Goal: Task Accomplishment & Management: Complete application form

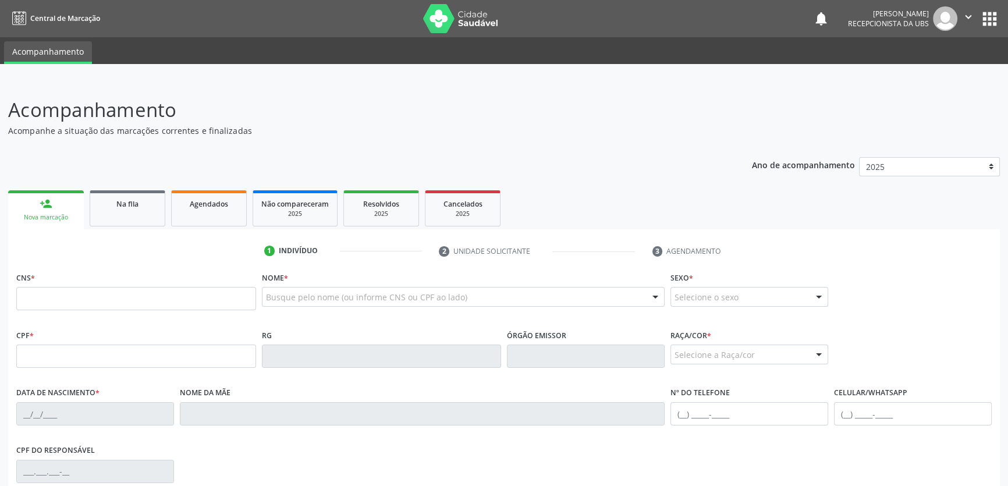
scroll to position [105, 0]
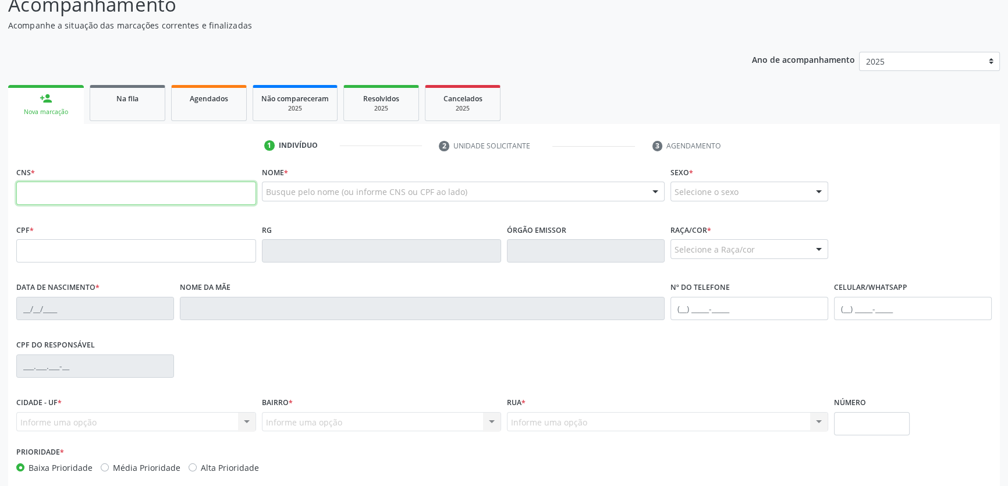
click at [79, 193] on input "text" at bounding box center [136, 193] width 240 height 23
type input "700 5017 6171 7456"
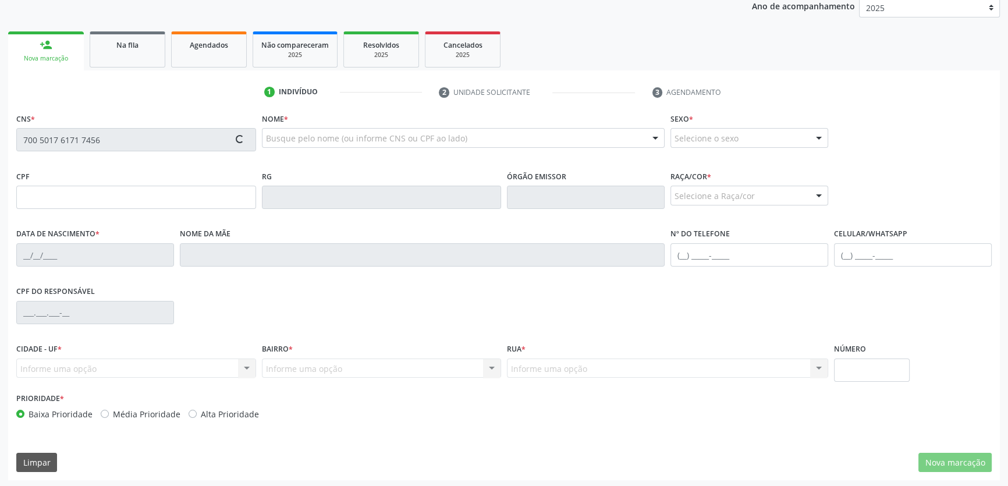
scroll to position [160, 0]
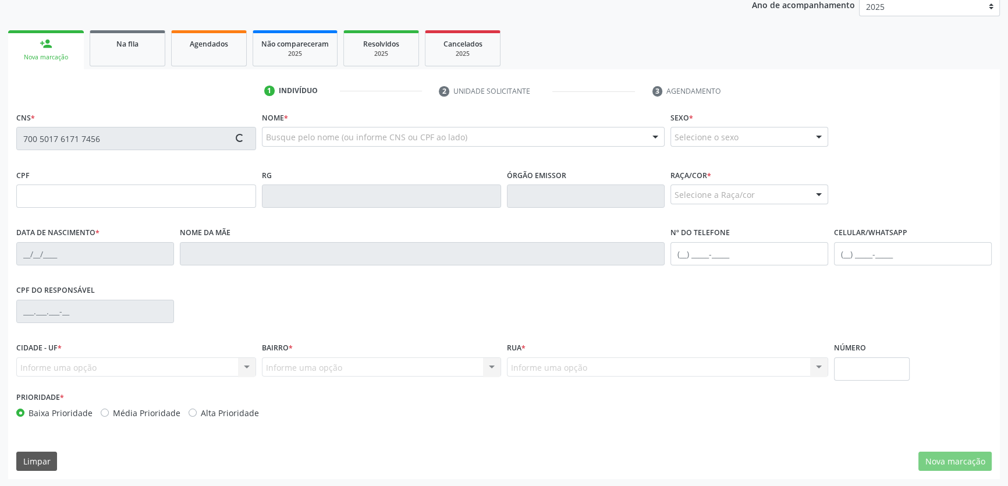
type input "745.063.234-91"
type input "18/05/1948"
type input "Guilhermina Maria da Conceicao"
type input "(82) 99178-3749"
type input "S/N"
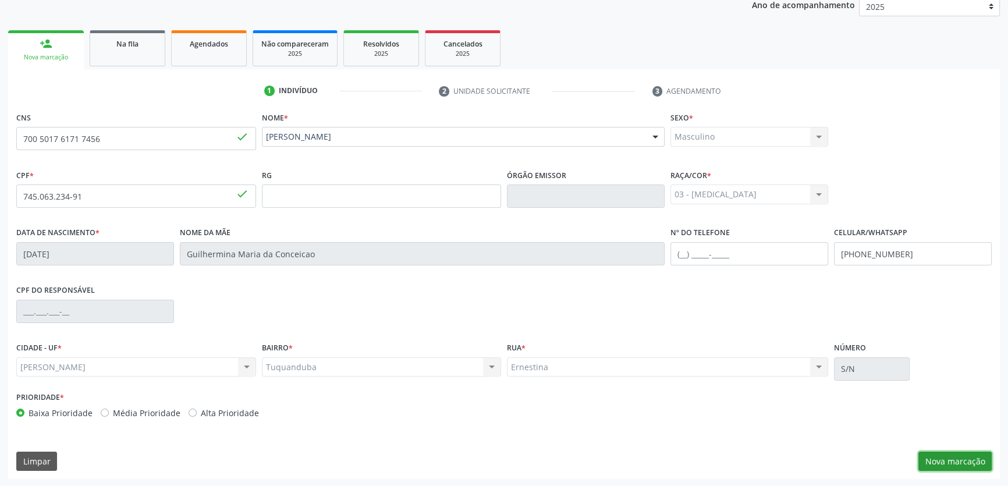
click at [940, 456] on button "Nova marcação" at bounding box center [954, 462] width 73 height 20
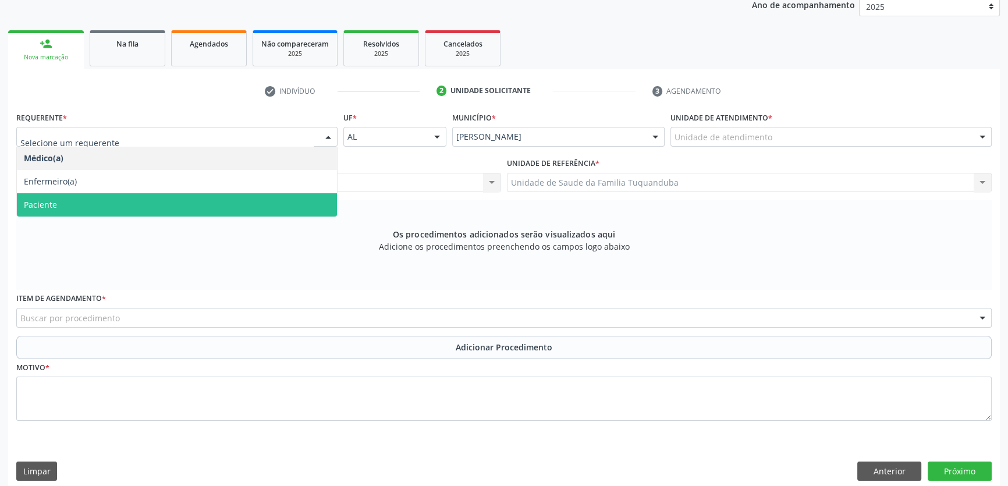
click at [196, 219] on div "Os procedimentos adicionados serão visualizados aqui Adicione os procedimentos …" at bounding box center [503, 245] width 975 height 90
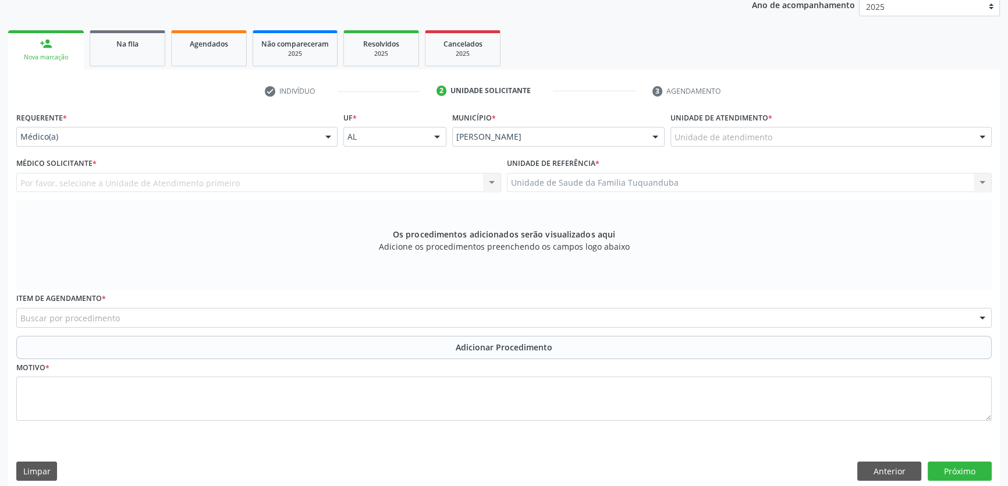
click at [177, 116] on div "Requerente * Médico(a) Médico(a) Enfermeiro(a) Paciente Nenhum resultado encont…" at bounding box center [176, 127] width 321 height 37
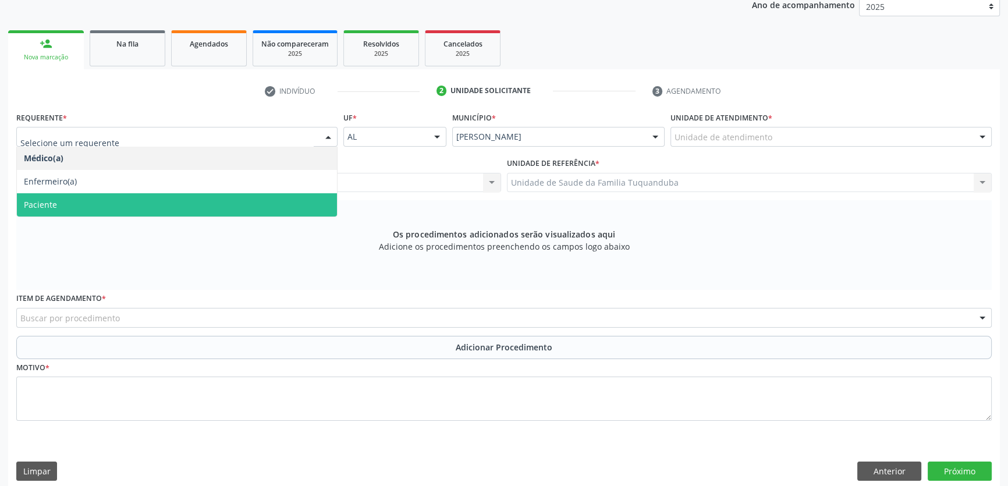
click at [178, 203] on span "Paciente" at bounding box center [177, 204] width 320 height 23
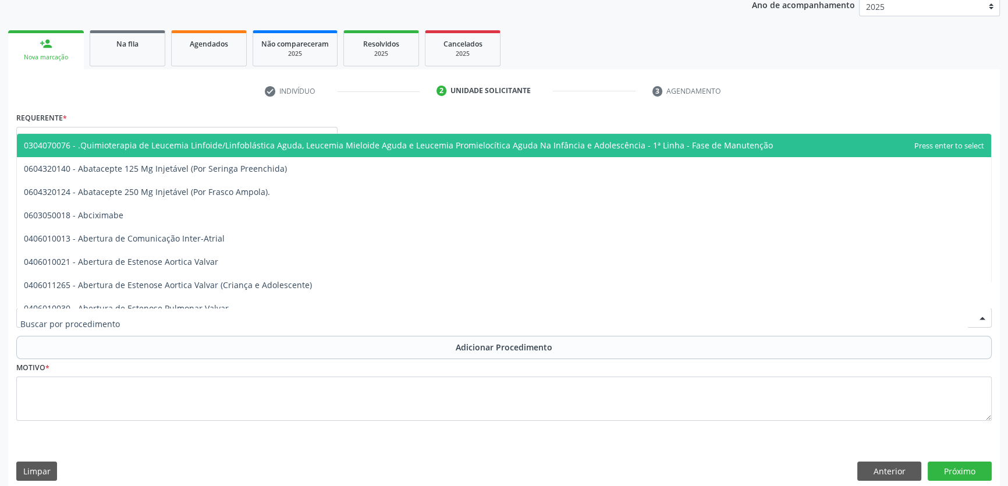
click at [286, 309] on div at bounding box center [503, 318] width 975 height 20
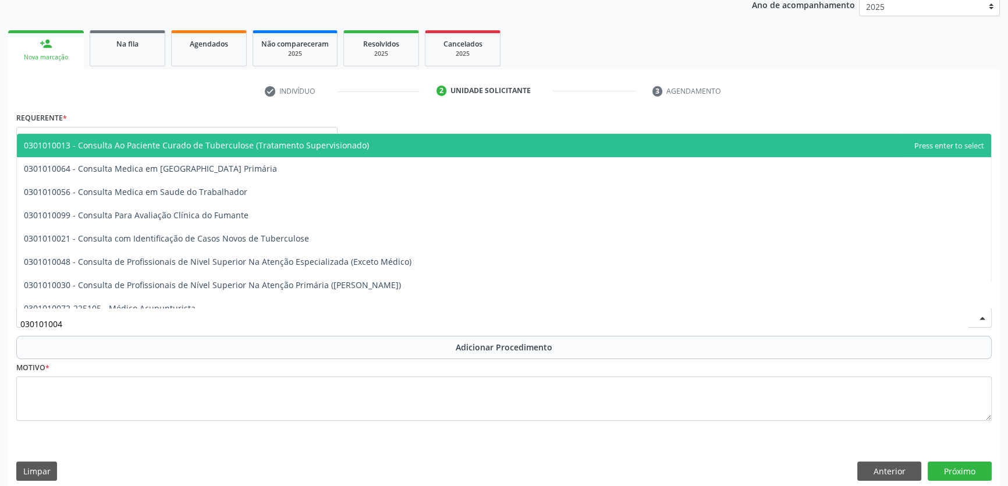
type input "0301010048"
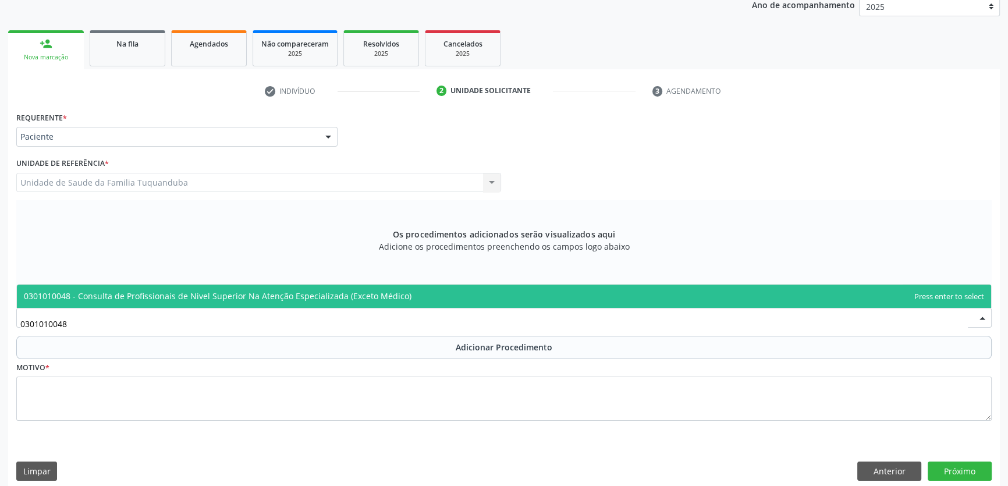
click at [317, 296] on span "0301010048 - Consulta de Profissionais de Nivel Superior Na Atenção Especializa…" at bounding box center [218, 295] width 388 height 11
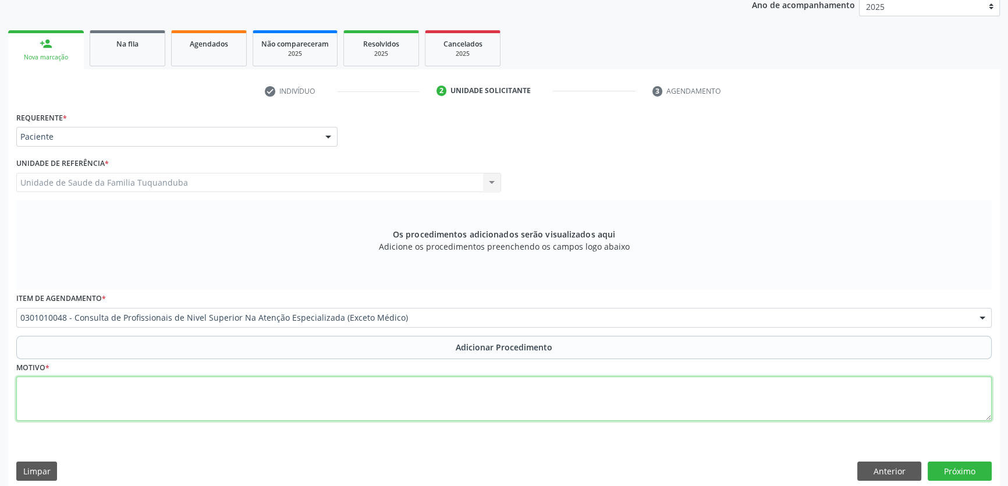
click at [300, 384] on textarea at bounding box center [503, 399] width 975 height 44
type textarea "Fisioterapia. MMII. Fortalecimento."
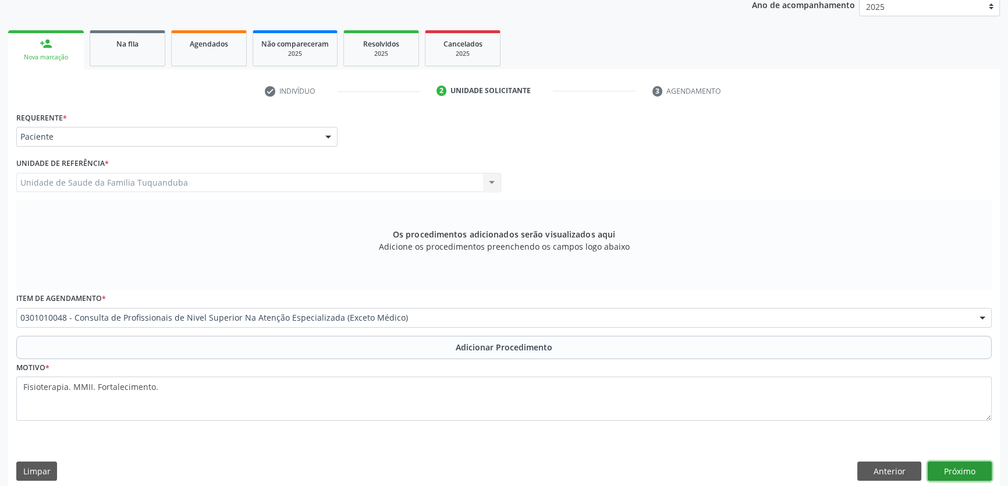
click at [949, 470] on button "Próximo" at bounding box center [960, 472] width 64 height 20
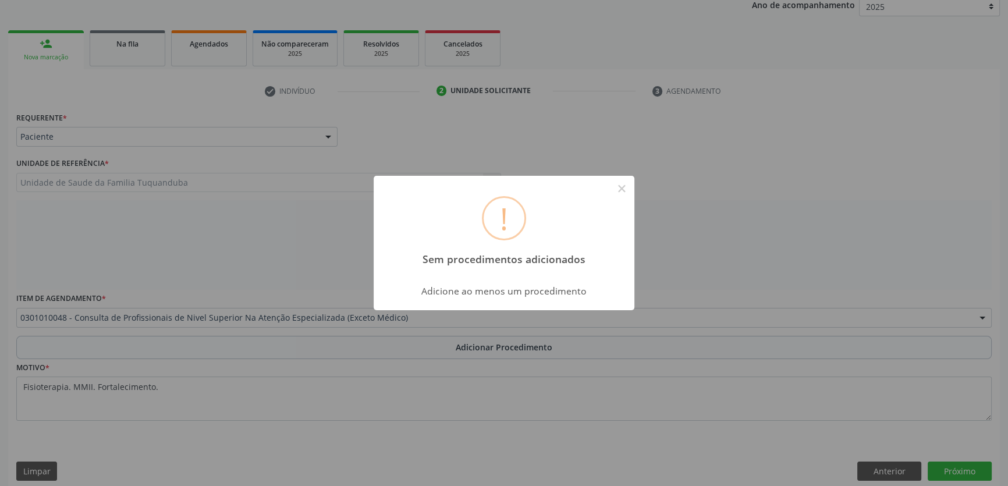
click at [184, 314] on div "! Sem procedimentos adicionados × Adicione ao menos um procedimento OK Cancel" at bounding box center [504, 243] width 1008 height 486
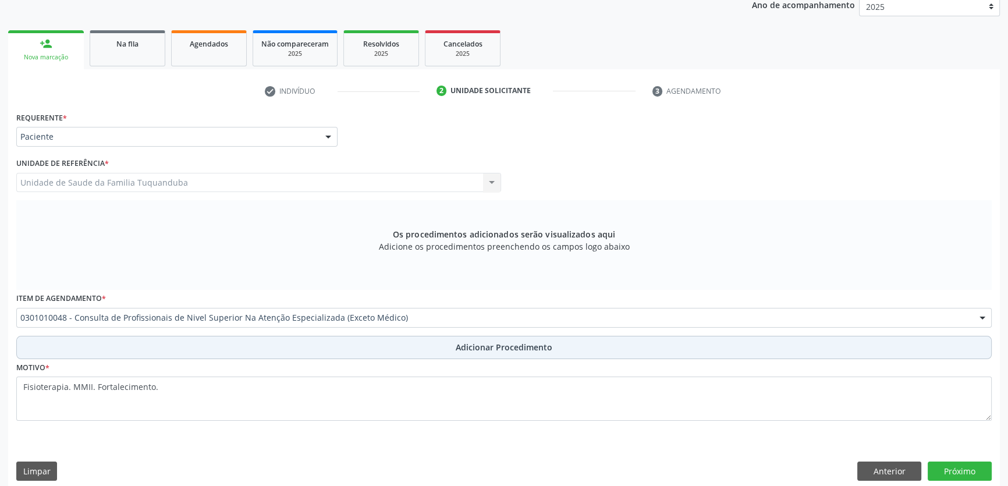
click at [214, 351] on button "Adicionar Procedimento" at bounding box center [503, 347] width 975 height 23
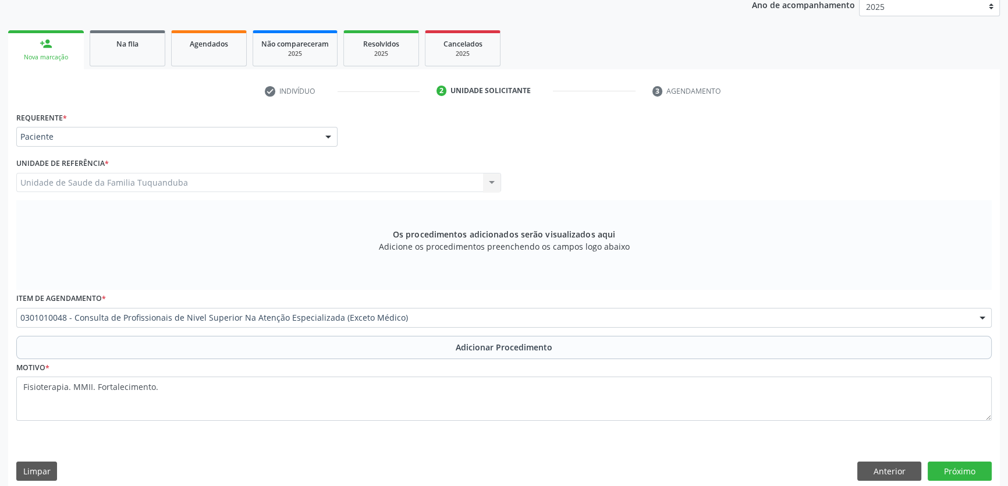
scroll to position [126, 0]
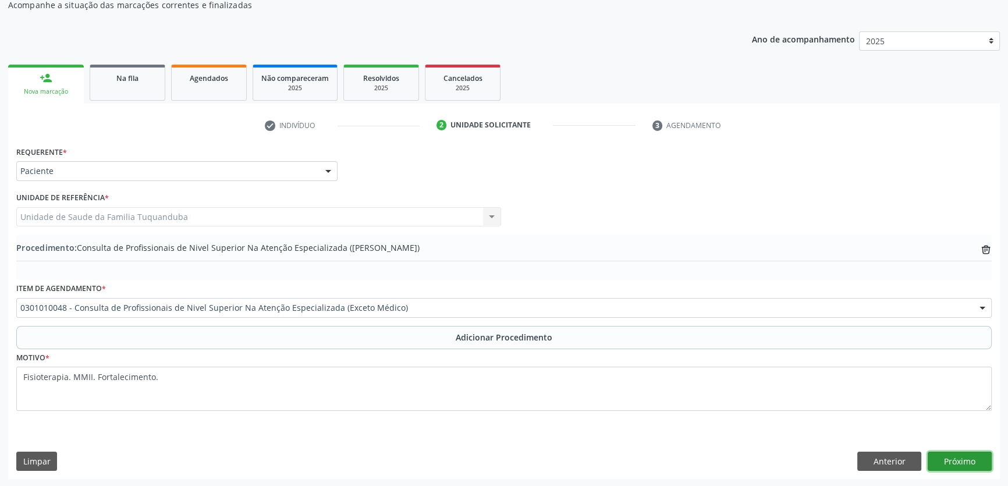
click at [940, 452] on button "Próximo" at bounding box center [960, 462] width 64 height 20
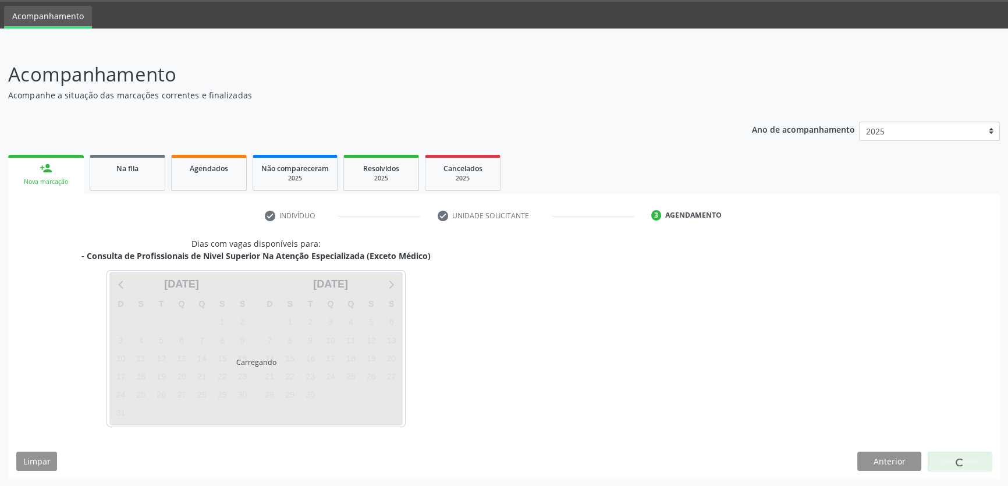
scroll to position [70, 0]
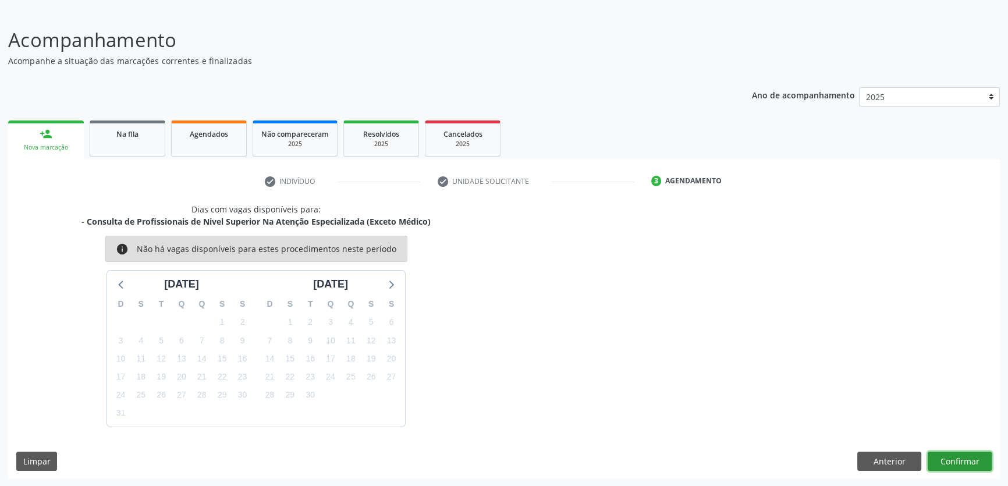
click at [942, 453] on button "Confirmar" at bounding box center [960, 462] width 64 height 20
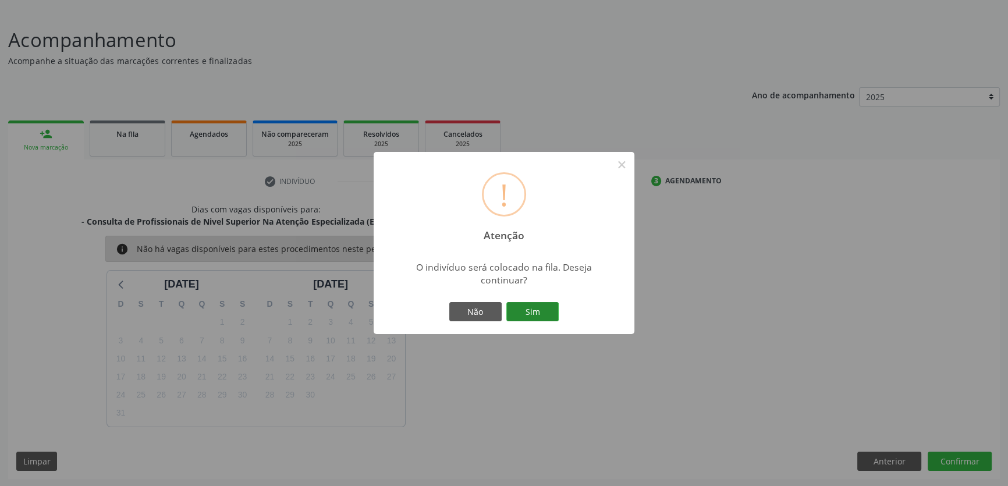
click at [543, 314] on button "Sim" at bounding box center [532, 312] width 52 height 20
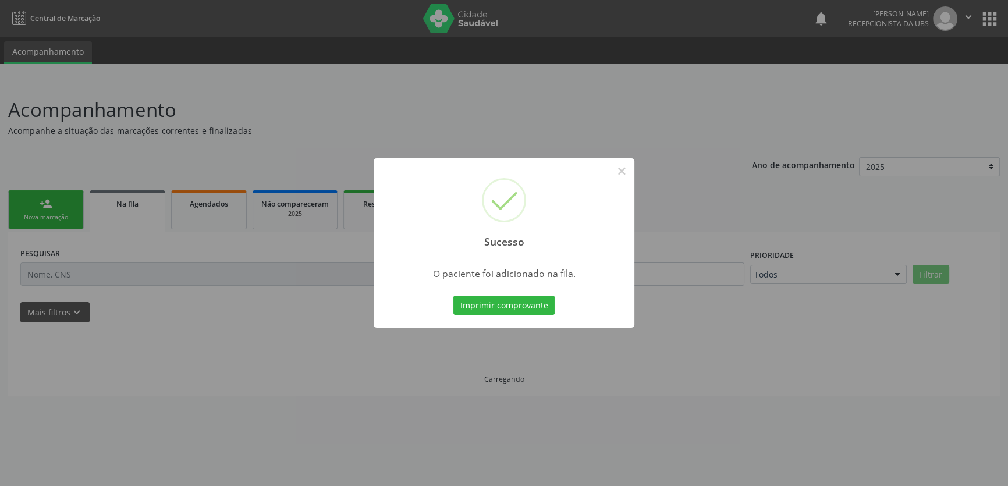
scroll to position [0, 0]
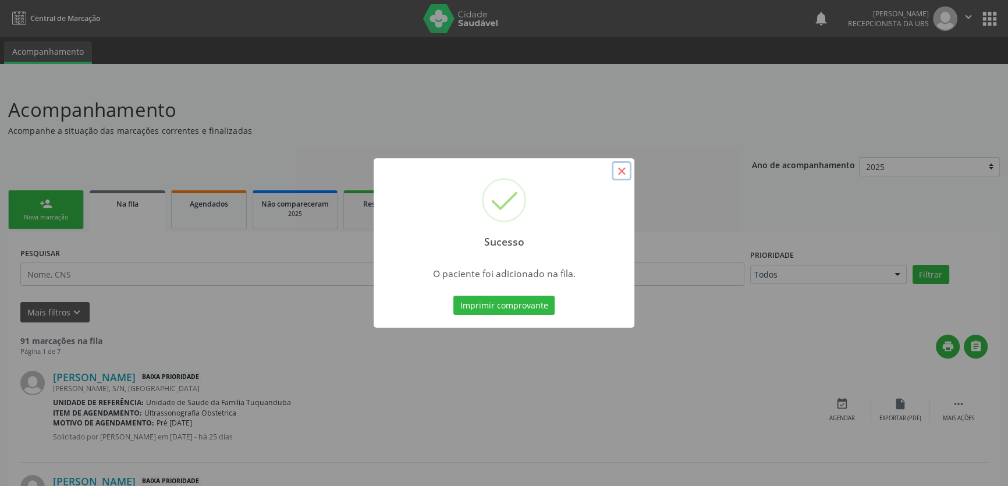
click at [619, 171] on button "×" at bounding box center [622, 171] width 20 height 20
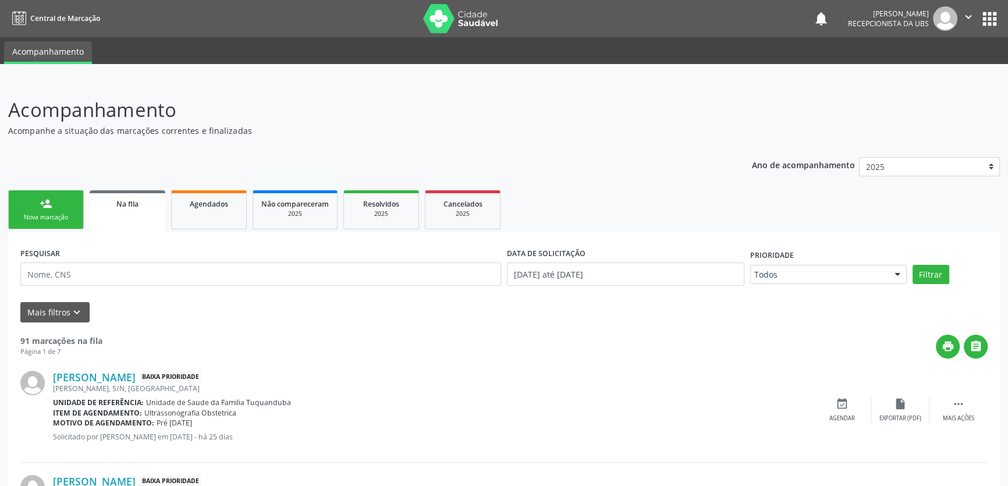
click at [52, 218] on div "Nova marcação" at bounding box center [46, 217] width 58 height 9
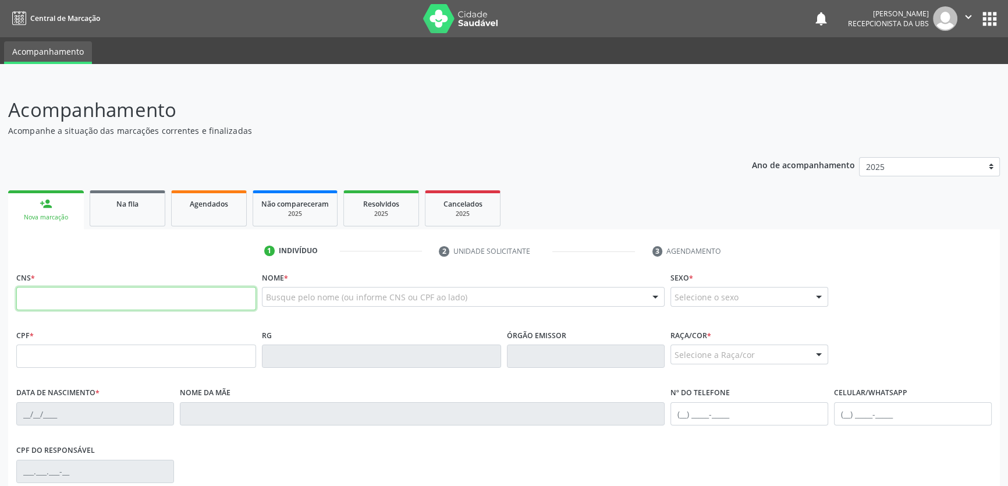
click at [137, 296] on input "text" at bounding box center [136, 298] width 240 height 23
type input "700 2009 7689 5822"
type input "011.382.774-10"
type input "24/06/1967"
type input "Maria Luiza da Conceicao"
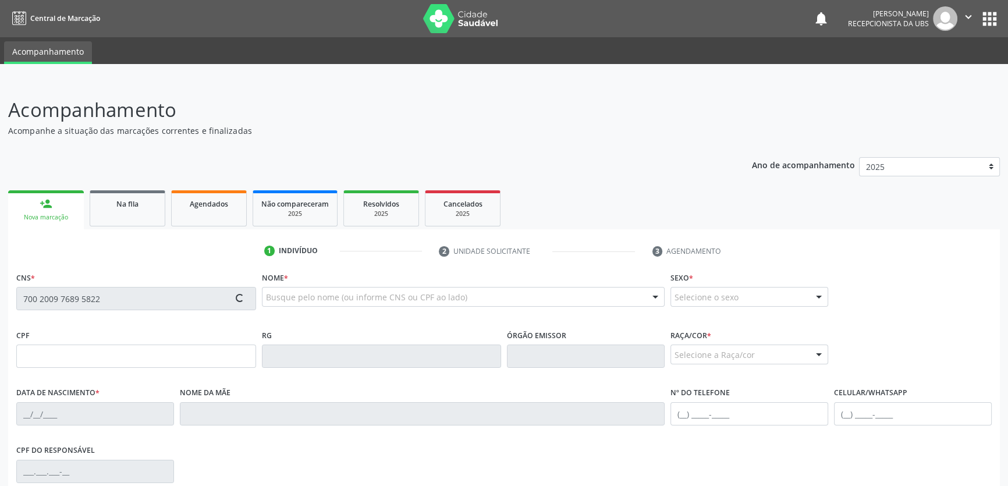
type input "(82) 99926-8117"
type input "S/N"
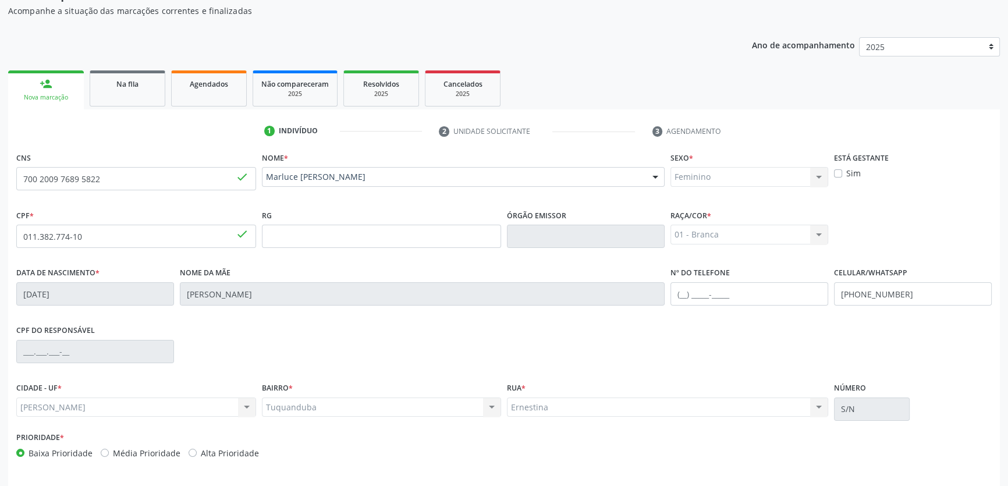
scroll to position [160, 0]
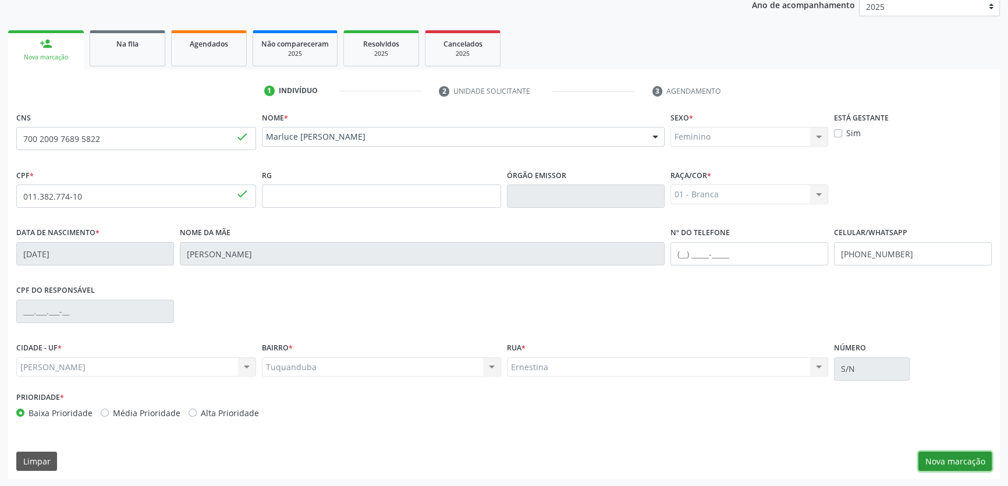
click at [932, 462] on button "Nova marcação" at bounding box center [954, 462] width 73 height 20
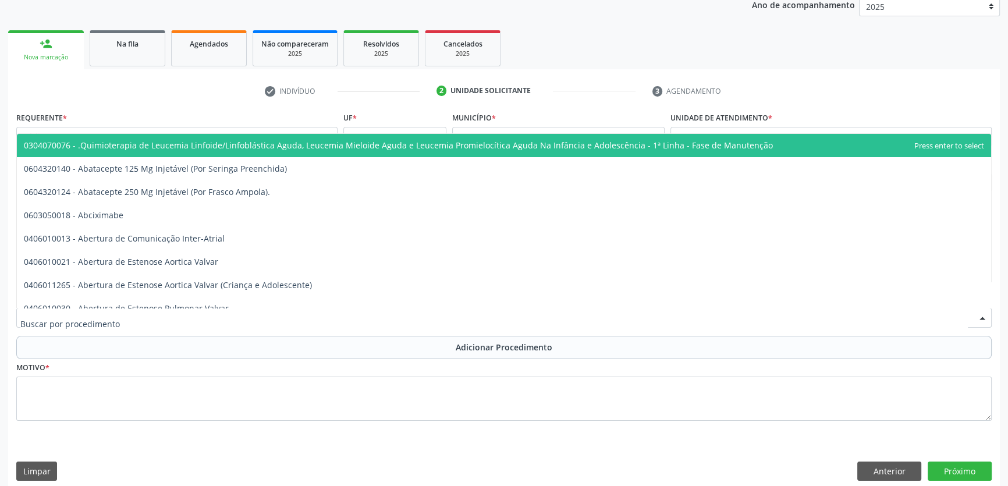
click at [142, 319] on div at bounding box center [503, 318] width 975 height 20
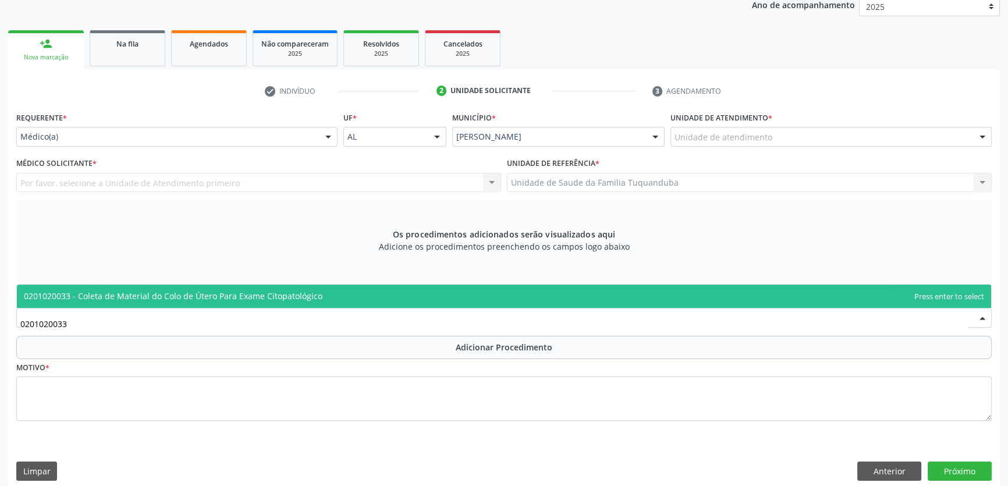
type input "0201020033"
click at [151, 308] on div at bounding box center [503, 318] width 975 height 20
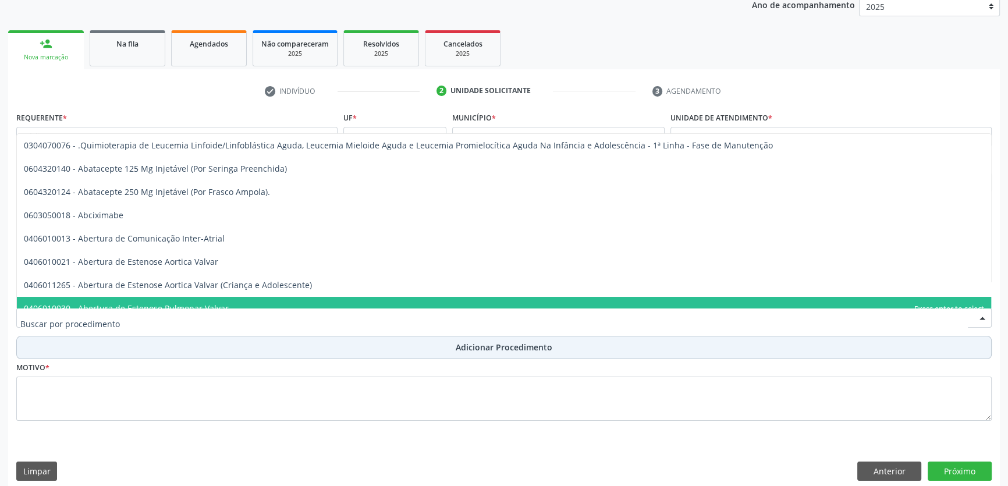
click at [212, 338] on button "Adicionar Procedimento" at bounding box center [503, 347] width 975 height 23
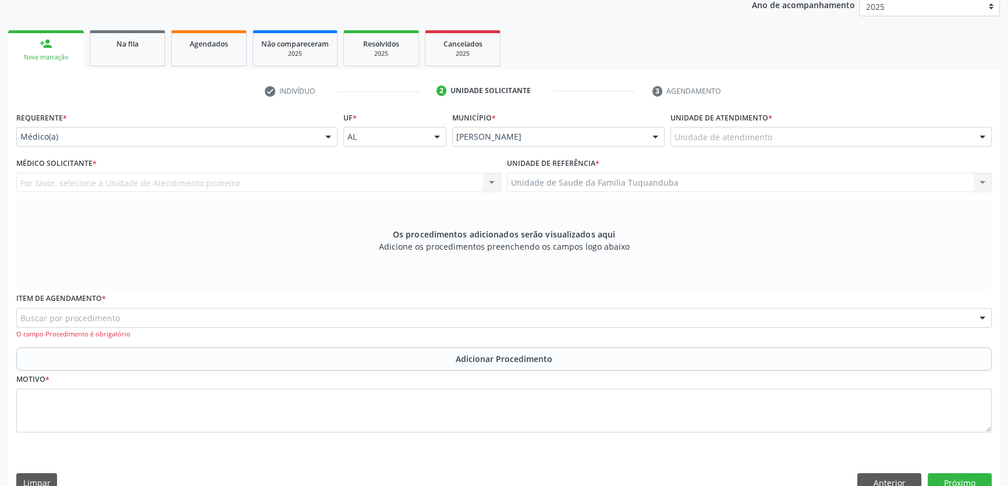
click at [227, 314] on div "Buscar por procedimento" at bounding box center [503, 318] width 975 height 20
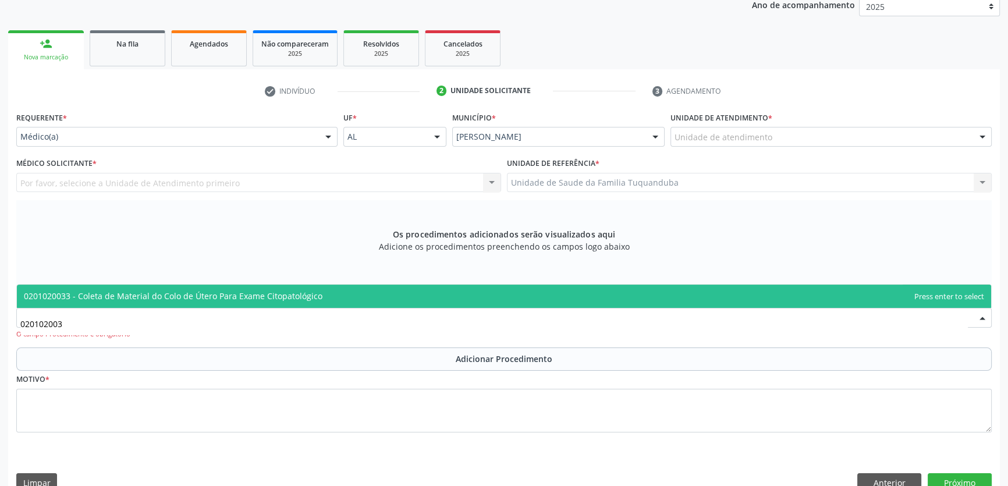
type input "0201020033"
click at [219, 294] on span "0201020033 - Coleta de Material do Colo de Útero Para Exame Citopatológico" at bounding box center [173, 295] width 299 height 11
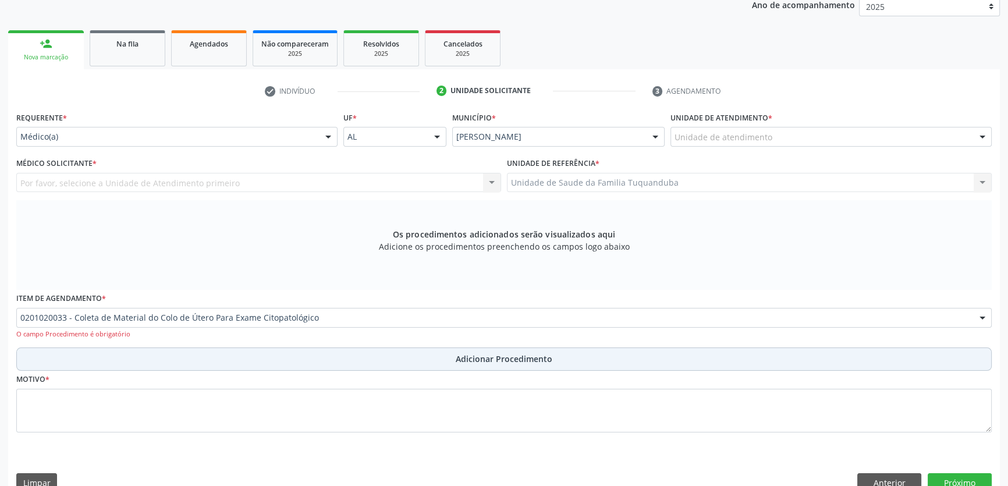
click at [238, 351] on button "Adicionar Procedimento" at bounding box center [503, 358] width 975 height 23
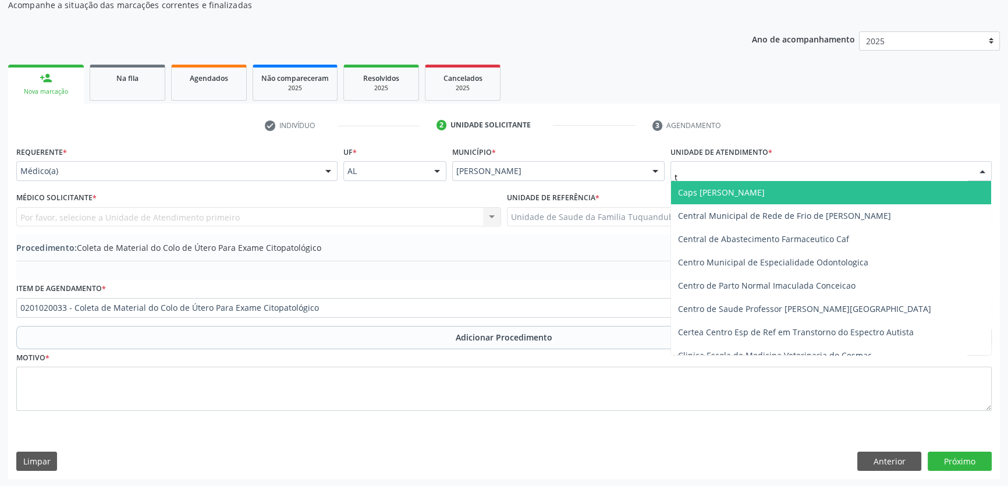
type input "tu"
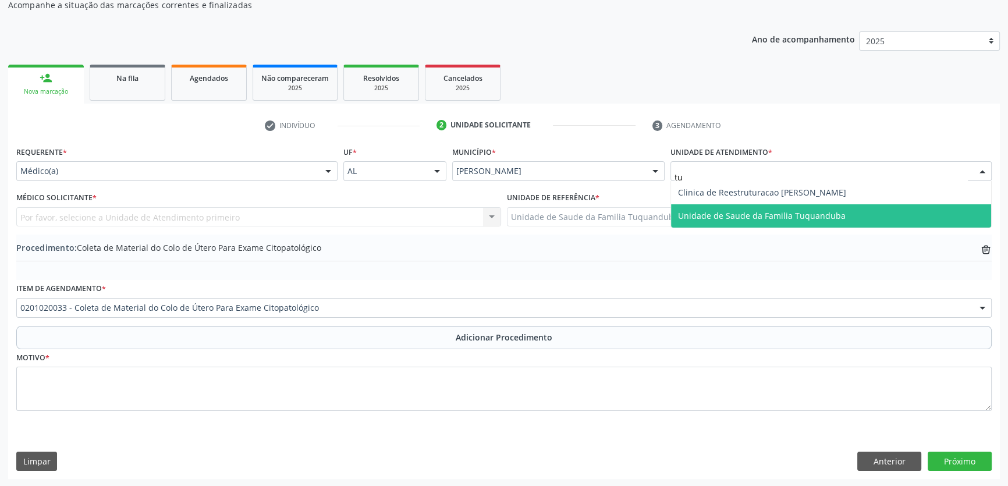
click at [704, 212] on span "Unidade de Saude da Familia Tuquanduba" at bounding box center [762, 215] width 168 height 11
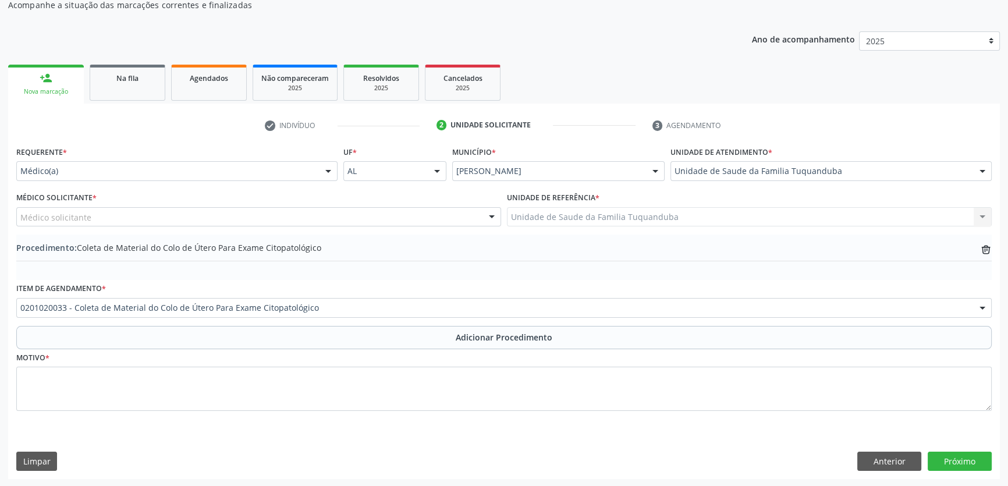
click at [114, 217] on div "Médico solicitante" at bounding box center [258, 217] width 485 height 20
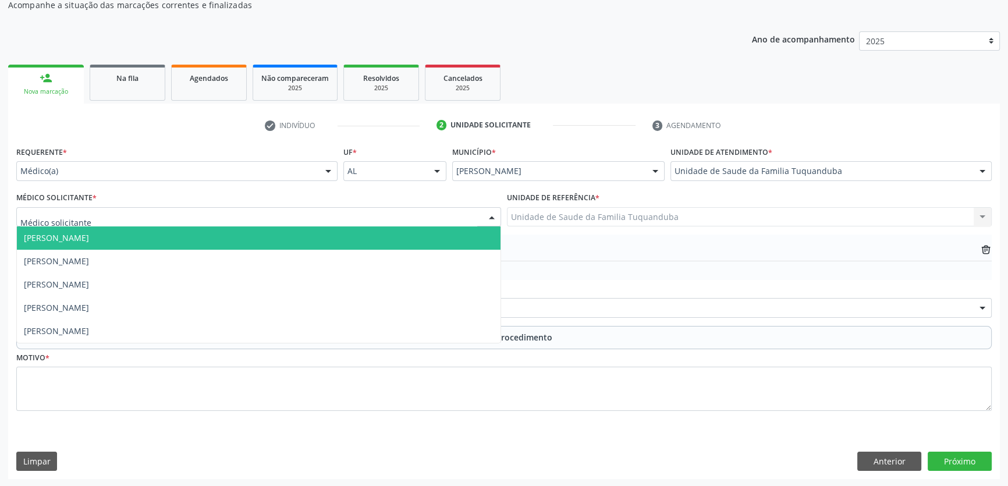
click at [114, 243] on span "Cristina Maria Santos da Silva Paiva" at bounding box center [259, 237] width 484 height 23
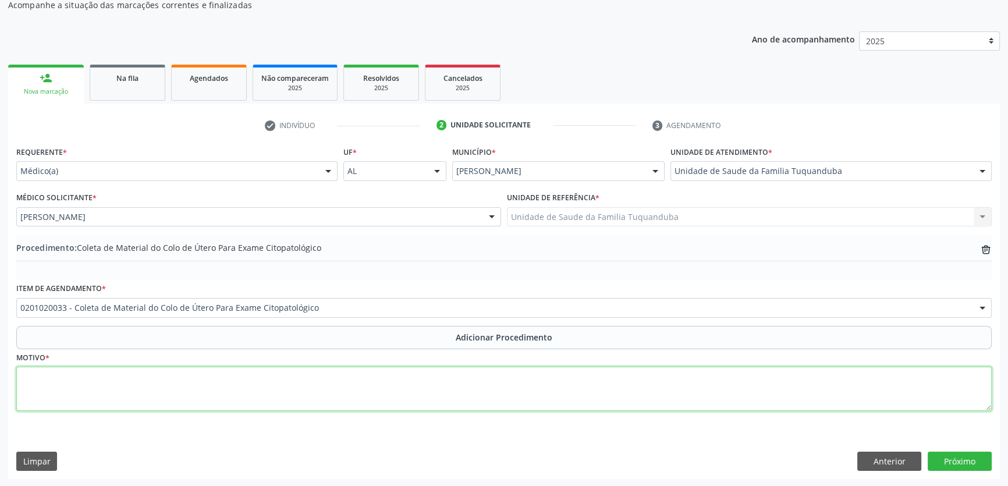
click at [865, 398] on textarea at bounding box center [503, 389] width 975 height 44
type textarea "Rastreio"
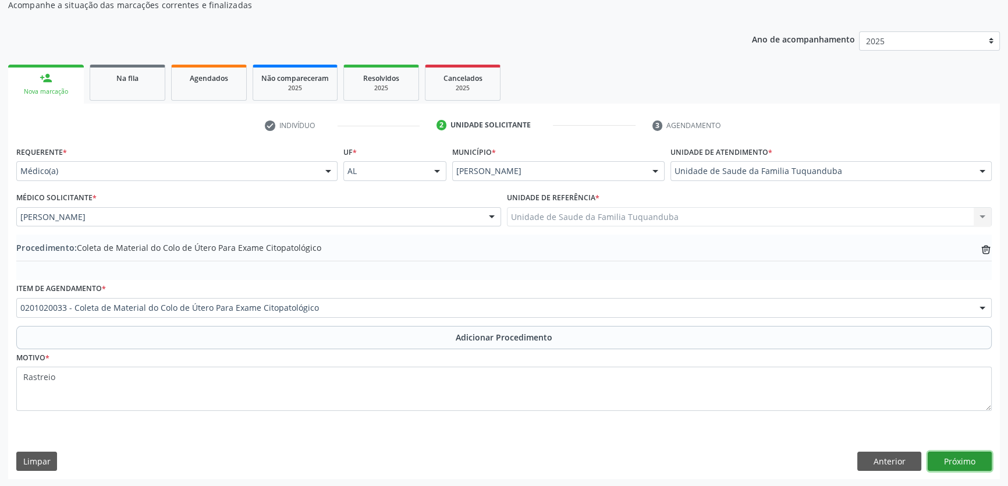
click at [975, 454] on button "Próximo" at bounding box center [960, 462] width 64 height 20
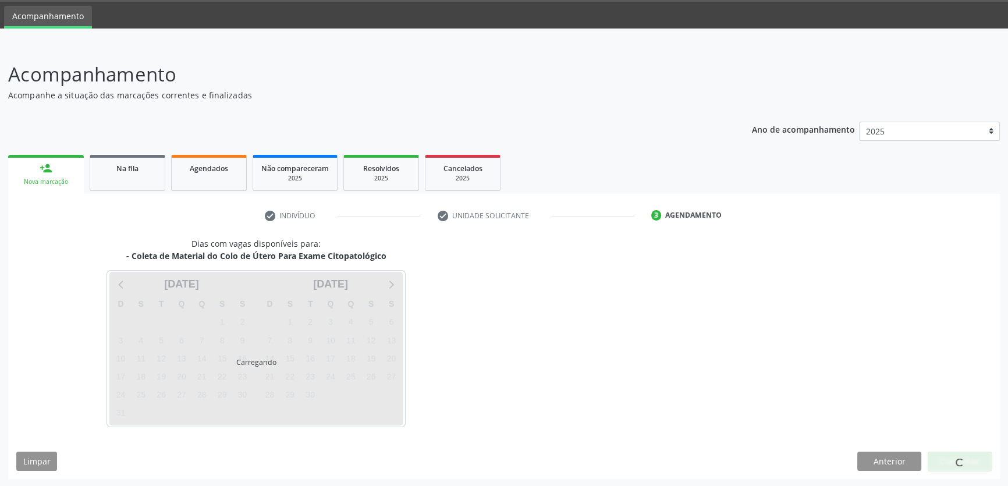
scroll to position [70, 0]
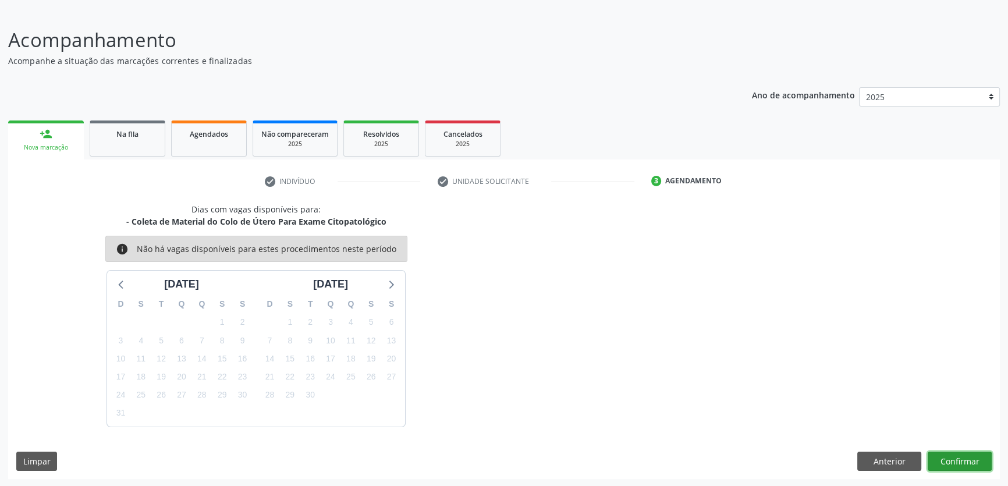
click at [975, 454] on button "Confirmar" at bounding box center [960, 462] width 64 height 20
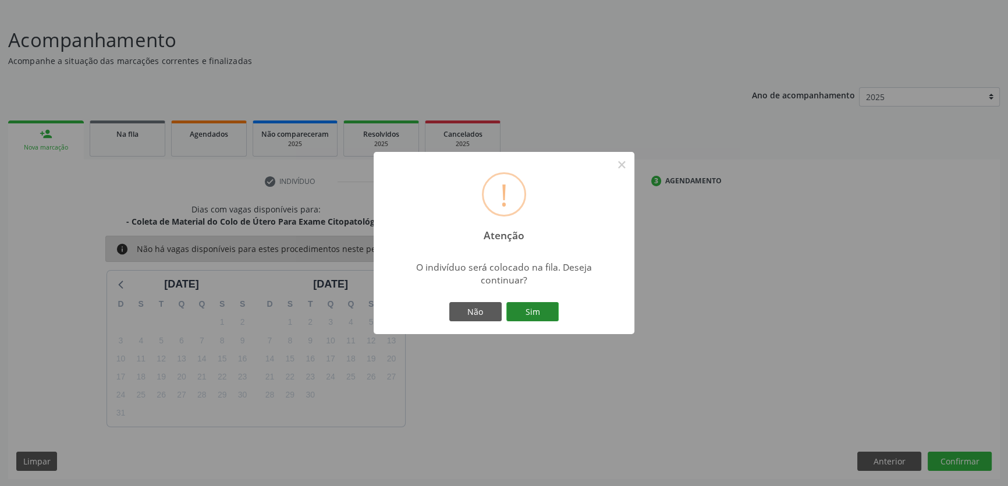
click at [539, 312] on button "Sim" at bounding box center [532, 312] width 52 height 20
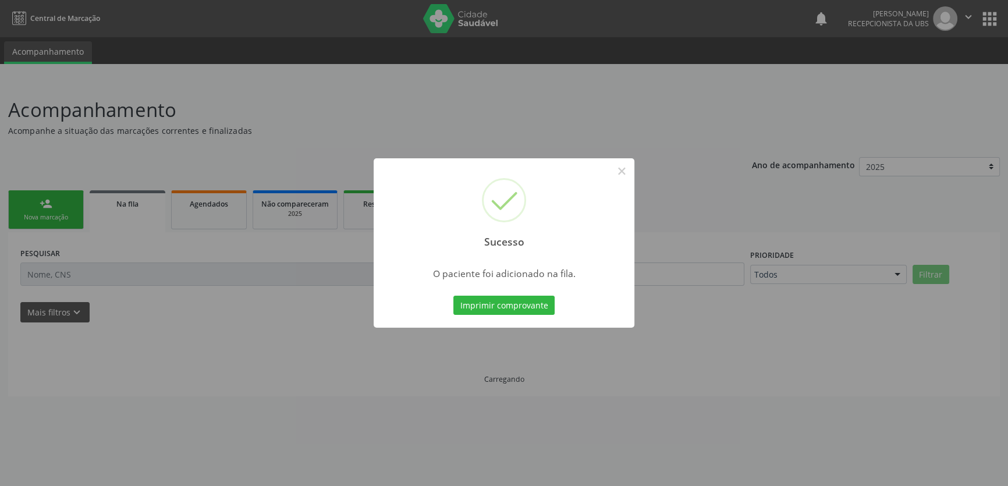
scroll to position [0, 0]
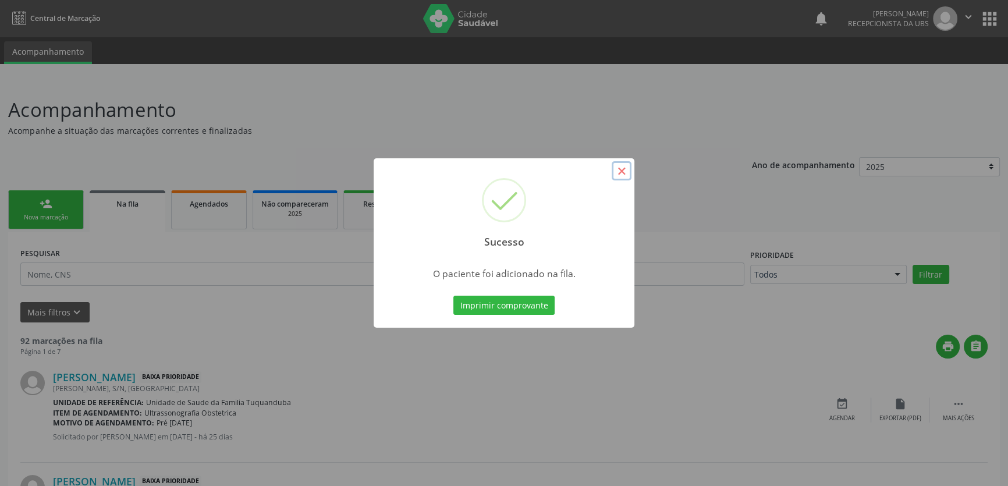
click at [626, 167] on button "×" at bounding box center [622, 171] width 20 height 20
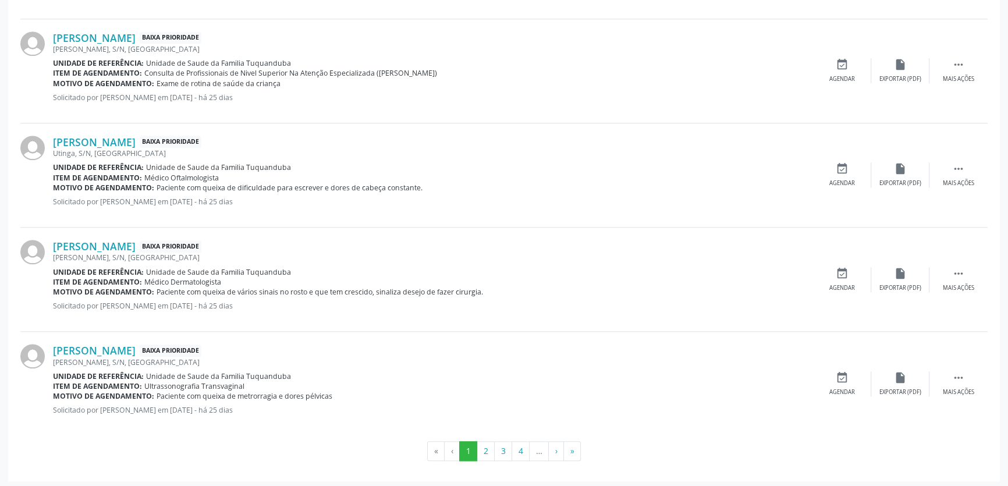
scroll to position [1537, 0]
click at [585, 445] on ul "« ‹ 1 2 3 4 … › »" at bounding box center [503, 451] width 967 height 20
click at [569, 446] on button "»" at bounding box center [571, 451] width 17 height 20
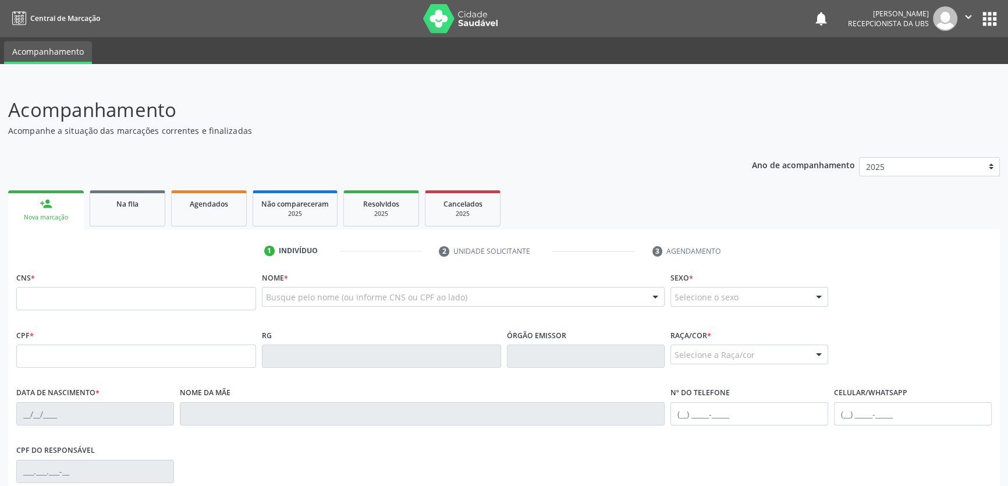
click at [107, 229] on div "1 Indivíduo 2 Unidade solicitante 3 Agendamento CNS * Nome * Busque pelo nome (…" at bounding box center [504, 434] width 992 height 410
click at [115, 217] on link "Na fila" at bounding box center [128, 208] width 76 height 36
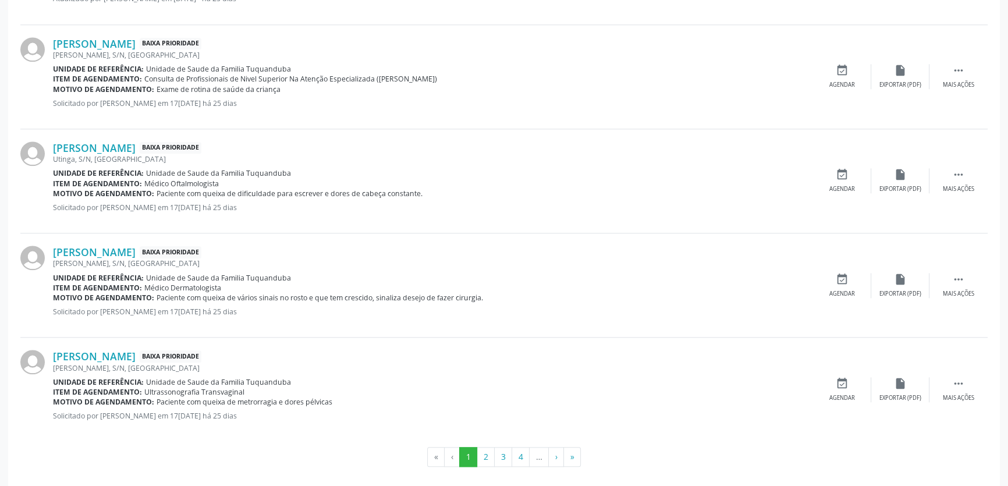
scroll to position [1537, 0]
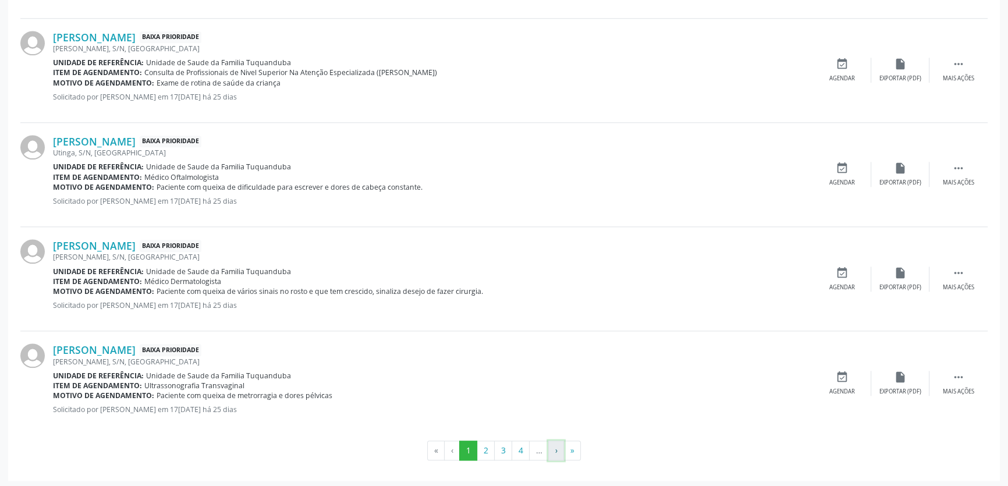
click at [559, 448] on button "›" at bounding box center [556, 451] width 16 height 20
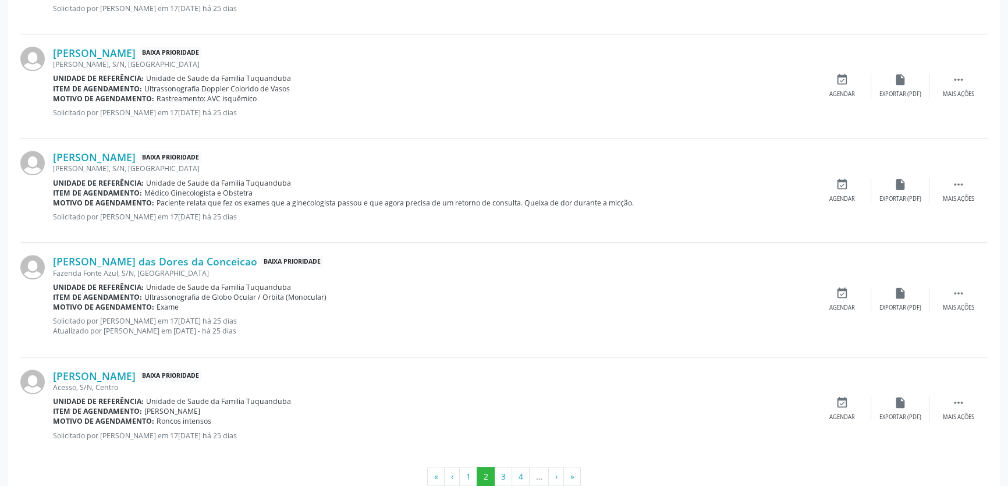
scroll to position [1497, 0]
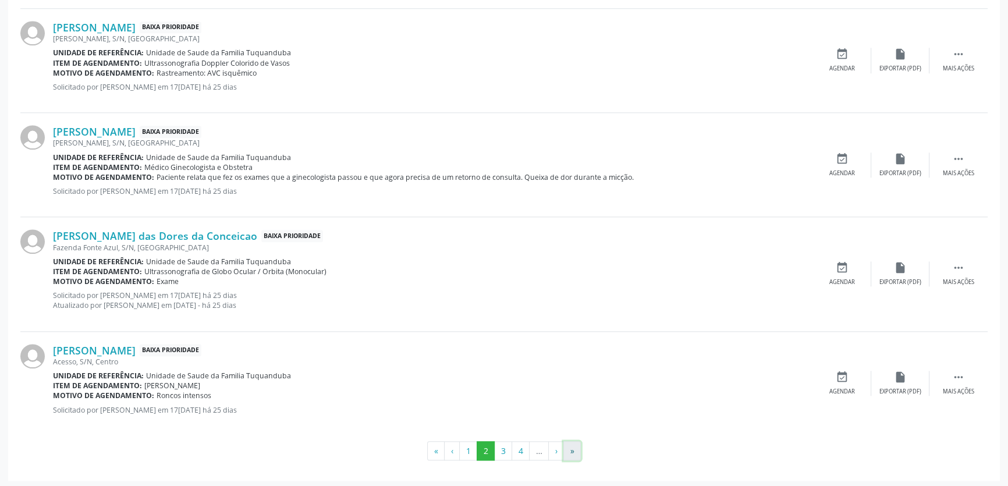
click at [565, 447] on button "»" at bounding box center [571, 451] width 17 height 20
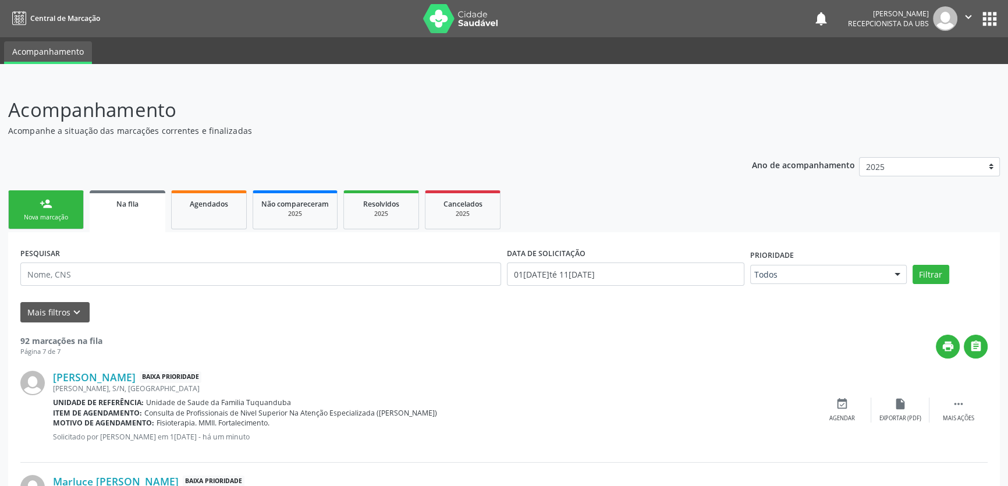
scroll to position [133, 0]
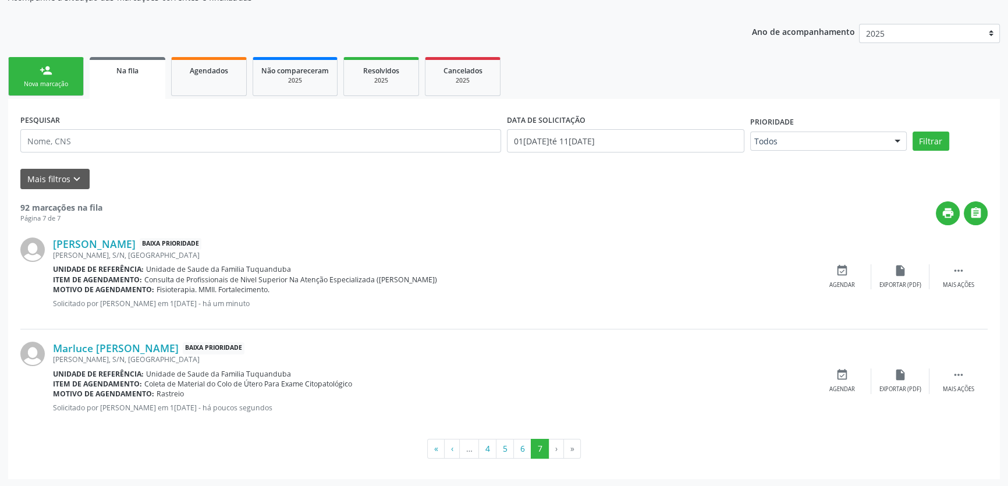
click at [39, 86] on div "Nova marcação" at bounding box center [46, 84] width 58 height 9
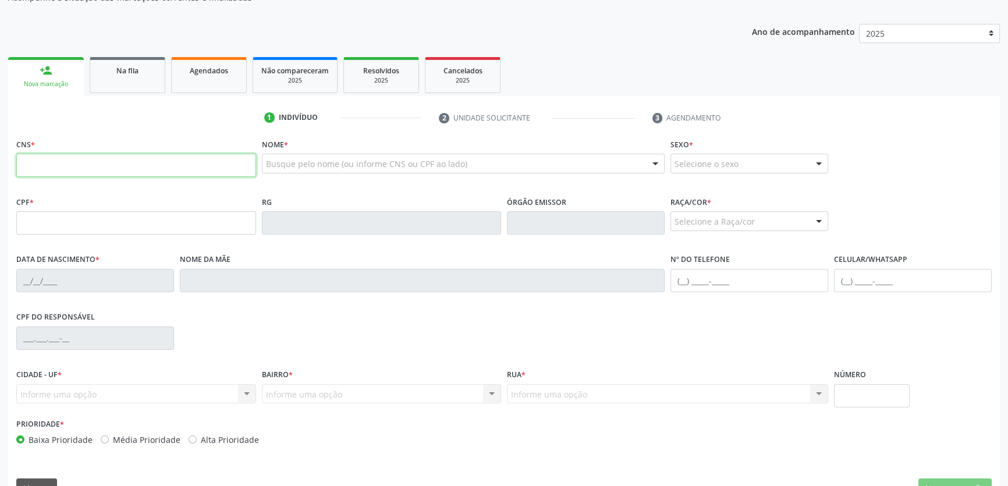
click at [107, 156] on input "text" at bounding box center [136, 165] width 240 height 23
type input "705 0066 8481 2658"
type input "08[DATE]"
type input "[PERSON_NAME]"
type input "[PHONE_NUMBER]"
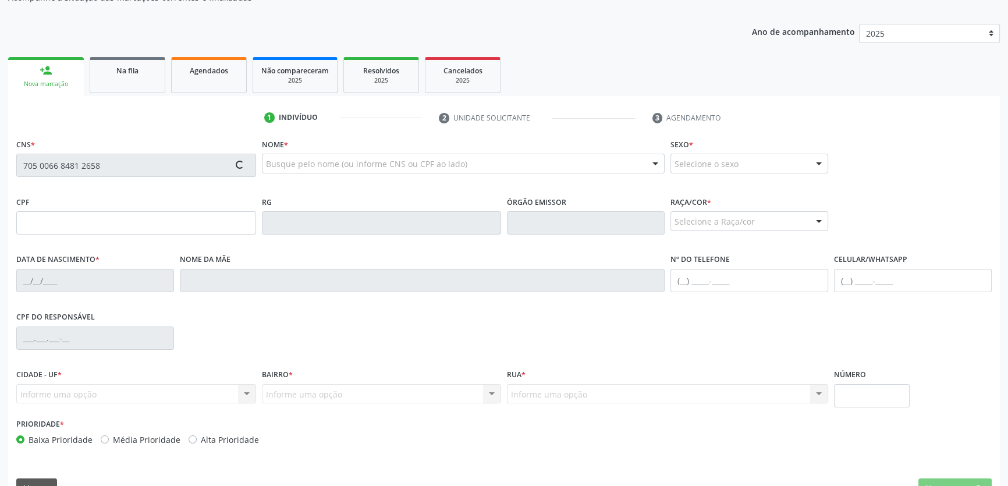
type input "S/N"
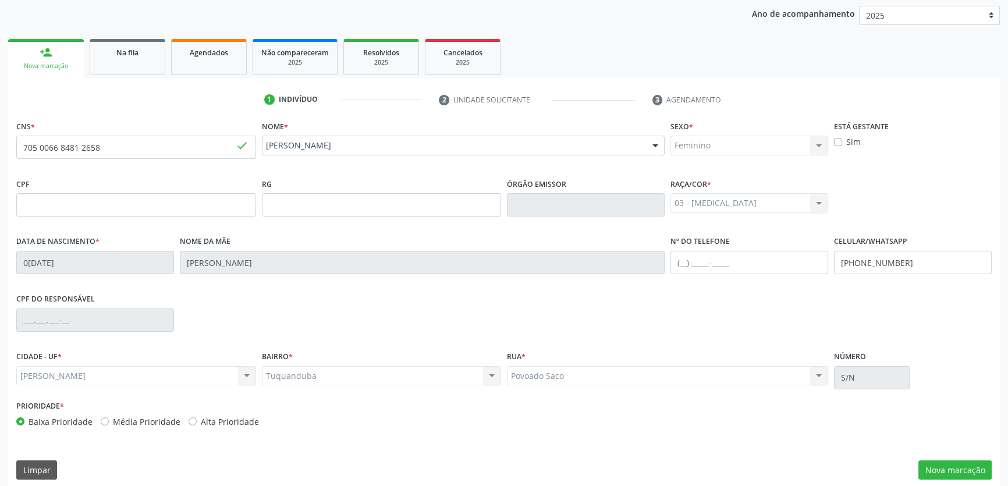
scroll to position [160, 0]
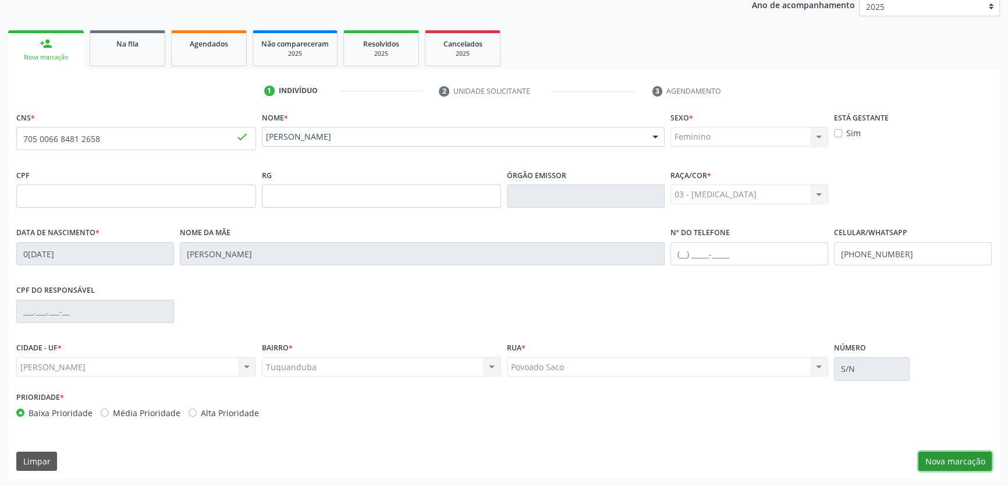
click at [942, 461] on button "Nova marcação" at bounding box center [954, 462] width 73 height 20
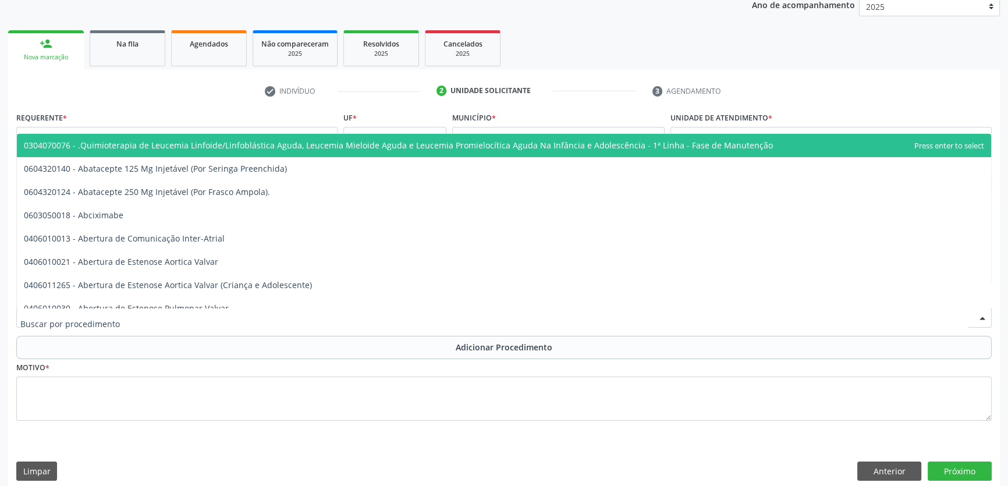
click at [158, 318] on div at bounding box center [503, 318] width 975 height 20
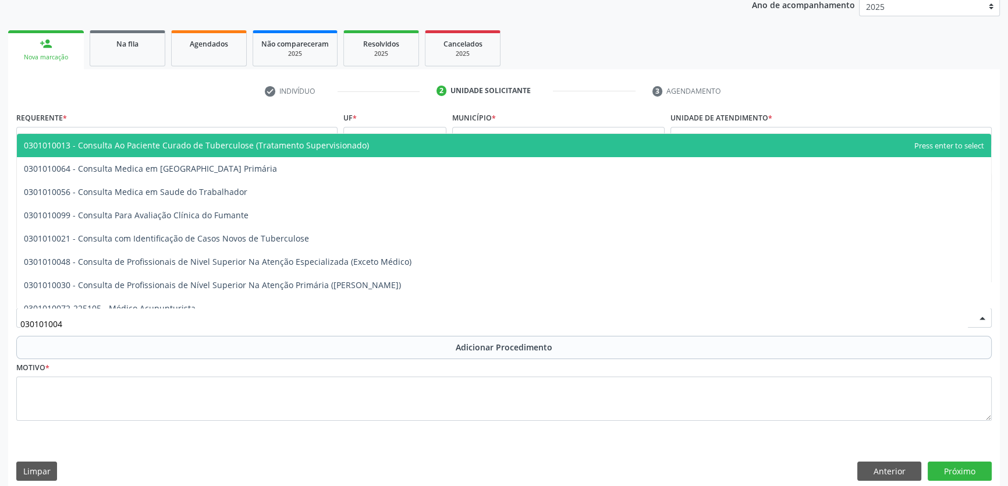
type input "0301010048"
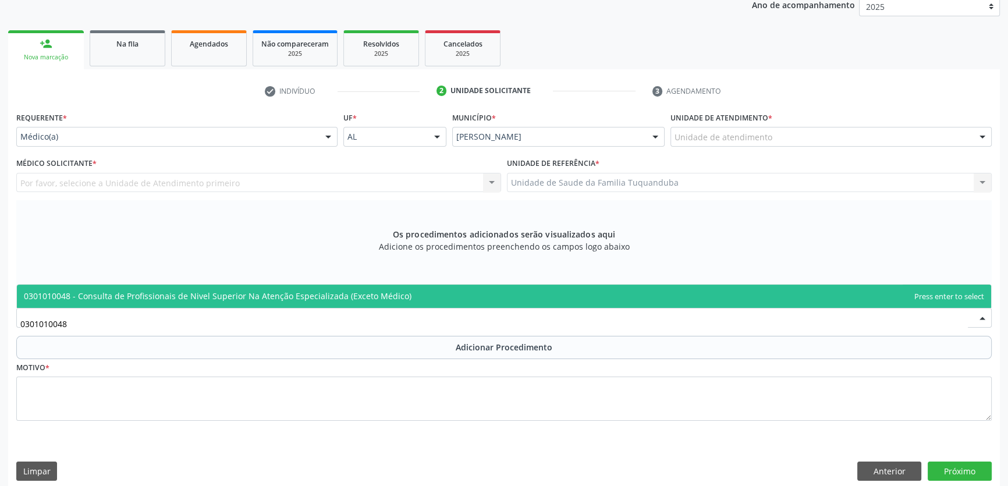
click at [186, 297] on span "0301010048 - Consulta de Profissionais de Nivel Superior Na Atenção Especializa…" at bounding box center [218, 295] width 388 height 11
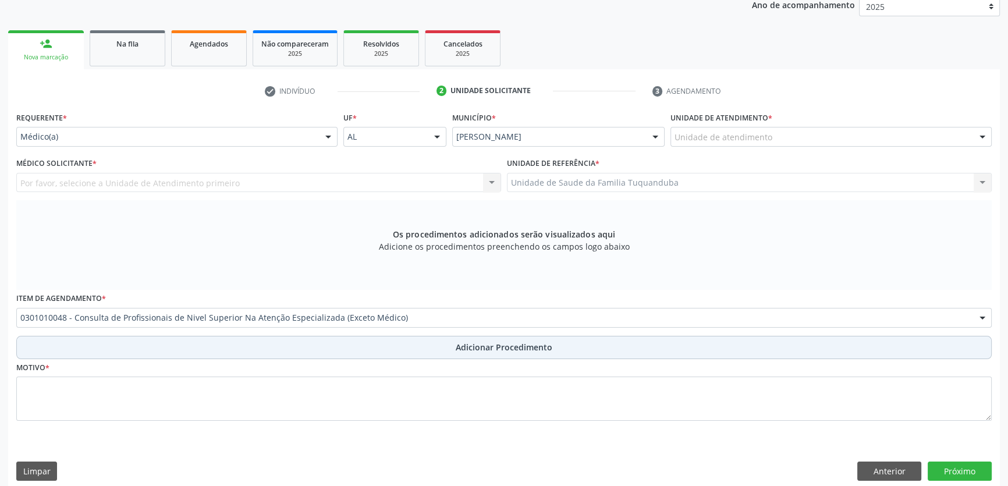
click at [222, 349] on button "Adicionar Procedimento" at bounding box center [503, 347] width 975 height 23
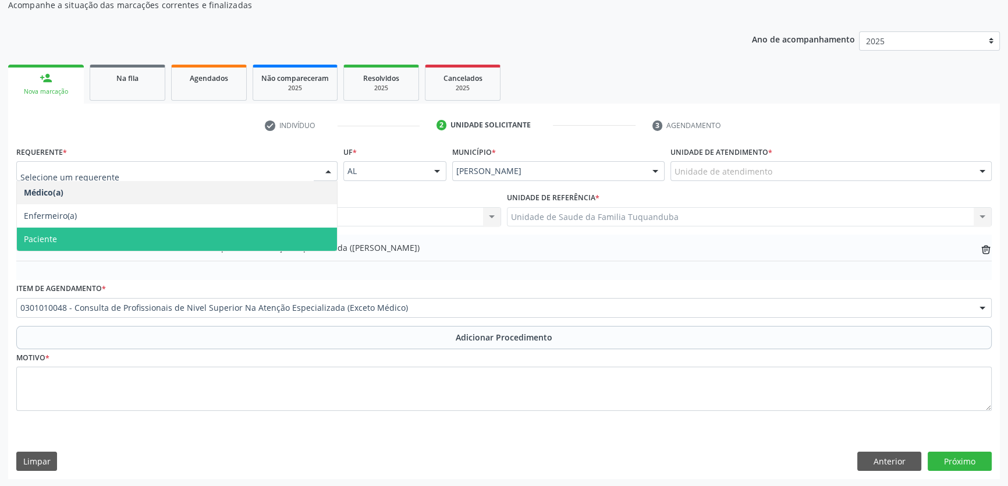
click at [148, 229] on span "Paciente" at bounding box center [177, 239] width 320 height 23
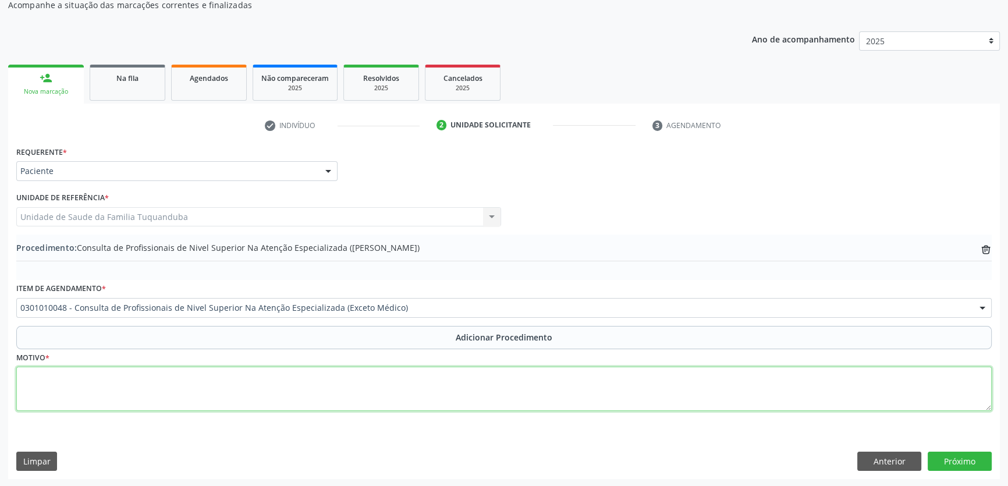
click at [319, 377] on textarea at bounding box center [503, 389] width 975 height 44
type textarea "Nutricionista."
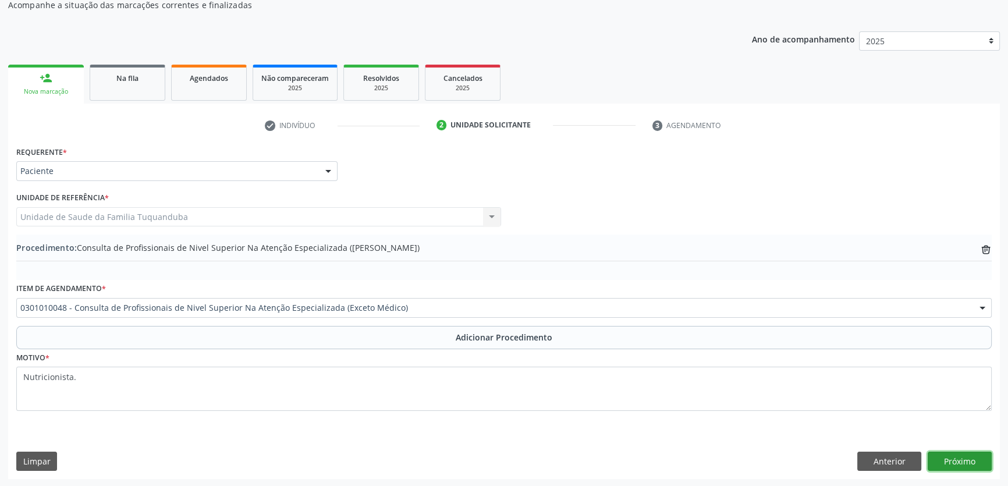
click at [975, 461] on button "Próximo" at bounding box center [960, 462] width 64 height 20
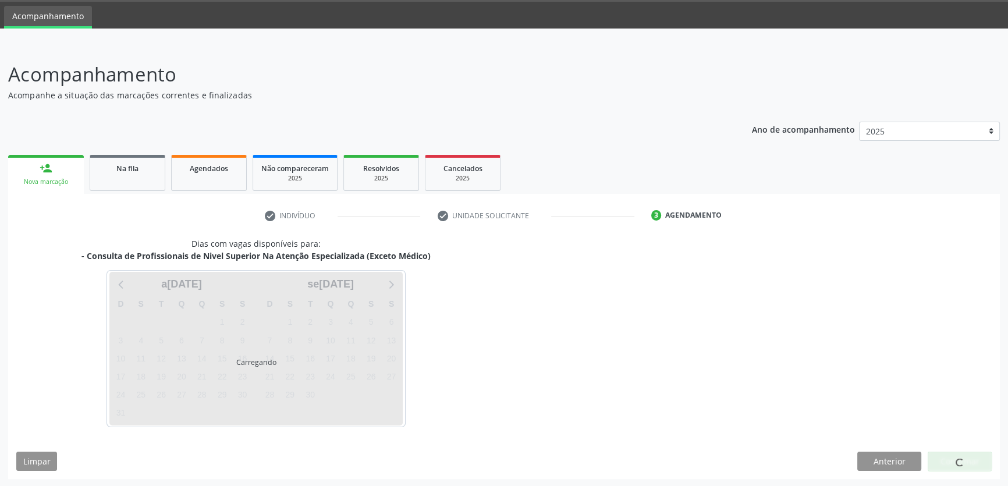
scroll to position [70, 0]
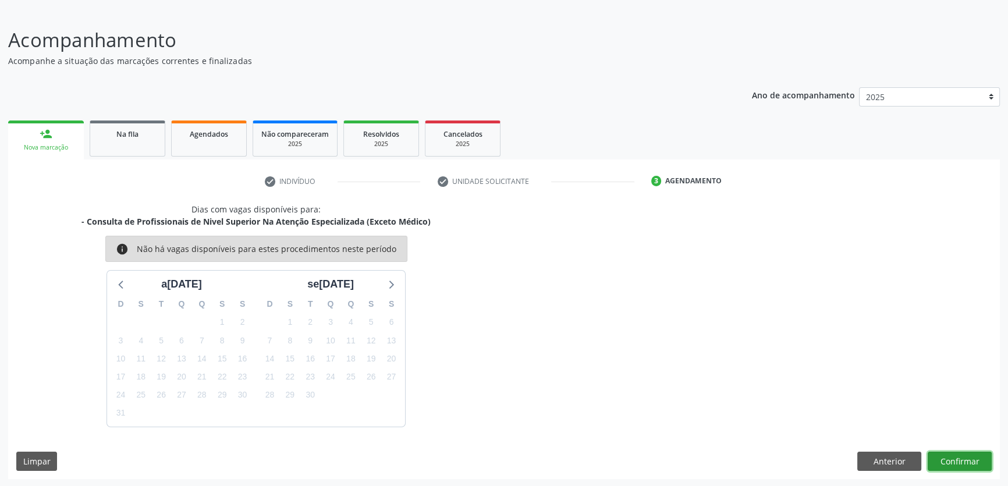
click at [975, 461] on button "Confirmar" at bounding box center [960, 462] width 64 height 20
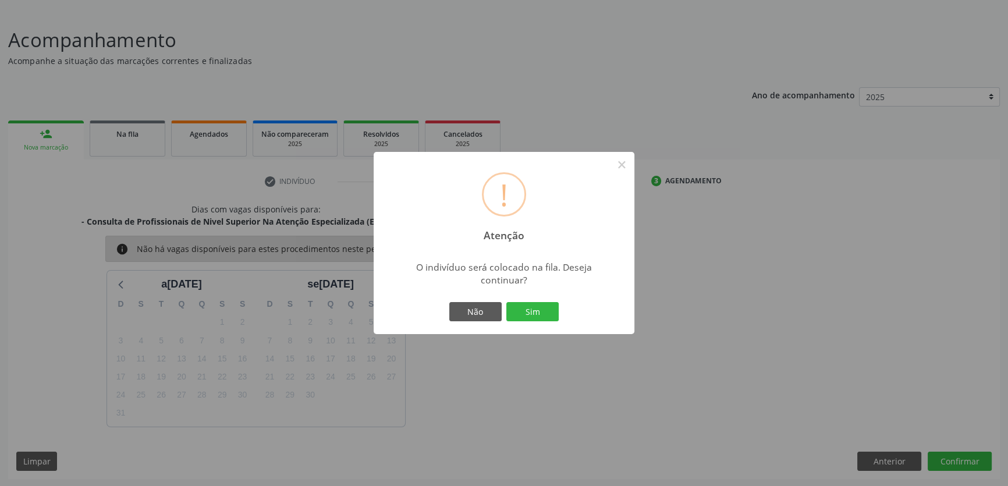
click at [529, 298] on div "! Atenção × O indivíduo será colocado na fila. Deseja continuar? Não Sim" at bounding box center [504, 243] width 261 height 183
click at [541, 318] on button "Sim" at bounding box center [532, 312] width 52 height 20
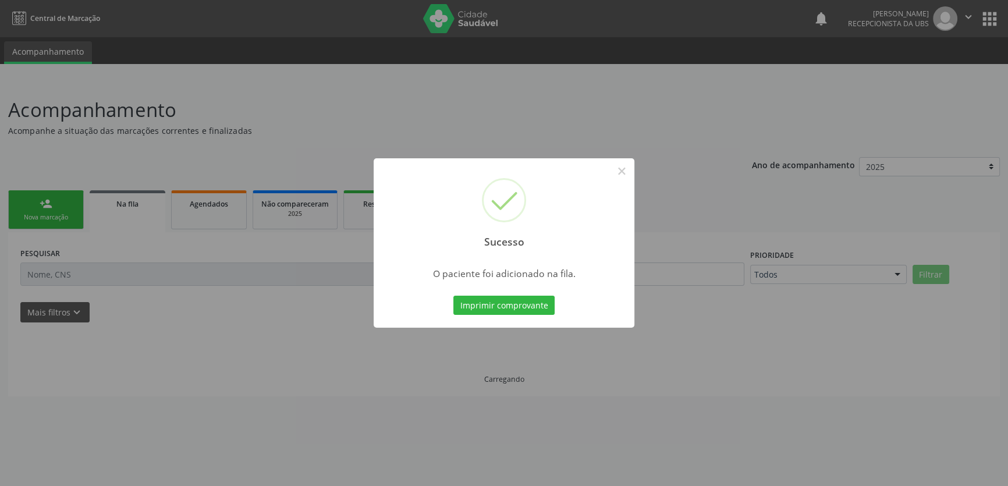
scroll to position [0, 0]
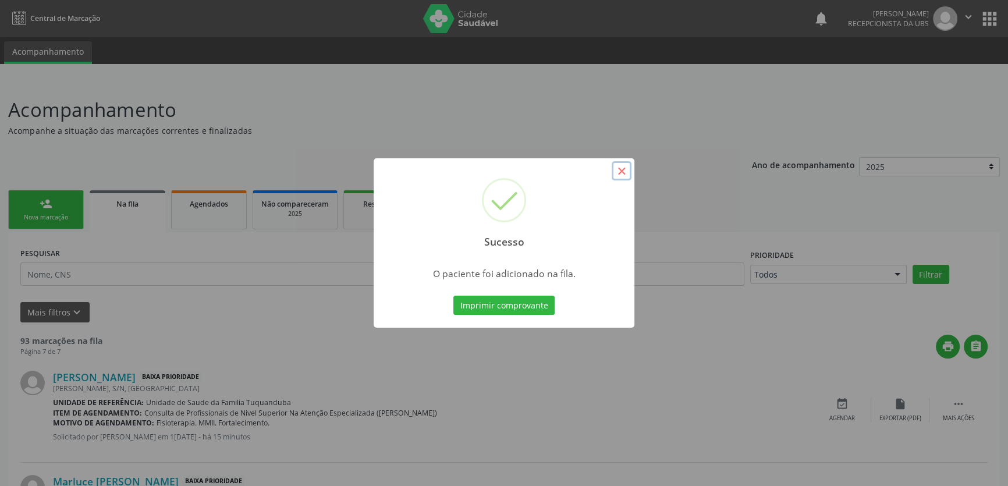
click at [621, 175] on button "×" at bounding box center [622, 171] width 20 height 20
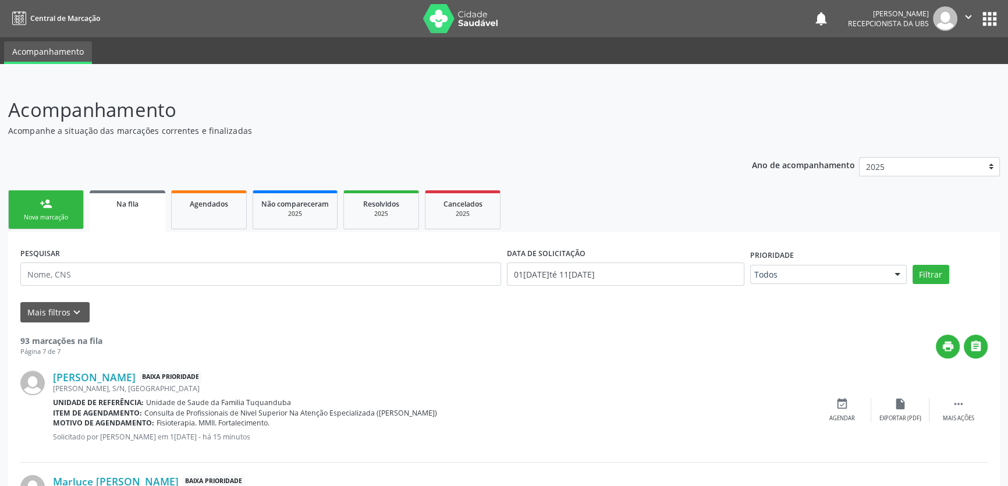
click at [36, 218] on div "Nova marcação" at bounding box center [46, 217] width 58 height 9
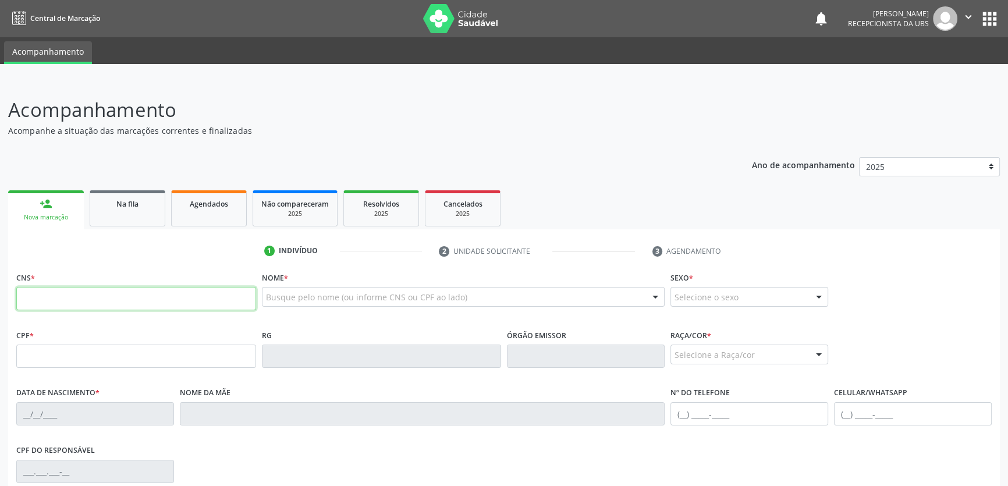
click at [143, 304] on input "text" at bounding box center [136, 298] width 240 height 23
type input "705 0066 8481 2658"
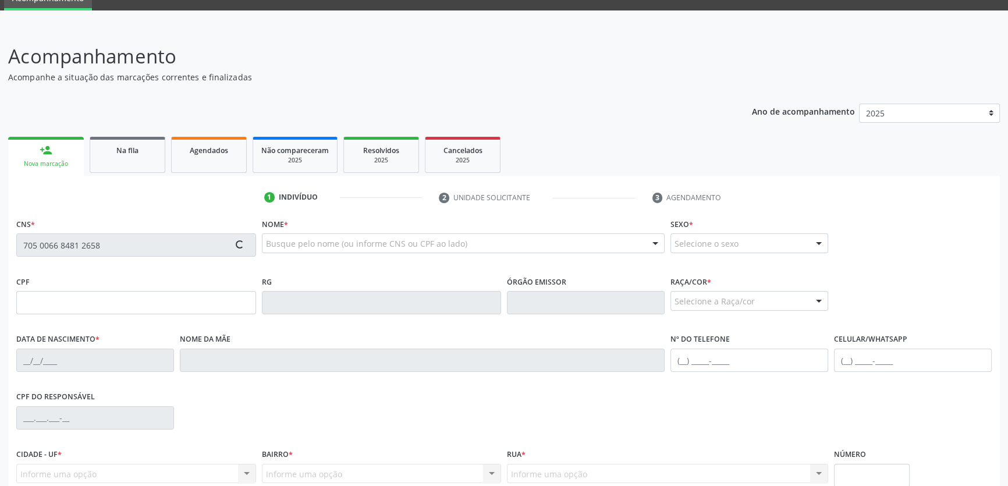
scroll to position [105, 0]
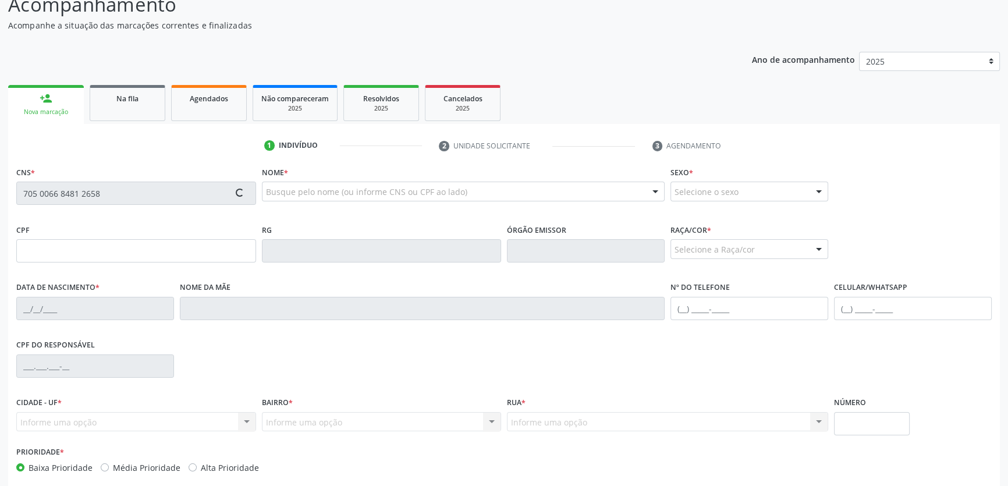
type input "08[DATE]"
type input "[PERSON_NAME]"
type input "[PHONE_NUMBER]"
type input "S/N"
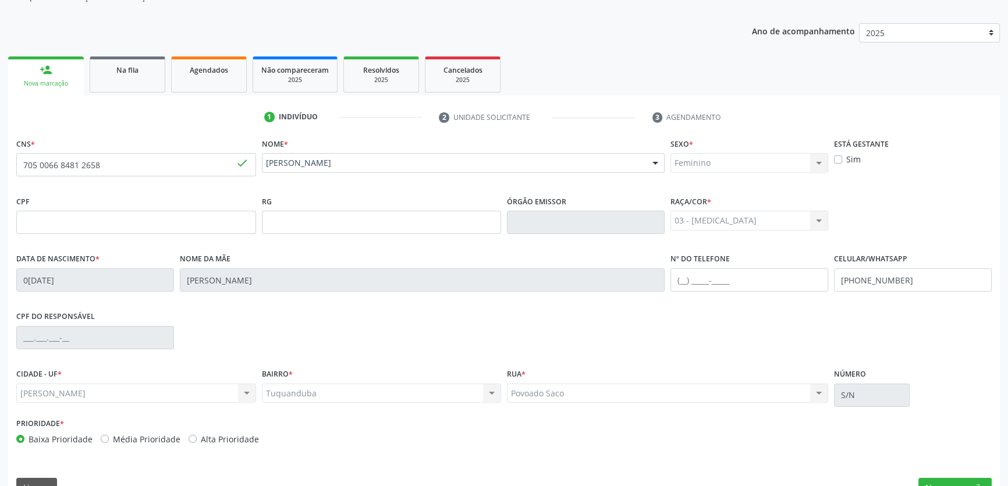
scroll to position [158, 0]
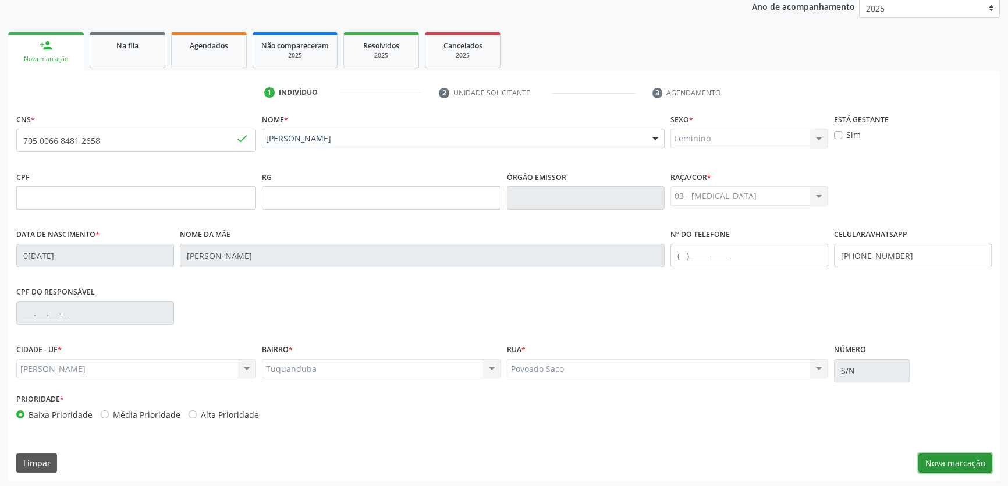
click at [954, 462] on button "Nova marcação" at bounding box center [954, 463] width 73 height 20
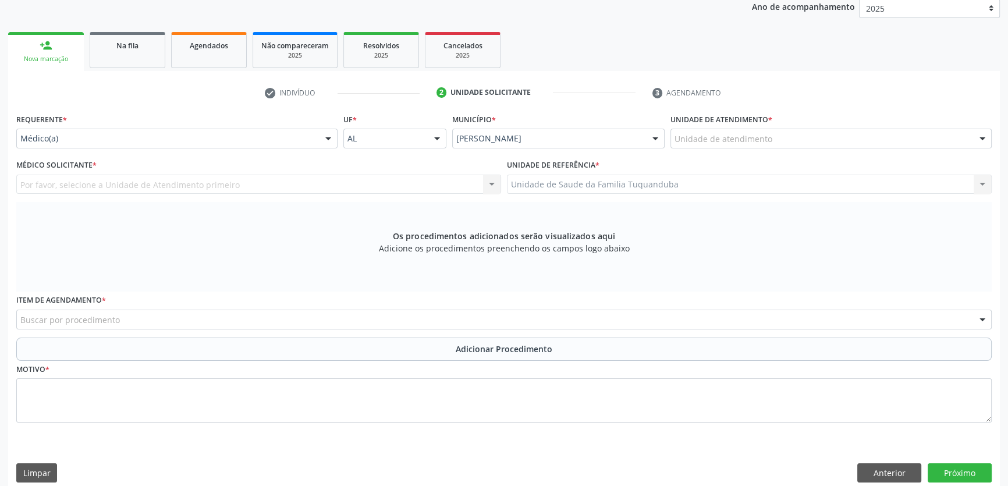
click at [198, 157] on div "Médico Solicitante * Por favor, selecione a Unidade de Atendimento primeiro Nen…" at bounding box center [258, 175] width 485 height 37
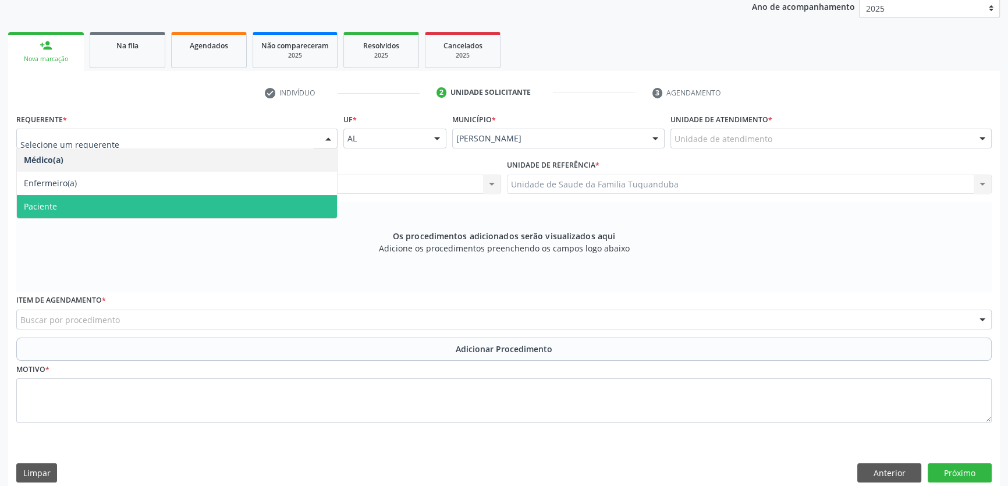
click at [145, 197] on span "Paciente" at bounding box center [177, 206] width 320 height 23
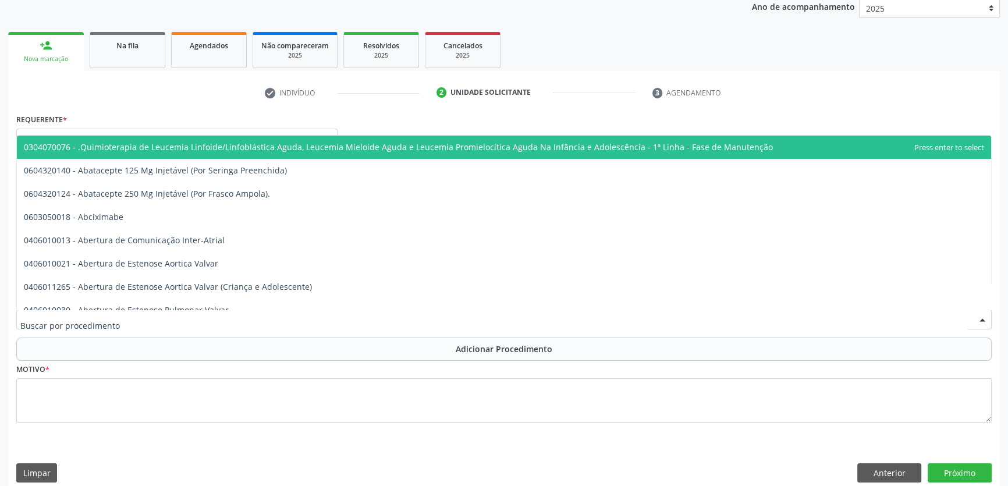
click at [225, 320] on div at bounding box center [503, 320] width 975 height 20
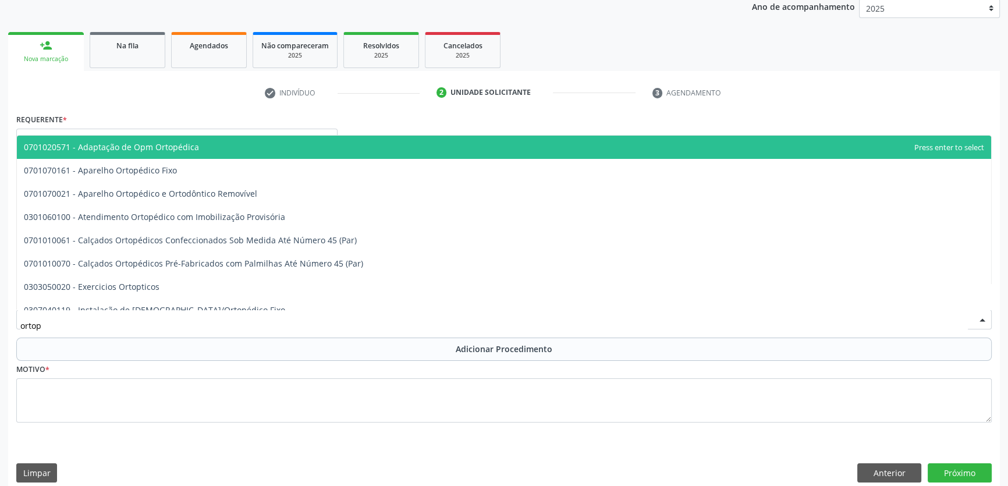
type input "ortope"
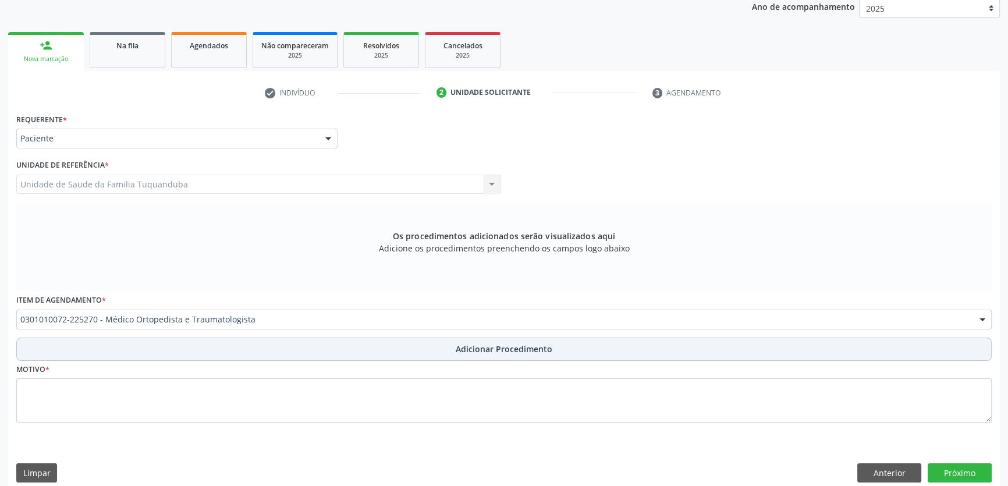
click at [436, 350] on button "Adicionar Procedimento" at bounding box center [503, 349] width 975 height 23
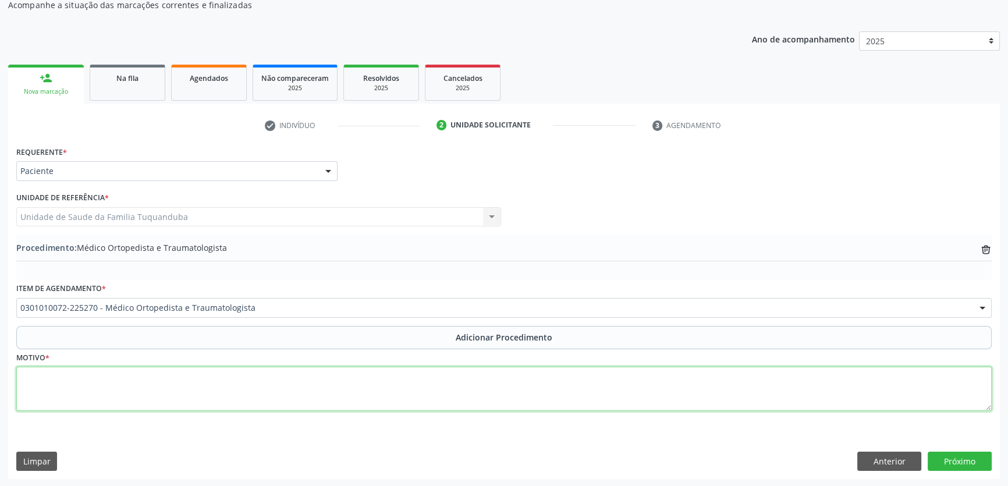
click at [417, 372] on textarea at bounding box center [503, 389] width 975 height 44
click at [267, 377] on textarea at bounding box center [503, 389] width 975 height 44
type textarea "G"
type textarea "Dor em MMII"
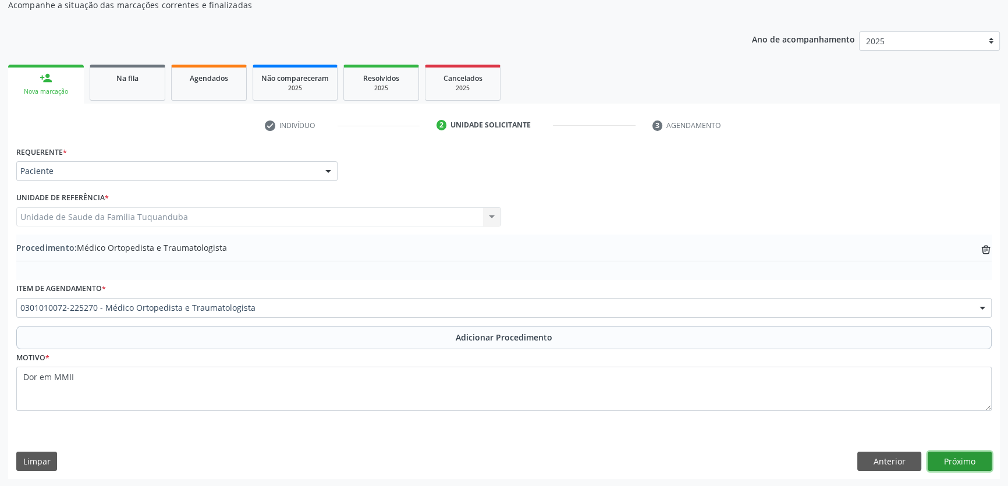
click at [959, 464] on button "Próximo" at bounding box center [960, 462] width 64 height 20
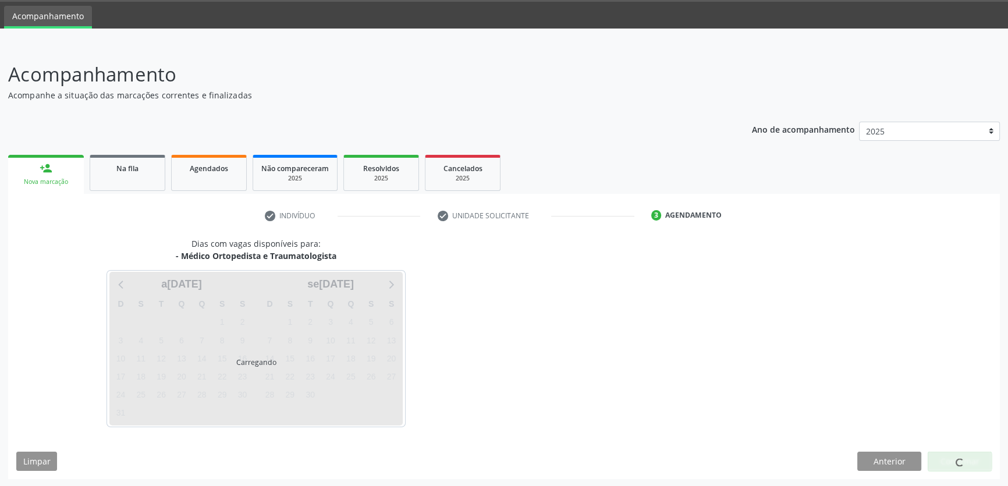
scroll to position [70, 0]
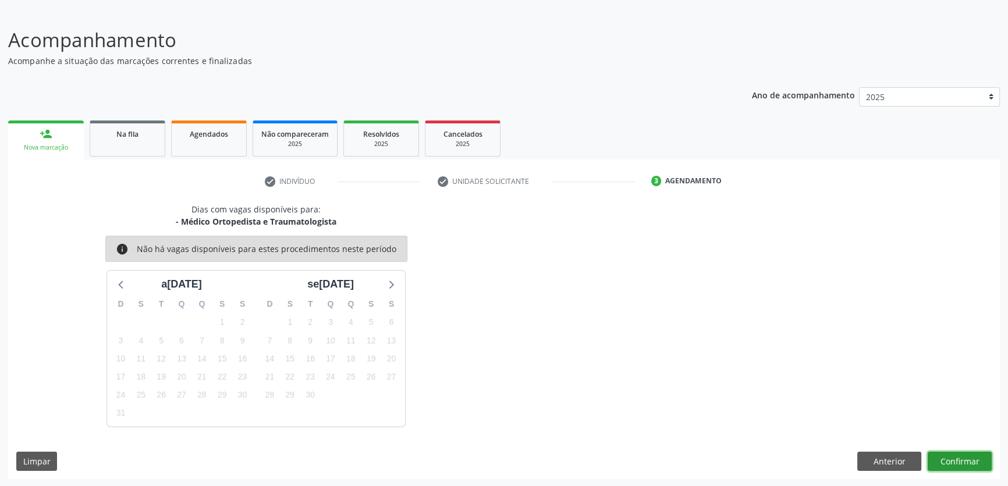
click at [959, 464] on button "Confirmar" at bounding box center [960, 462] width 64 height 20
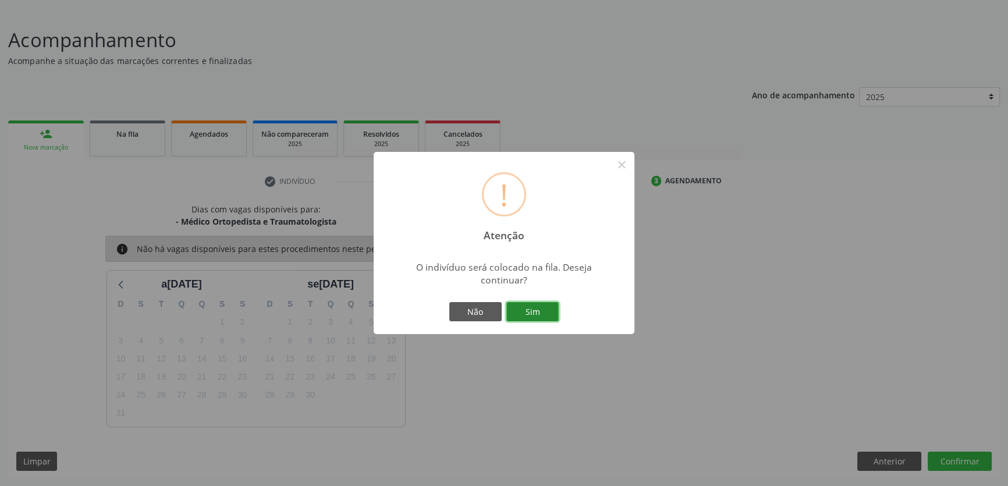
click at [538, 314] on button "Sim" at bounding box center [532, 312] width 52 height 20
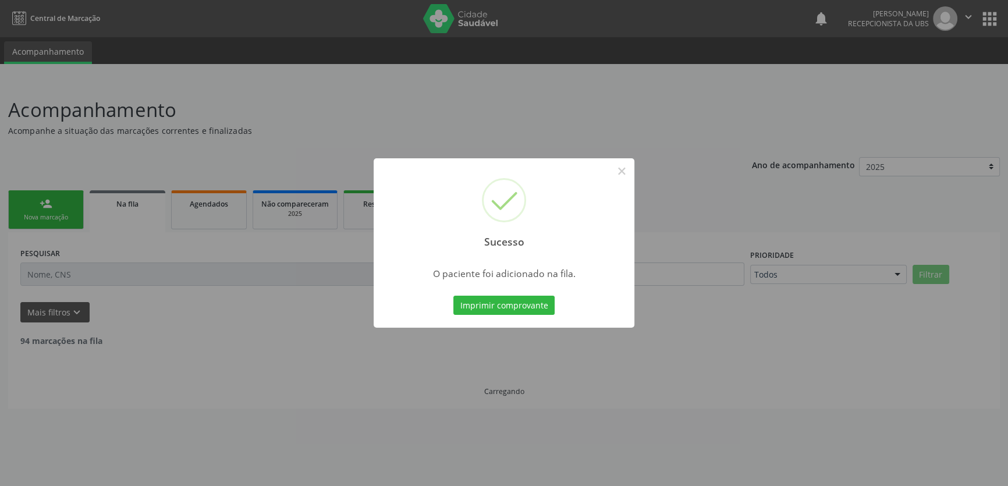
scroll to position [0, 0]
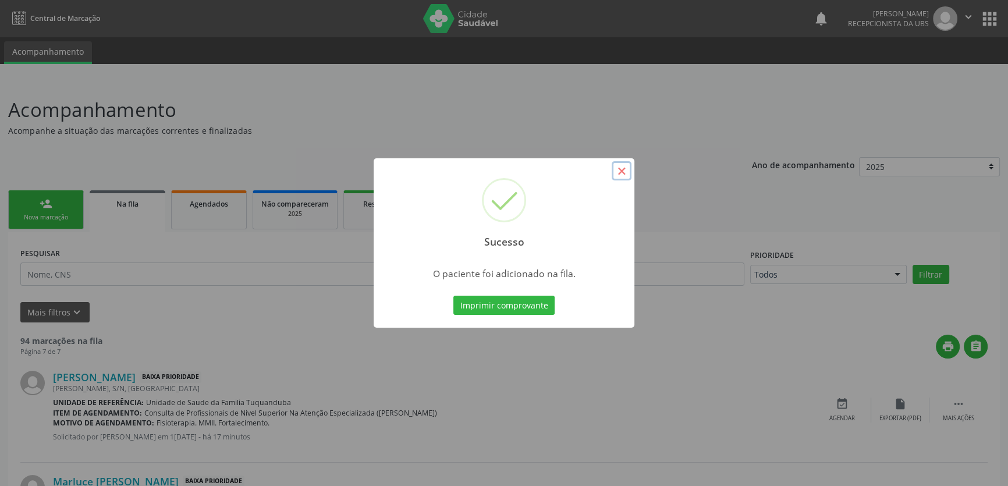
click at [618, 171] on button "×" at bounding box center [622, 171] width 20 height 20
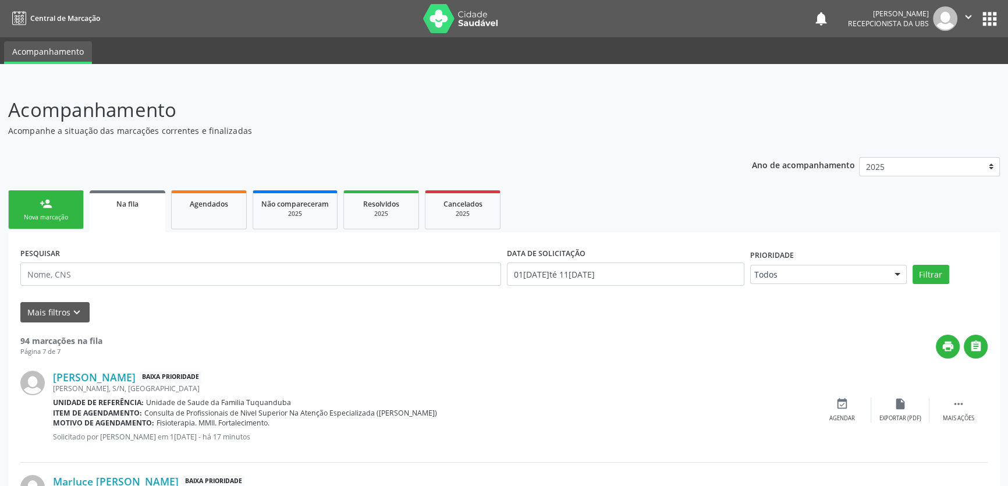
click at [41, 216] on div "Nova marcação" at bounding box center [46, 217] width 58 height 9
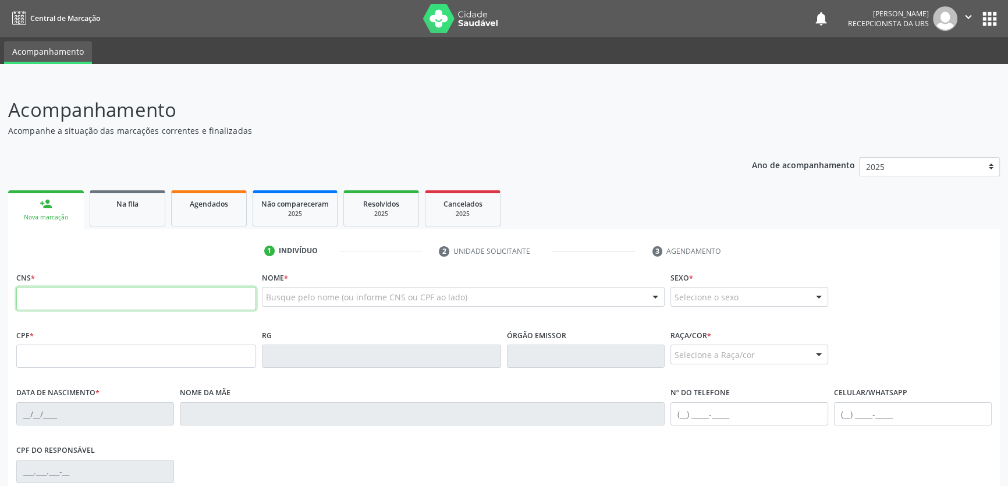
click at [184, 296] on input "text" at bounding box center [136, 298] width 240 height 23
type input "705 0066 8481 2658"
type input "08[DATE]"
type input "[PERSON_NAME]"
type input "[PHONE_NUMBER]"
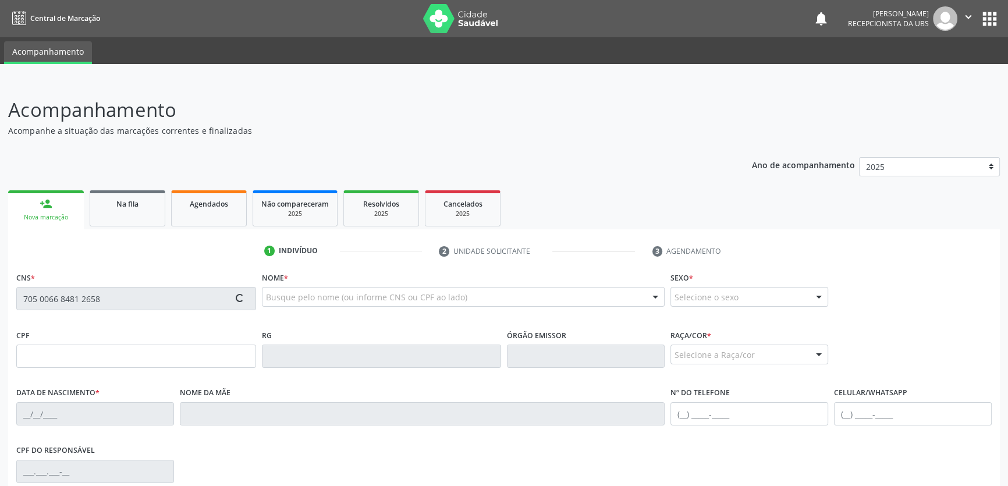
type input "S/N"
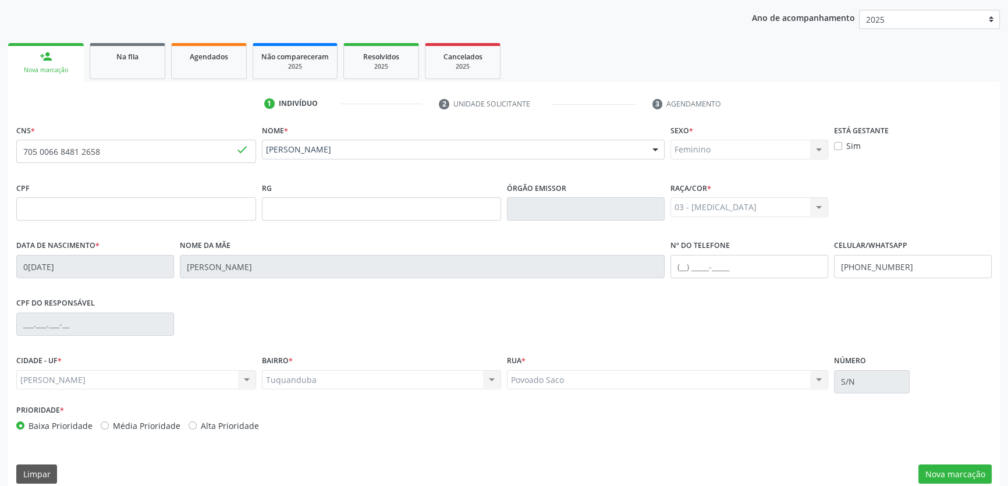
scroll to position [160, 0]
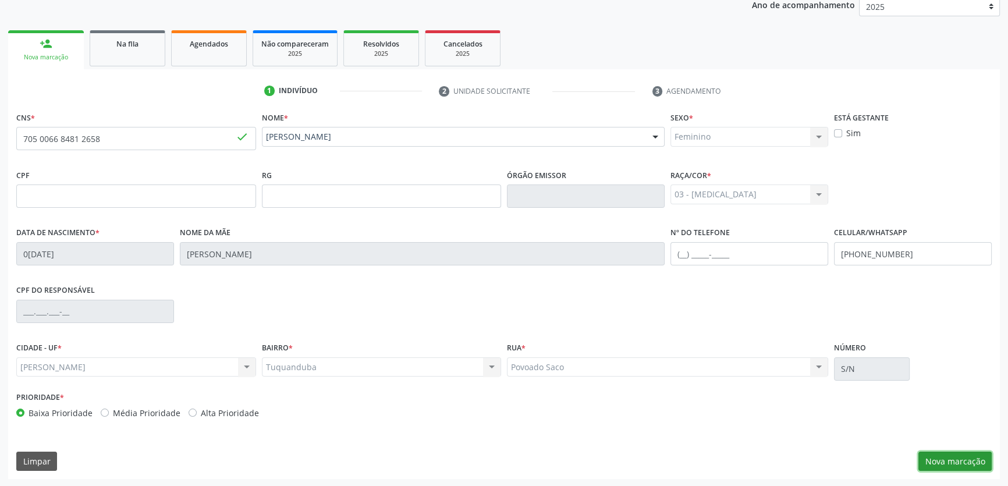
click at [952, 453] on button "Nova marcação" at bounding box center [954, 462] width 73 height 20
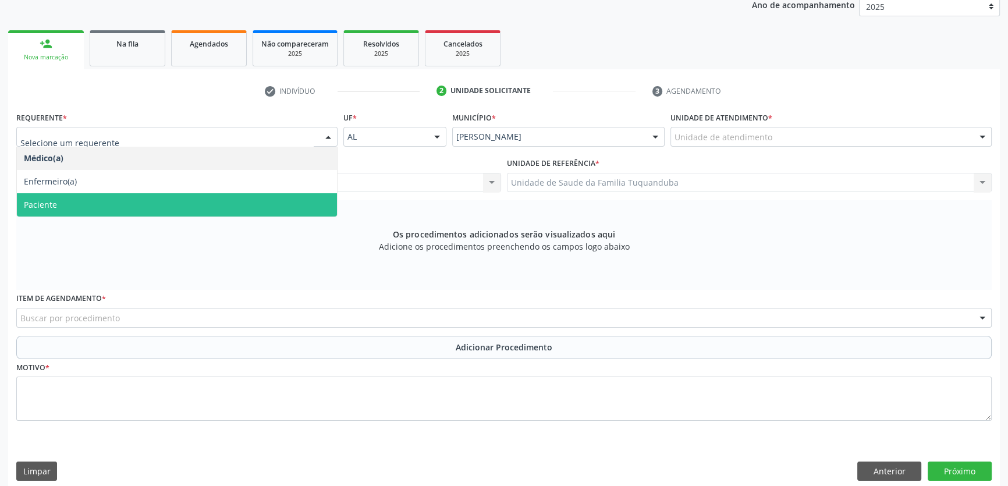
click at [81, 212] on span "Paciente" at bounding box center [177, 204] width 320 height 23
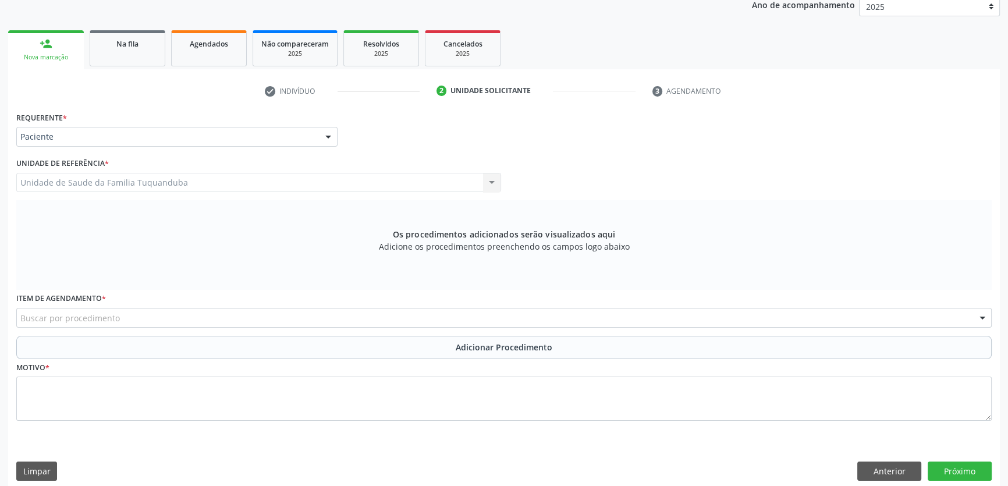
click at [180, 309] on div "Buscar por procedimento" at bounding box center [503, 318] width 975 height 20
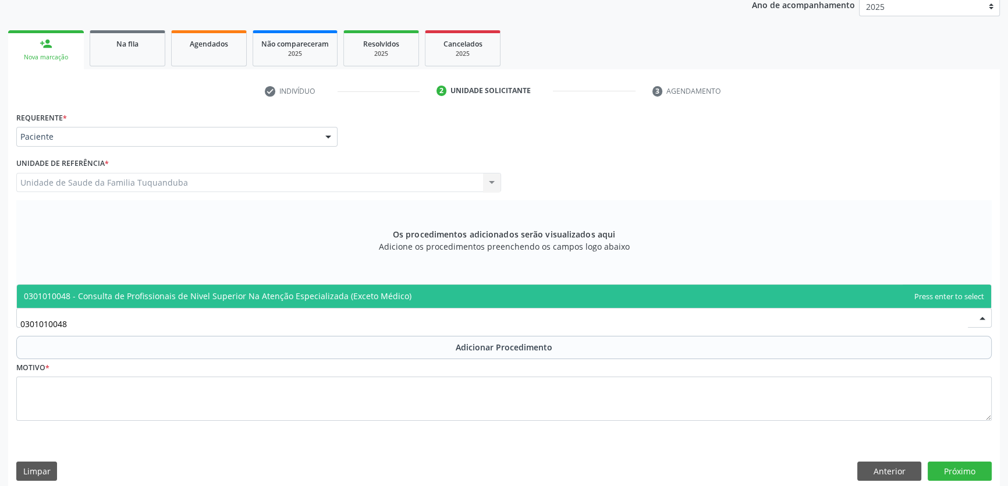
click at [192, 301] on span "0301010048 - Consulta de Profissionais de Nivel Superior Na Atenção Especializa…" at bounding box center [504, 296] width 974 height 23
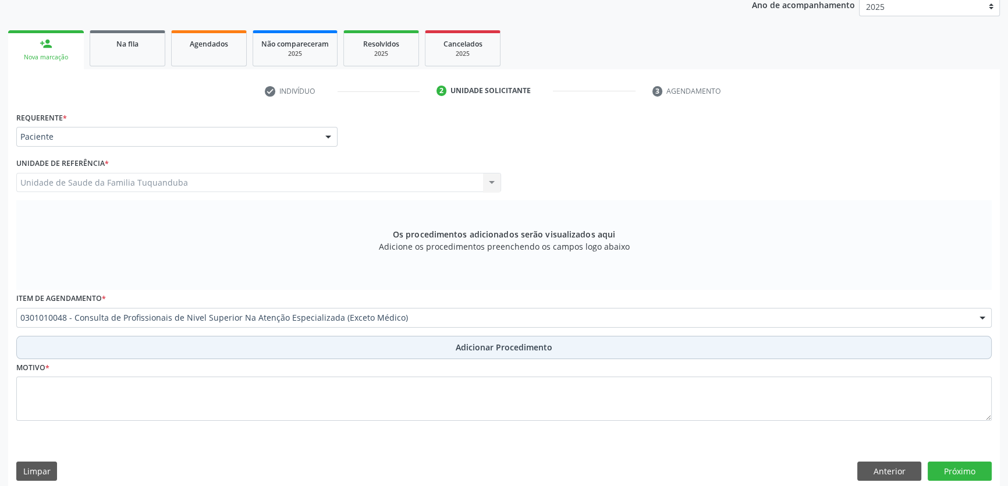
click at [243, 349] on button "Adicionar Procedimento" at bounding box center [503, 347] width 975 height 23
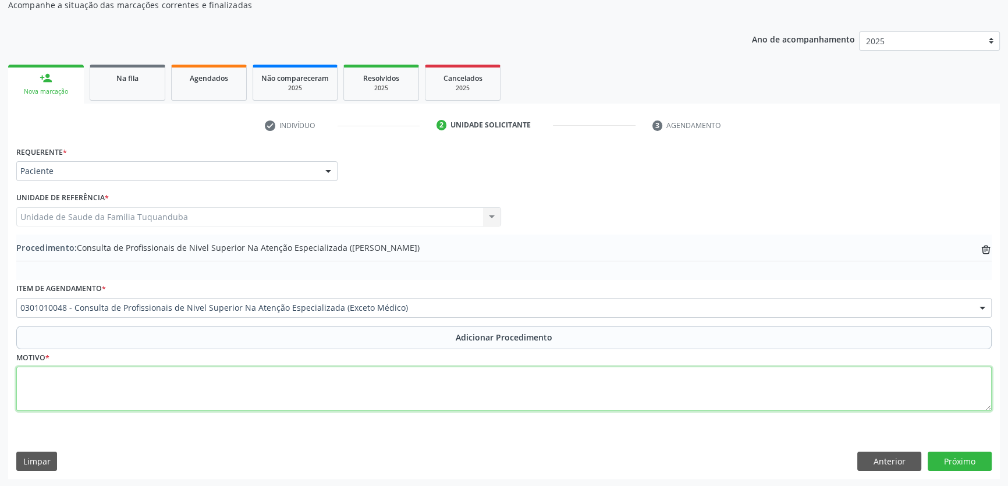
click at [230, 368] on textarea at bounding box center [503, 389] width 975 height 44
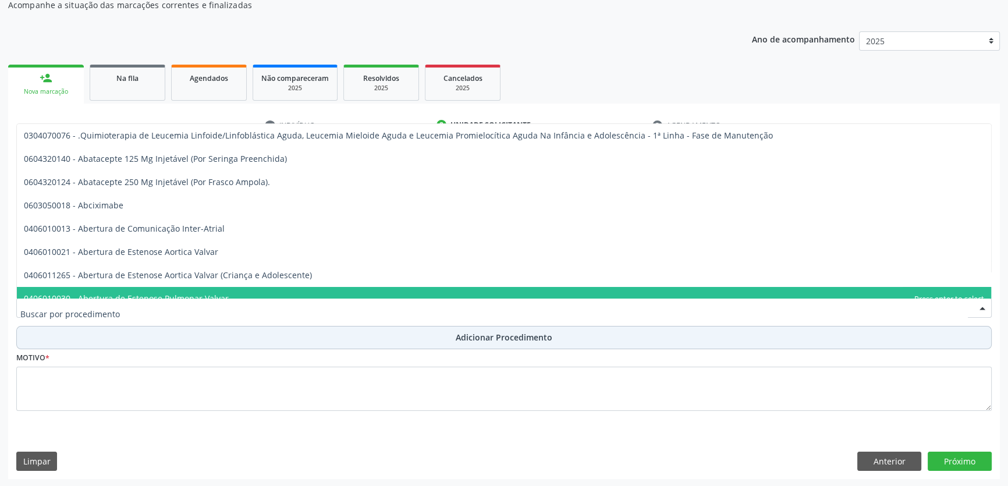
click at [594, 336] on button "Adicionar Procedimento" at bounding box center [503, 337] width 975 height 23
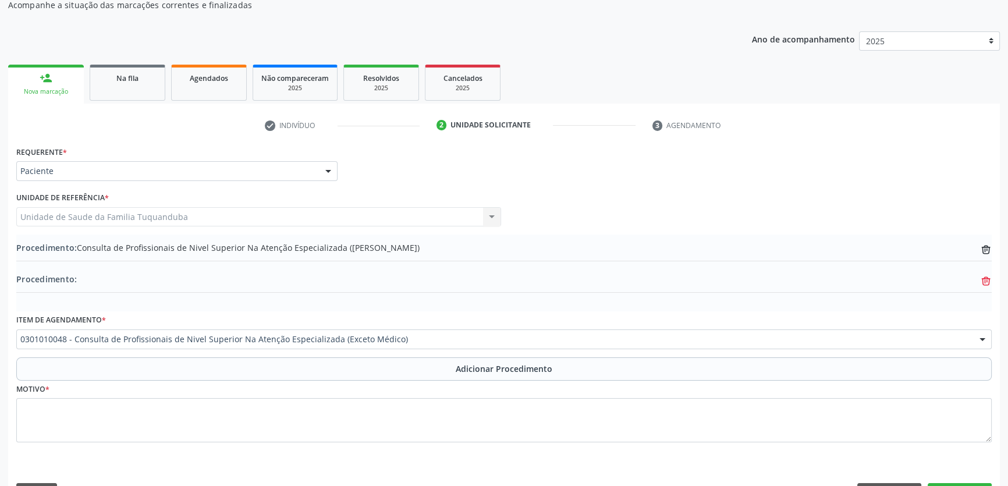
click at [989, 254] on icon at bounding box center [986, 251] width 8 height 8
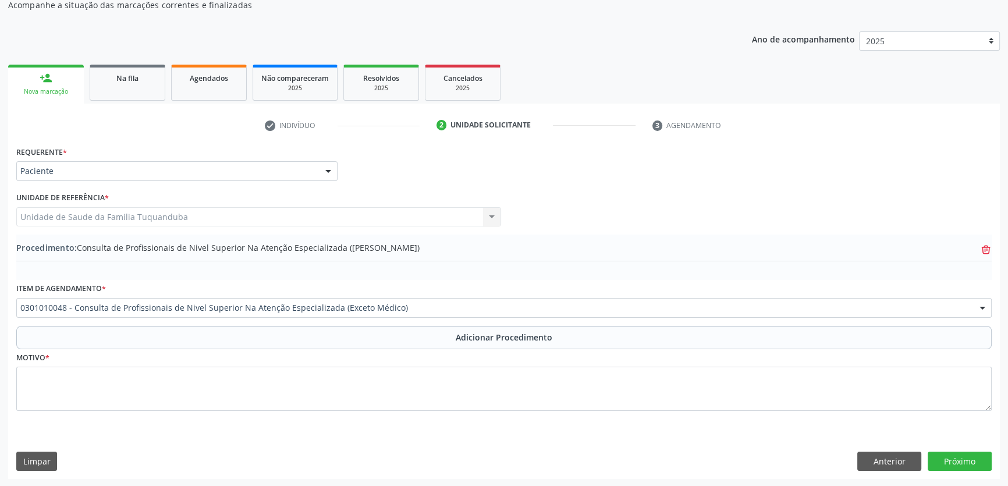
click at [986, 247] on icon "trash-outline icon" at bounding box center [986, 250] width 12 height 12
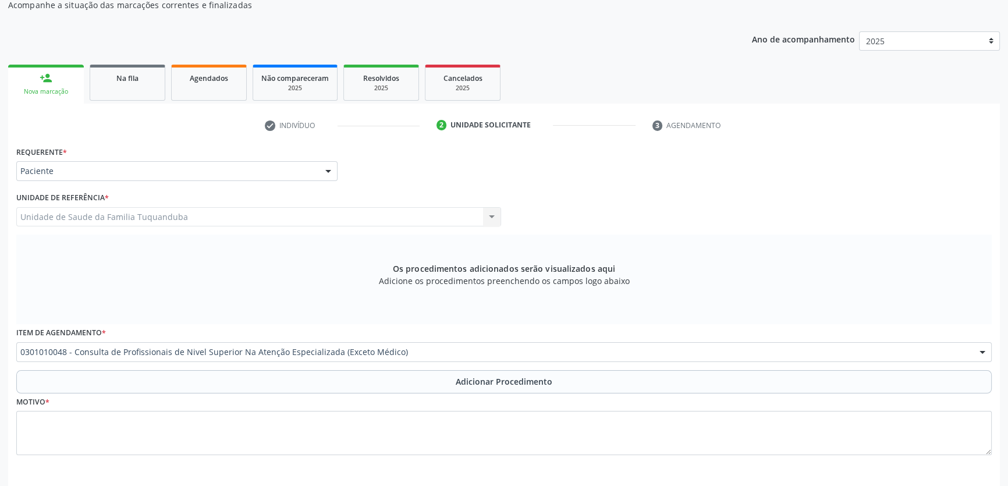
click at [125, 359] on div "0301010048 - Consulta de Profissionais de Nivel Superior Na Atenção Especializa…" at bounding box center [503, 352] width 975 height 20
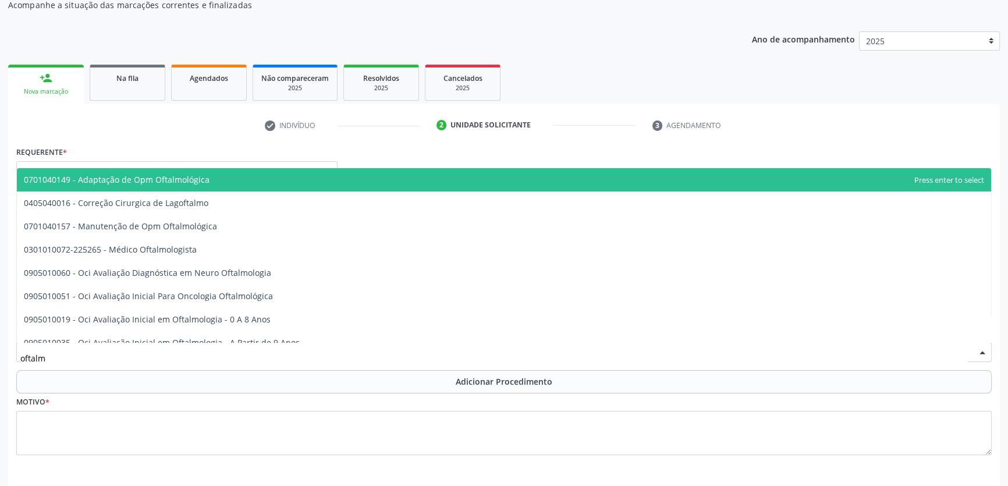
type input "oftalmo"
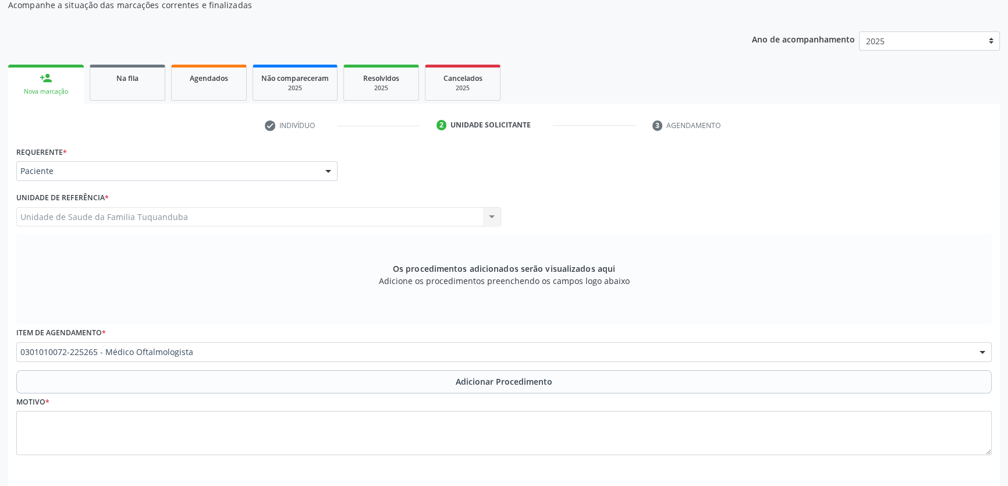
click at [139, 374] on button "Adicionar Procedimento" at bounding box center [503, 381] width 975 height 23
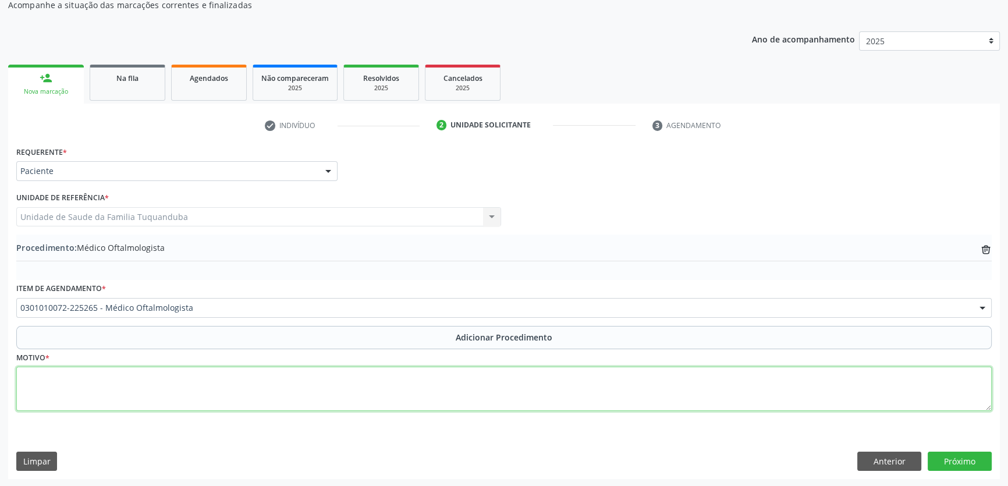
click at [143, 381] on textarea at bounding box center [503, 389] width 975 height 44
click at [93, 385] on textarea "Avaliação clínica" at bounding box center [503, 389] width 975 height 44
type textarea "Avaliação clínica."
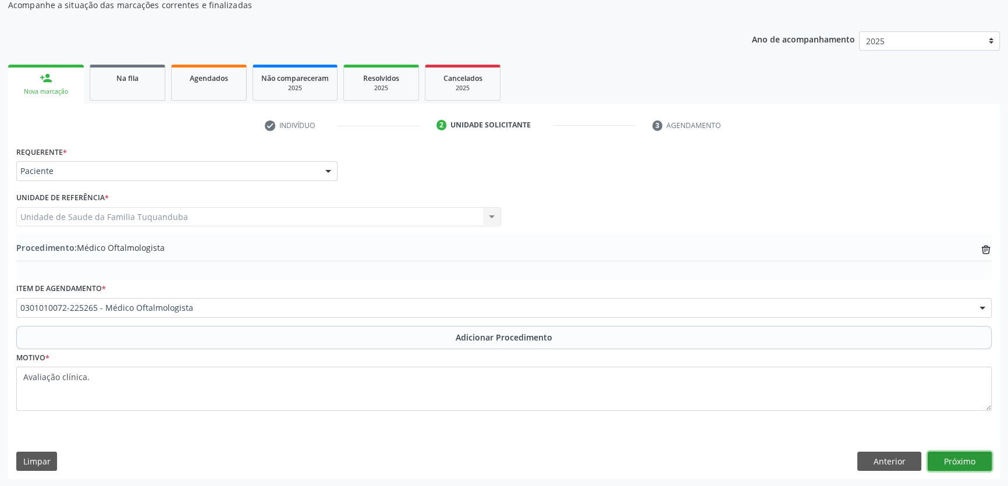
click at [960, 453] on button "Próximo" at bounding box center [960, 462] width 64 height 20
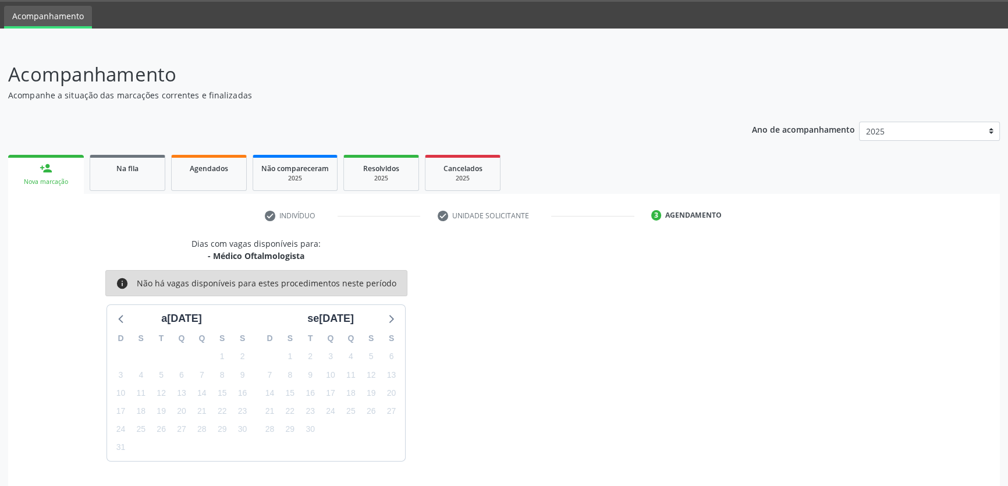
scroll to position [70, 0]
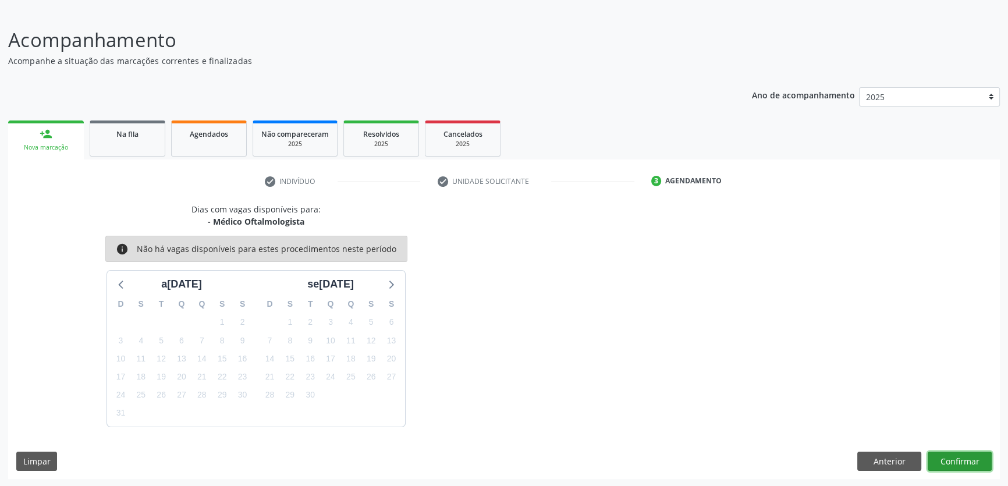
click at [972, 453] on button "Confirmar" at bounding box center [960, 462] width 64 height 20
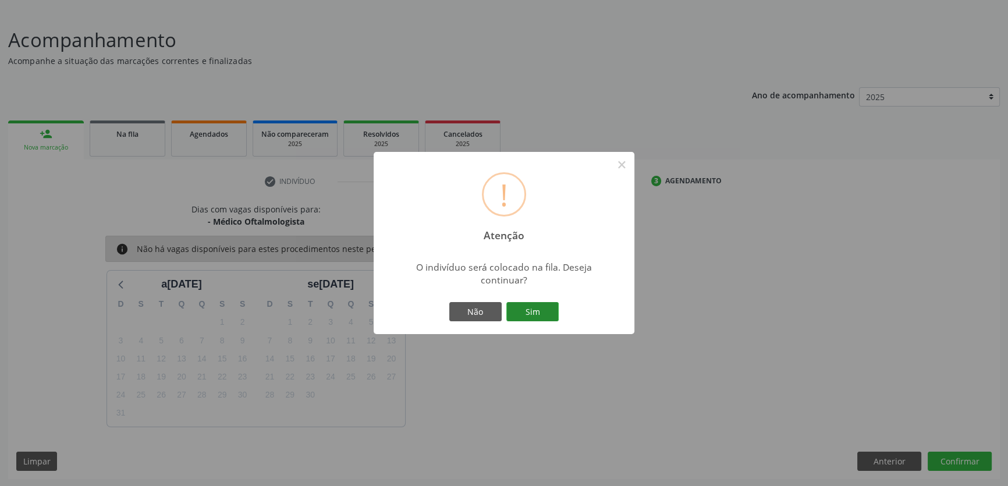
click at [541, 313] on button "Sim" at bounding box center [532, 312] width 52 height 20
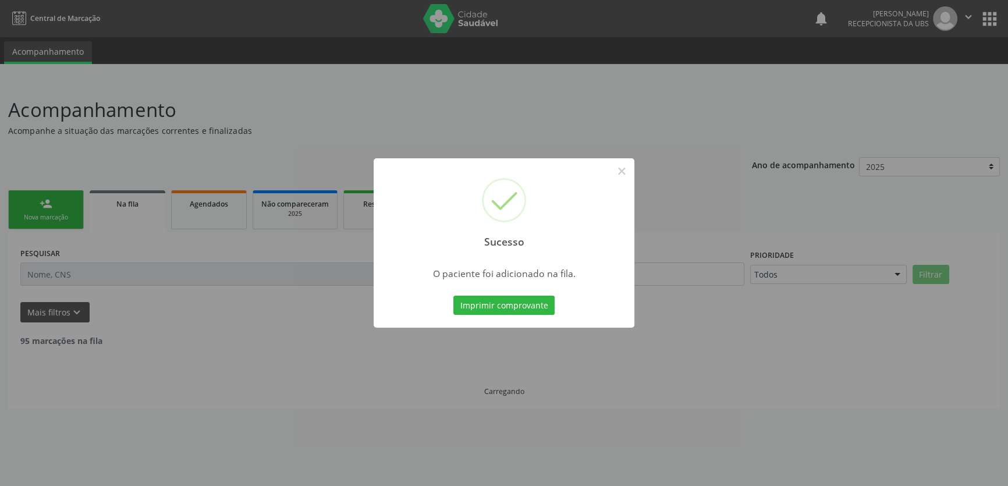
scroll to position [0, 0]
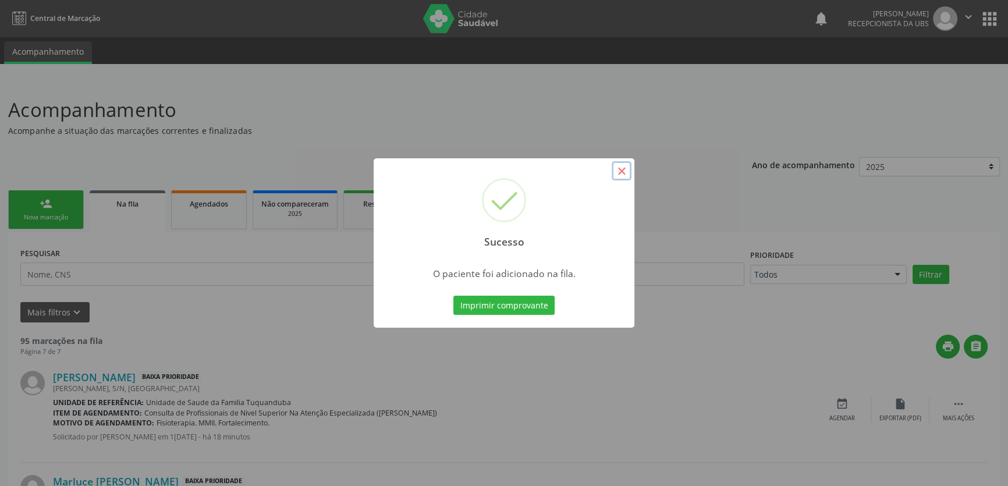
click at [624, 166] on button "×" at bounding box center [622, 171] width 20 height 20
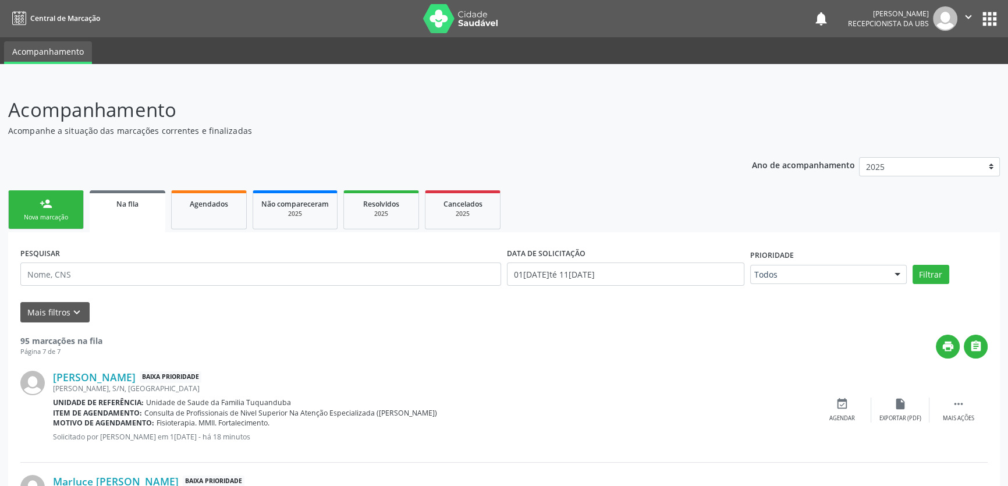
click at [47, 191] on ul "person_add Nova marcação Na fila Agendados Não compareceram 2025 Resolvidos 202…" at bounding box center [504, 209] width 992 height 45
click at [41, 202] on div "person_add" at bounding box center [46, 203] width 13 height 13
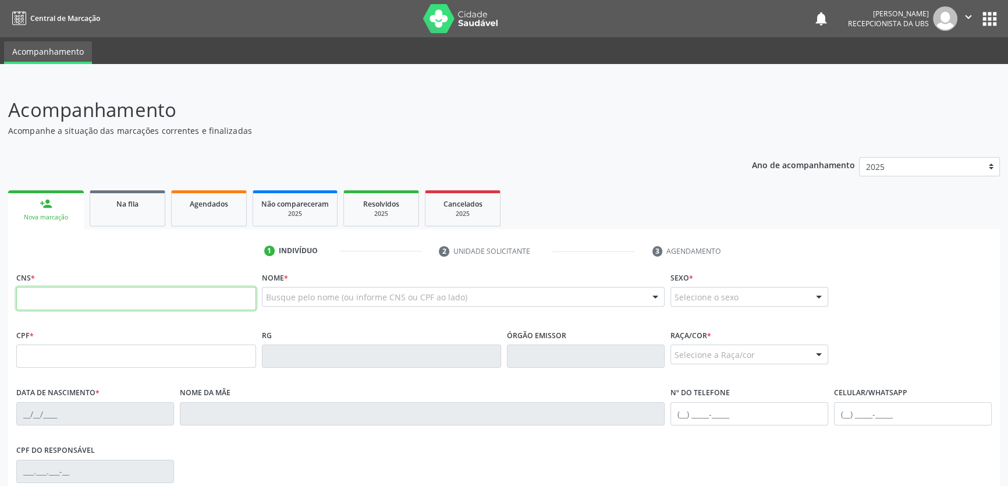
click at [164, 290] on input "text" at bounding box center [136, 298] width 240 height 23
type input "705 0066 8481 2658"
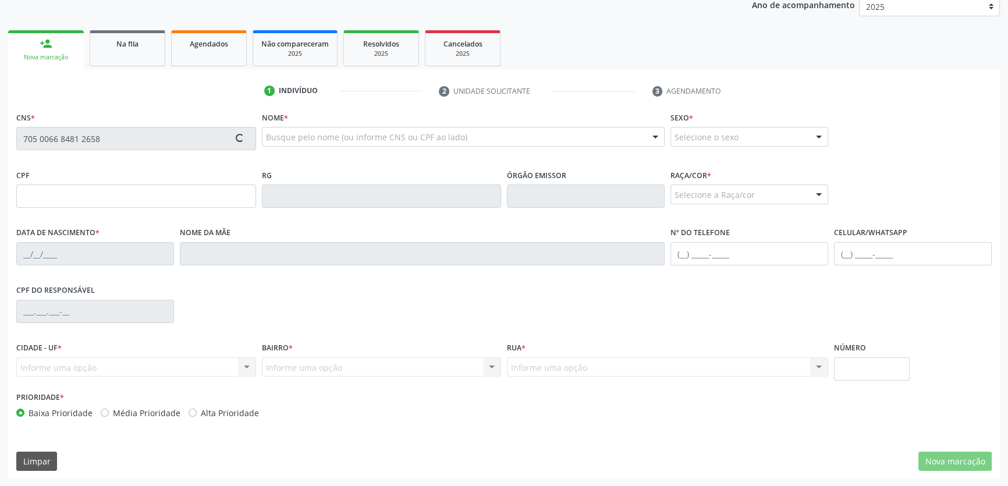
type input "08[DATE]"
type input "[PERSON_NAME]"
type input "[PHONE_NUMBER]"
type input "S/N"
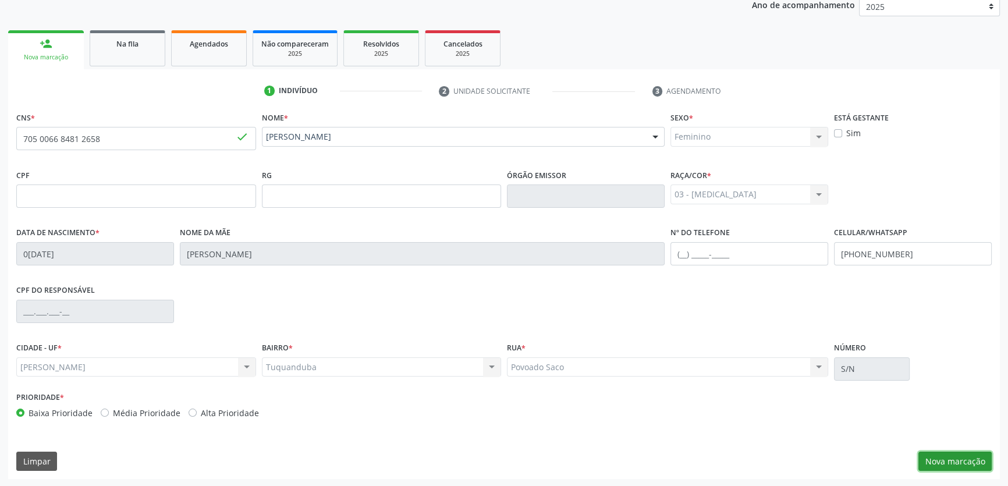
click at [968, 458] on button "Nova marcação" at bounding box center [954, 462] width 73 height 20
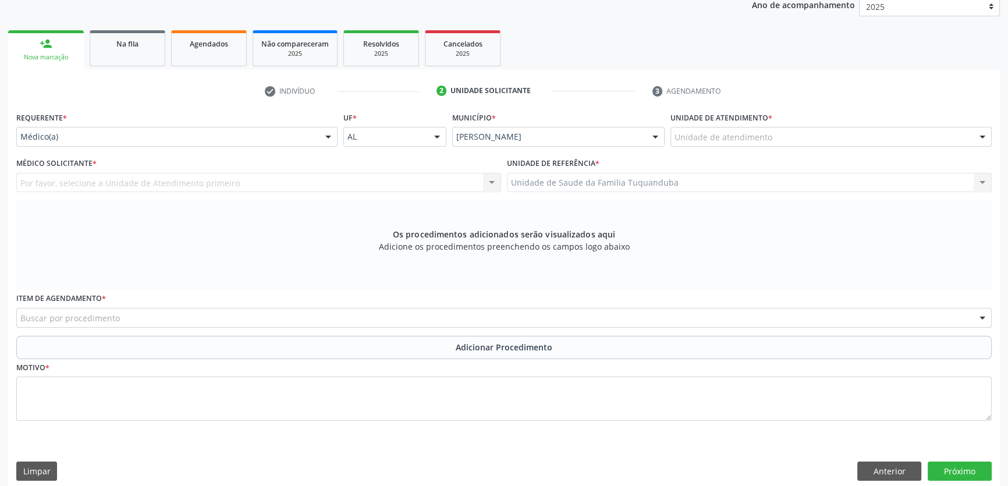
drag, startPoint x: 207, startPoint y: 325, endPoint x: 207, endPoint y: 316, distance: 9.3
click at [207, 325] on div "Buscar por procedimento" at bounding box center [503, 318] width 975 height 20
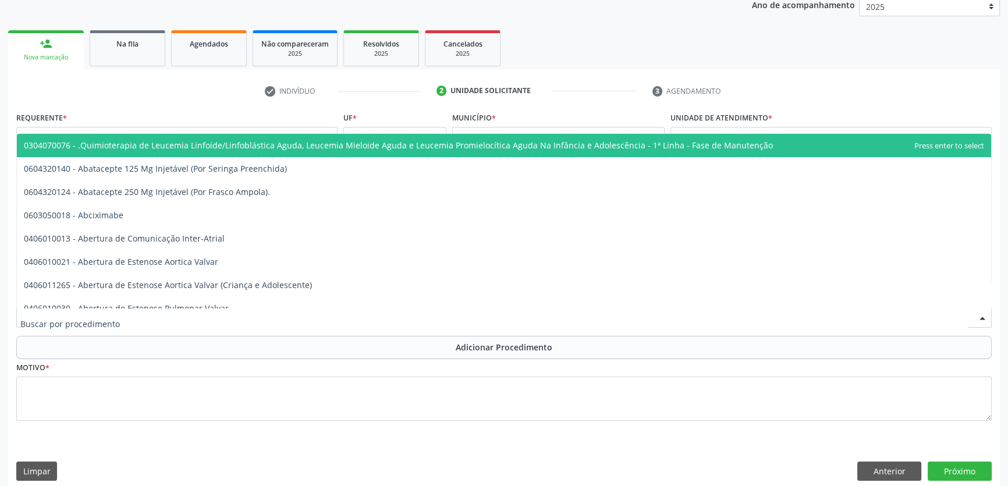
click at [233, 94] on ul "check Indivíduo 2 Unidade solicitante 3 Agendamento" at bounding box center [504, 90] width 992 height 19
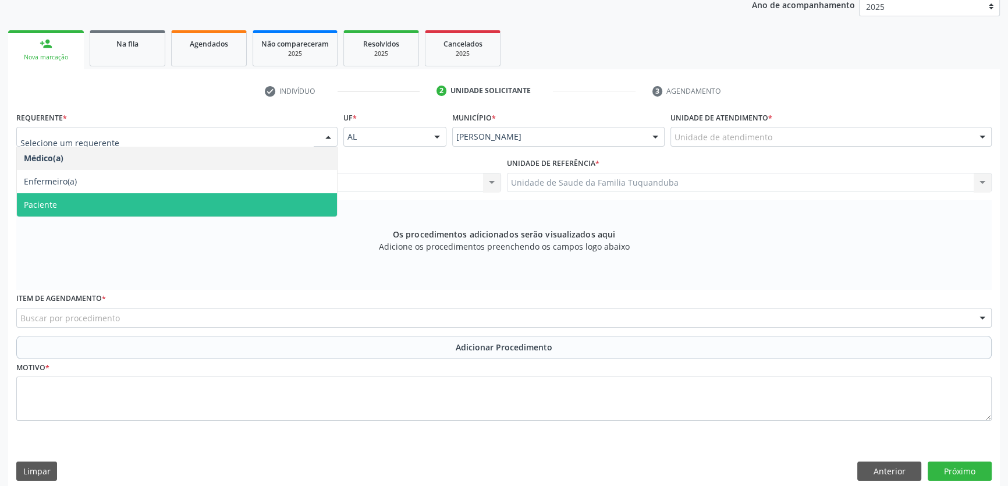
click at [84, 205] on span "Paciente" at bounding box center [177, 204] width 320 height 23
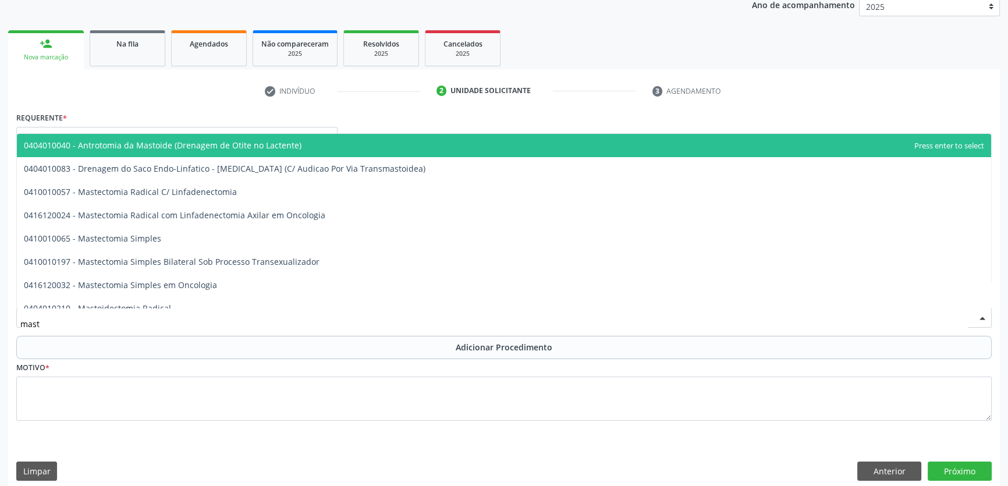
type input "masto"
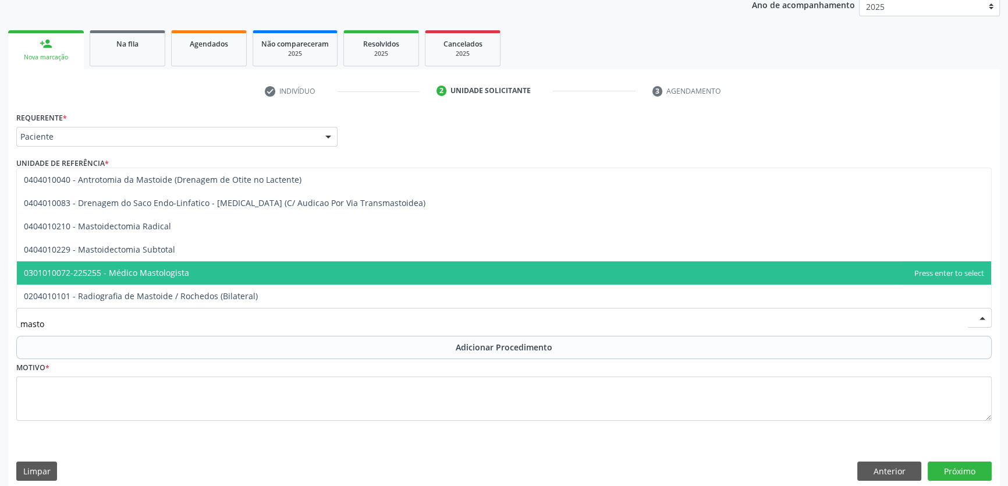
click at [179, 264] on span "0301010072-225255 - Médico Mastologista" at bounding box center [504, 272] width 974 height 23
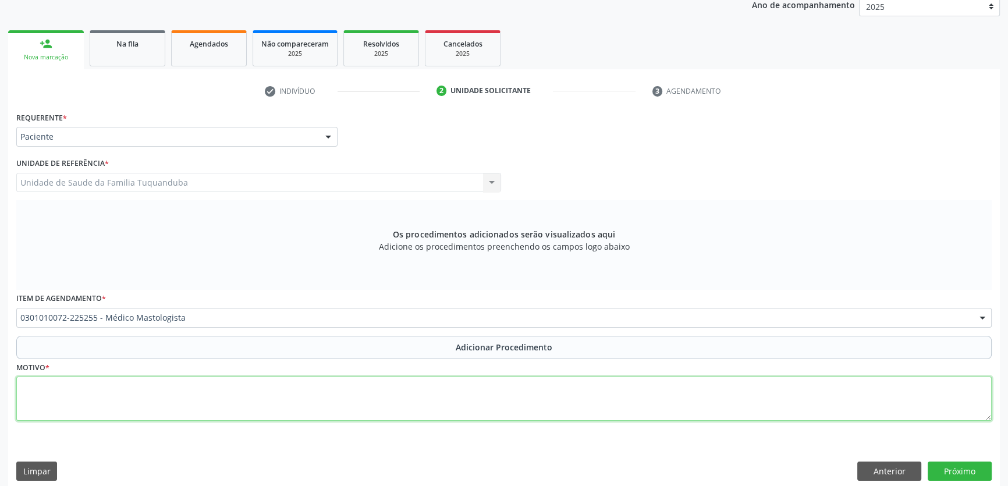
click at [176, 388] on textarea at bounding box center [503, 399] width 975 height 44
type textarea "Nódulo em mama direita."
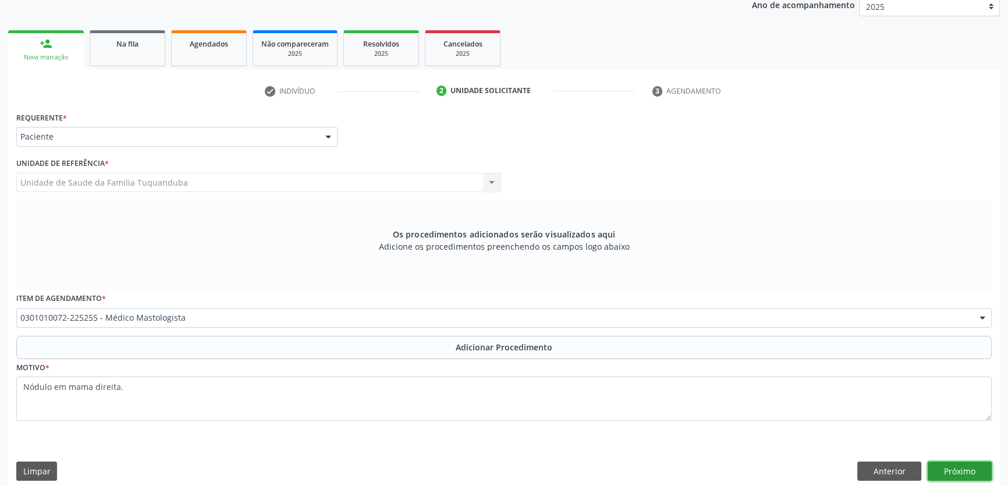
click at [936, 463] on button "Próximo" at bounding box center [960, 472] width 64 height 20
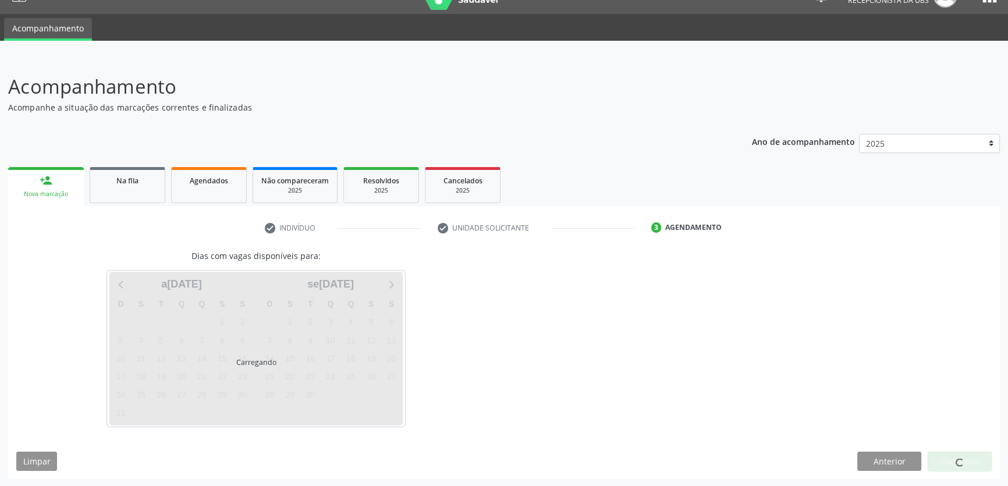
scroll to position [58, 0]
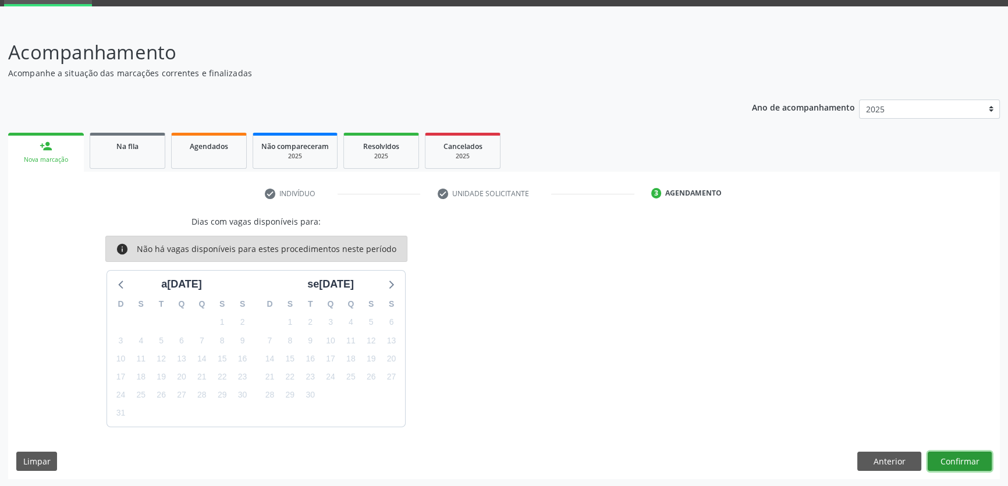
click at [949, 455] on button "Confirmar" at bounding box center [960, 462] width 64 height 20
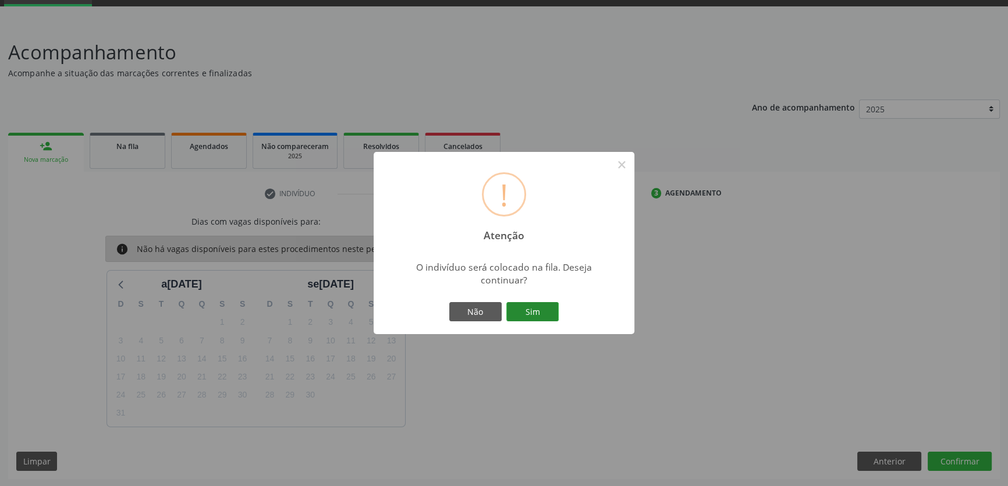
click at [509, 304] on button "Sim" at bounding box center [532, 312] width 52 height 20
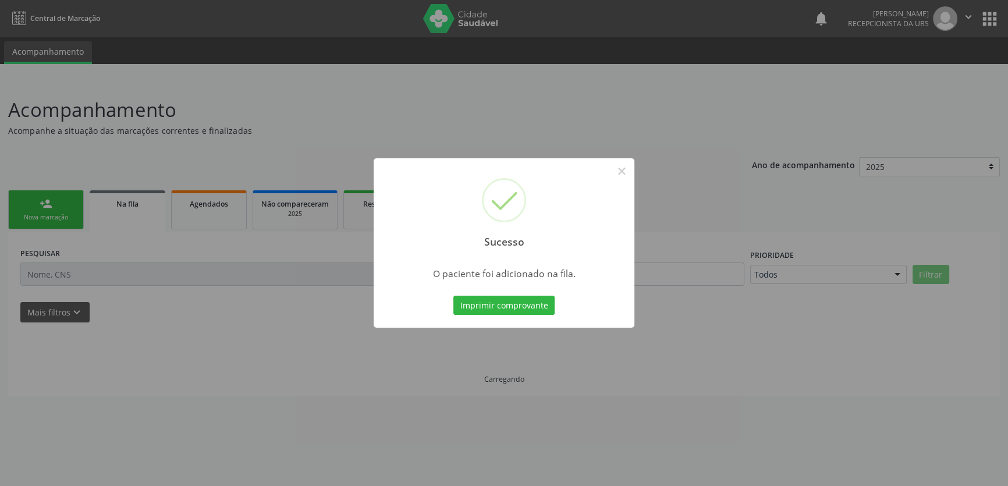
scroll to position [0, 0]
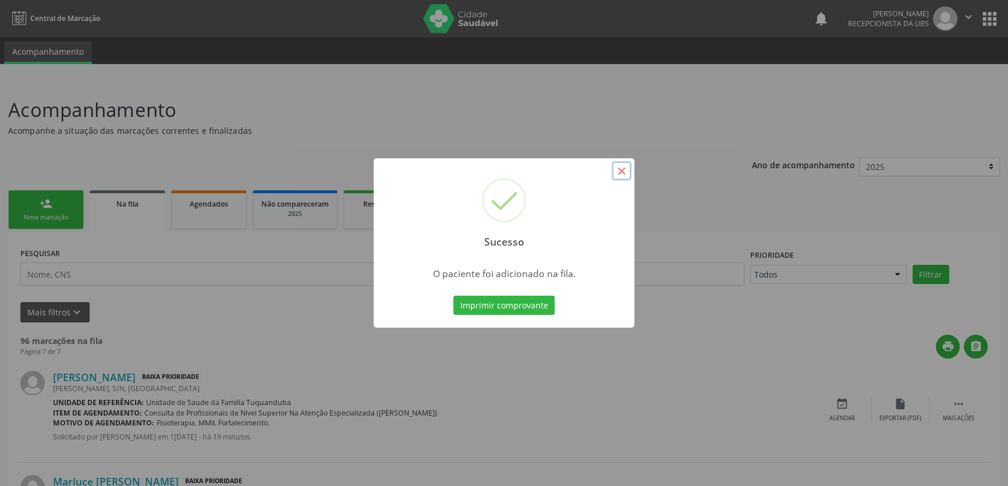
click at [617, 172] on button "×" at bounding box center [622, 171] width 20 height 20
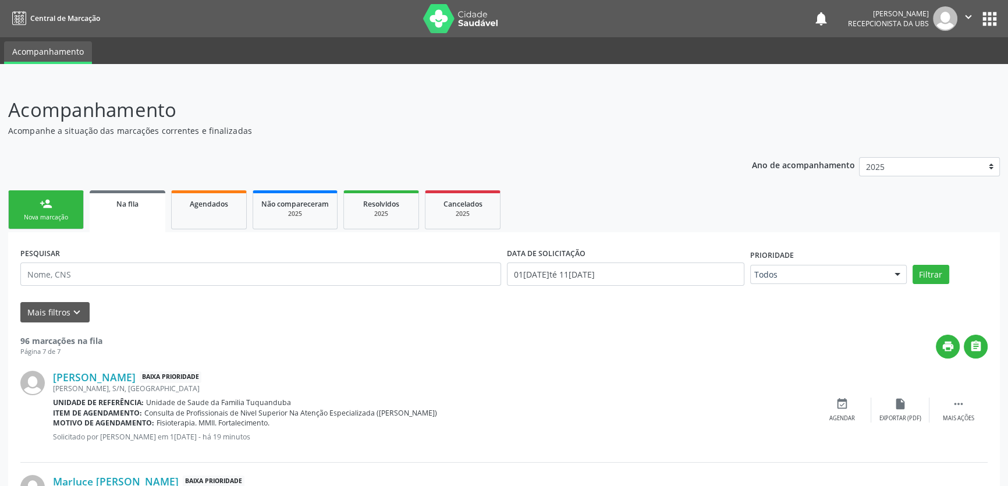
click at [58, 214] on div "Nova marcação" at bounding box center [46, 217] width 58 height 9
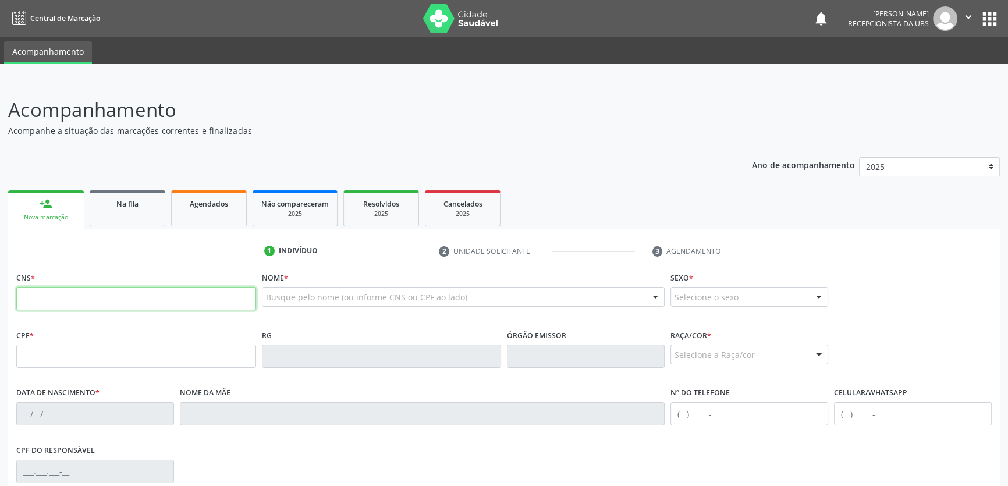
click at [143, 287] on input "text" at bounding box center [136, 298] width 240 height 23
type input "705 0066 8481 2658"
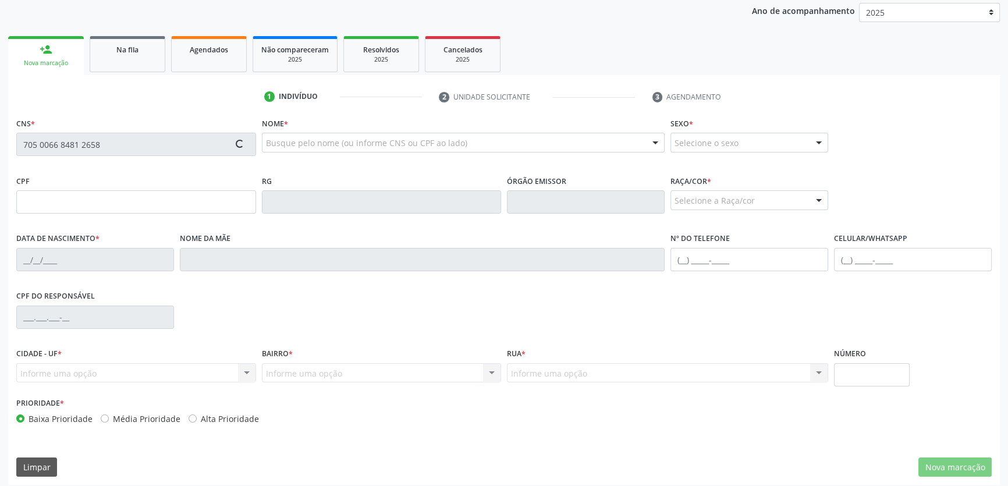
scroll to position [160, 0]
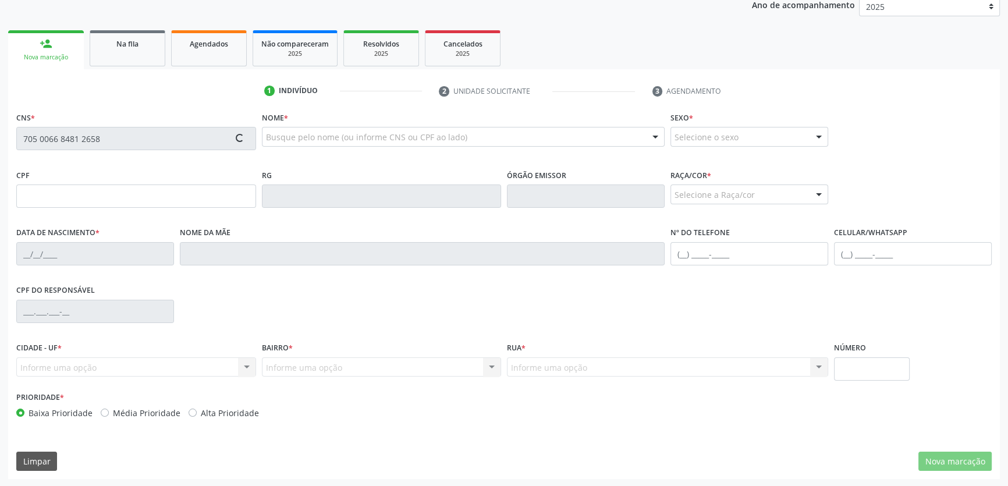
type input "08[DATE]"
type input "[PERSON_NAME]"
type input "[PHONE_NUMBER]"
type input "S/N"
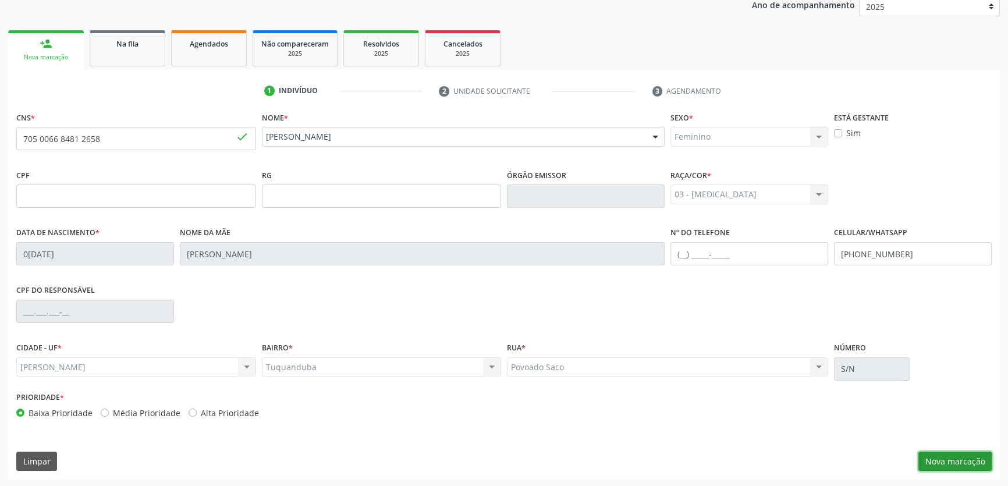
click at [931, 452] on button "Nova marcação" at bounding box center [954, 462] width 73 height 20
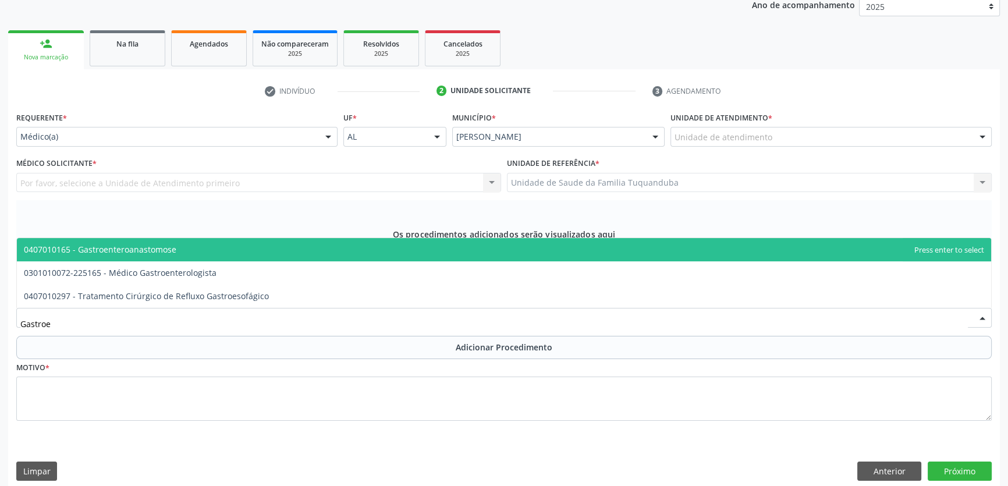
type input "Gastroen"
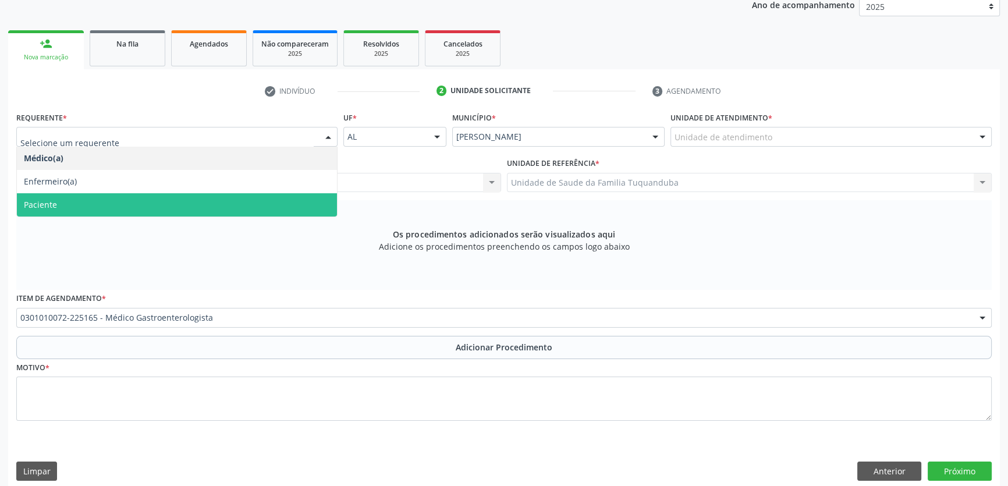
click at [139, 200] on span "Paciente" at bounding box center [177, 204] width 320 height 23
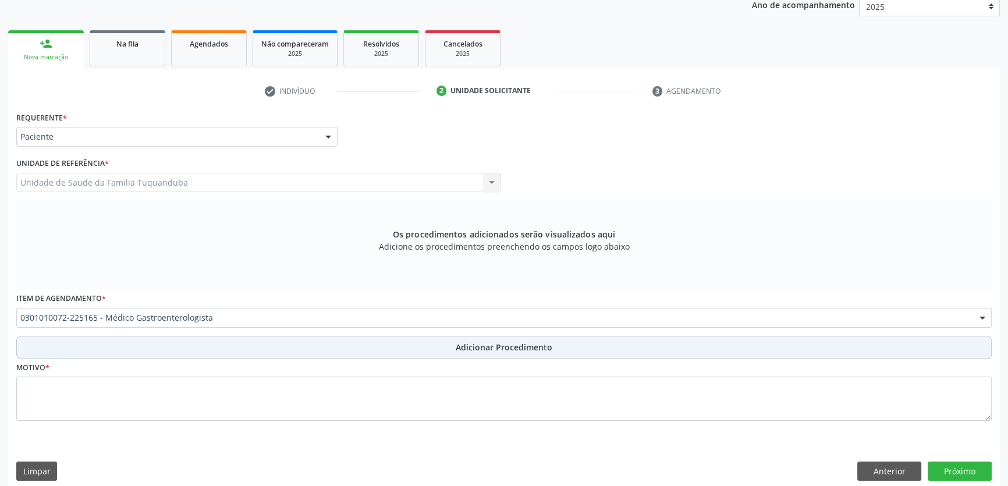
click at [320, 339] on button "Adicionar Procedimento" at bounding box center [503, 347] width 975 height 23
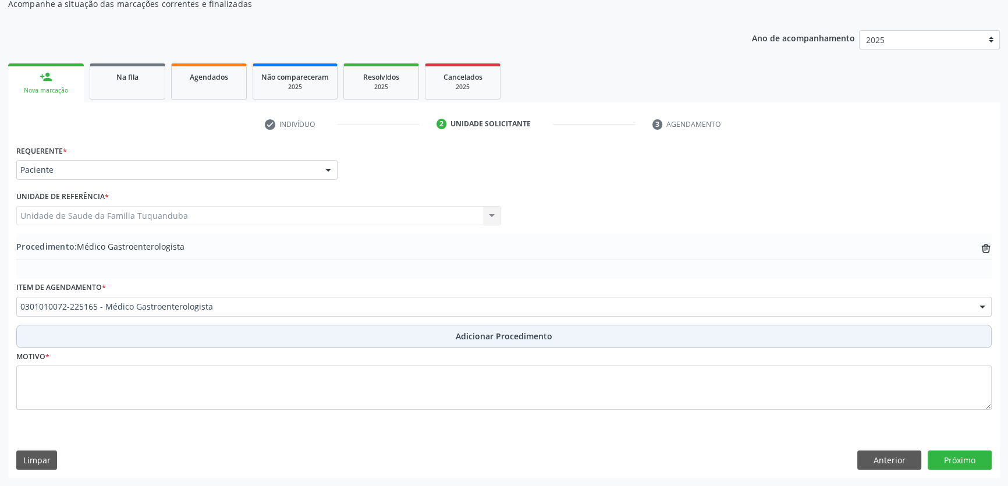
scroll to position [126, 0]
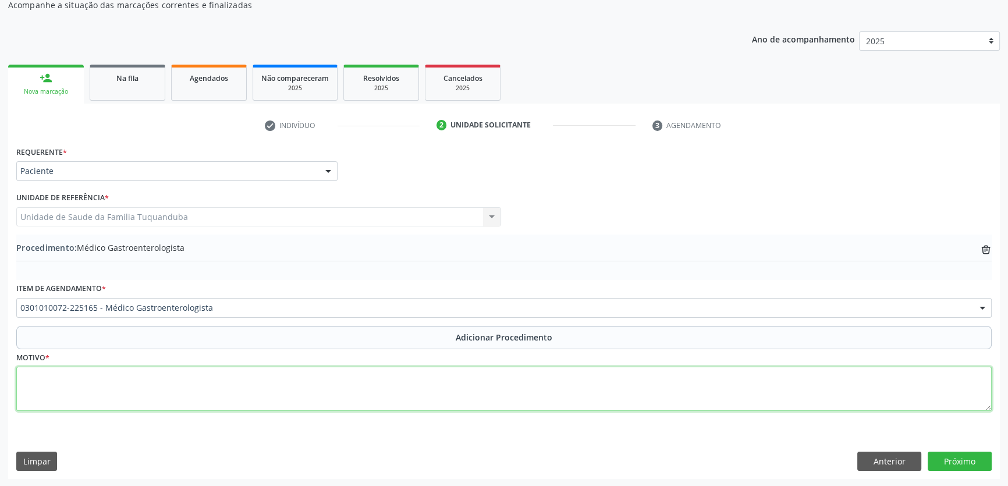
click at [634, 378] on textarea at bounding box center [503, 389] width 975 height 44
type textarea "DRGE. Dor abdominal."
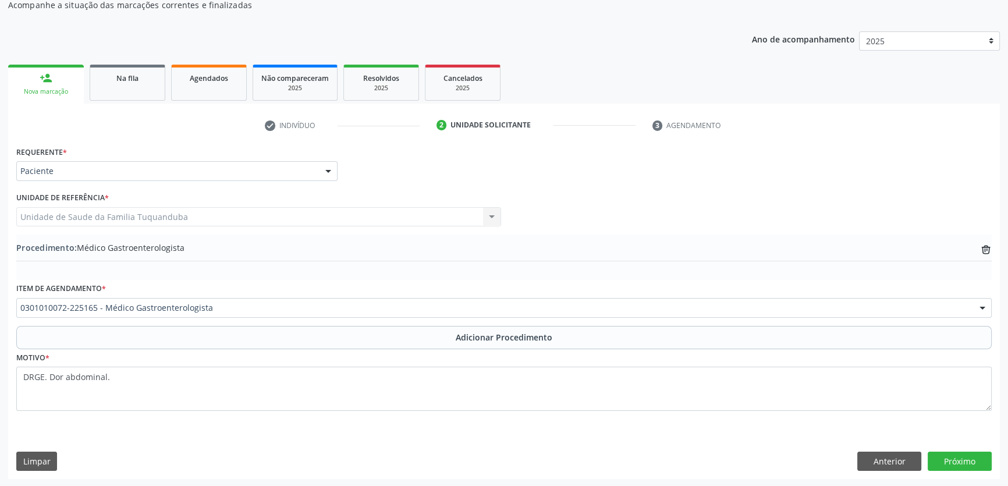
click at [955, 448] on div "Requerente * Paciente Médico(a) Enfermeiro(a) Paciente Nenhum resultado encontr…" at bounding box center [504, 311] width 992 height 336
click at [955, 453] on button "Próximo" at bounding box center [960, 462] width 64 height 20
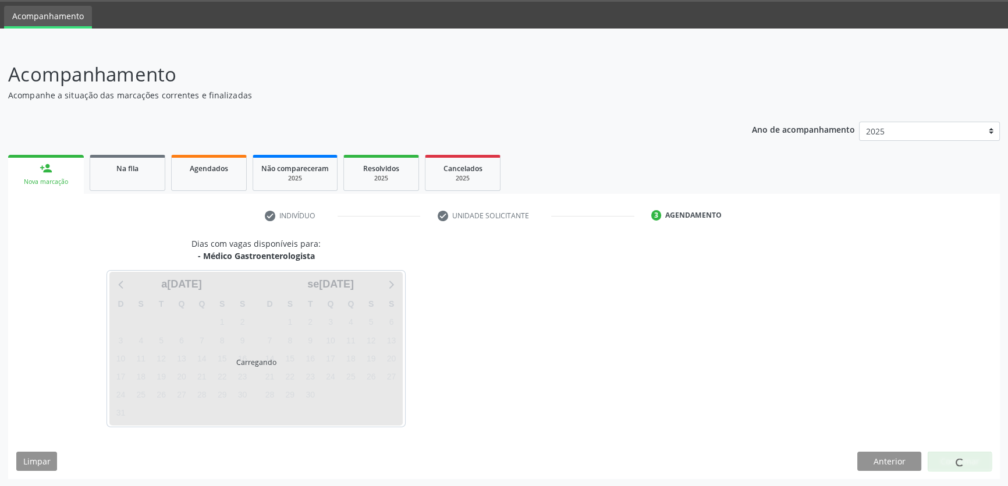
scroll to position [70, 0]
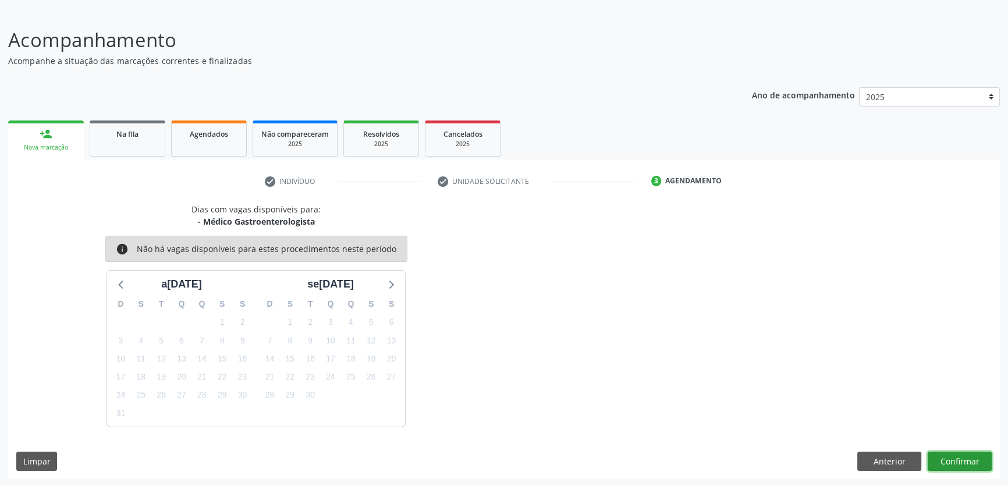
click at [960, 466] on button "Confirmar" at bounding box center [960, 462] width 64 height 20
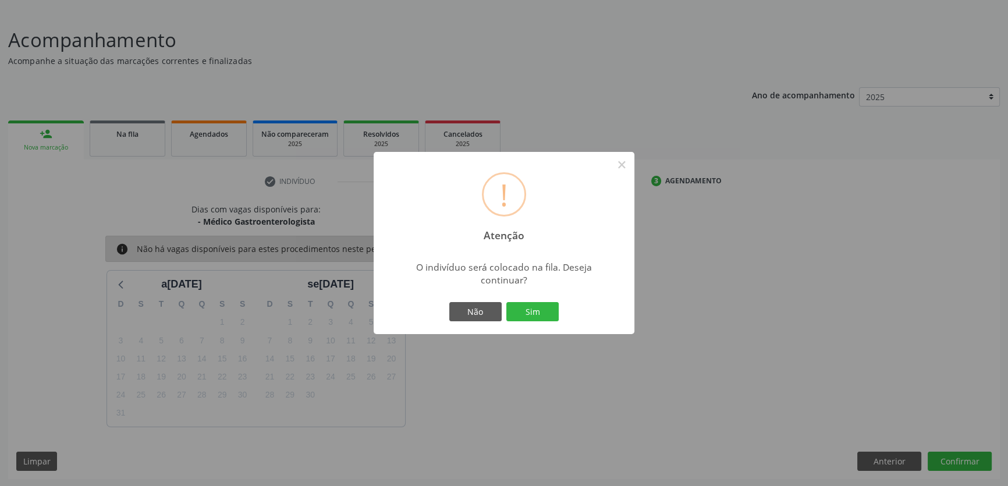
click at [548, 318] on button "Sim" at bounding box center [532, 312] width 52 height 20
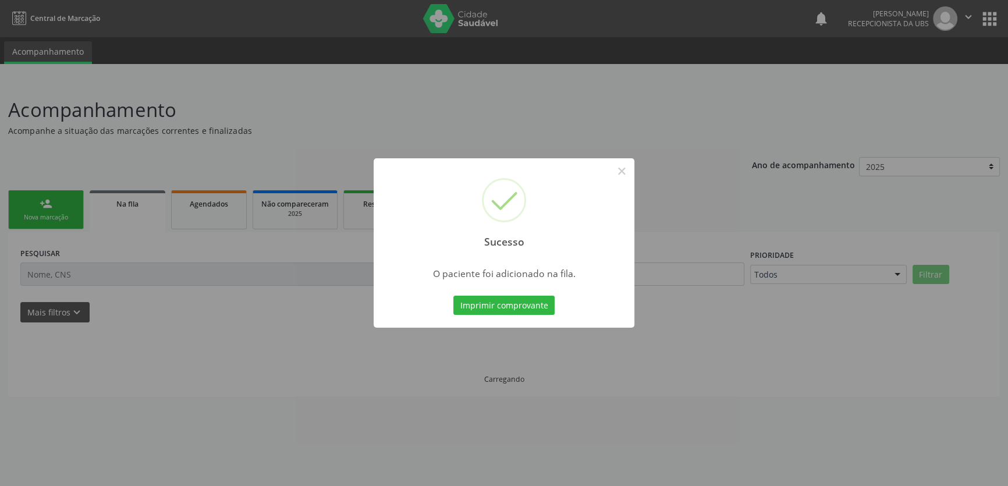
scroll to position [0, 0]
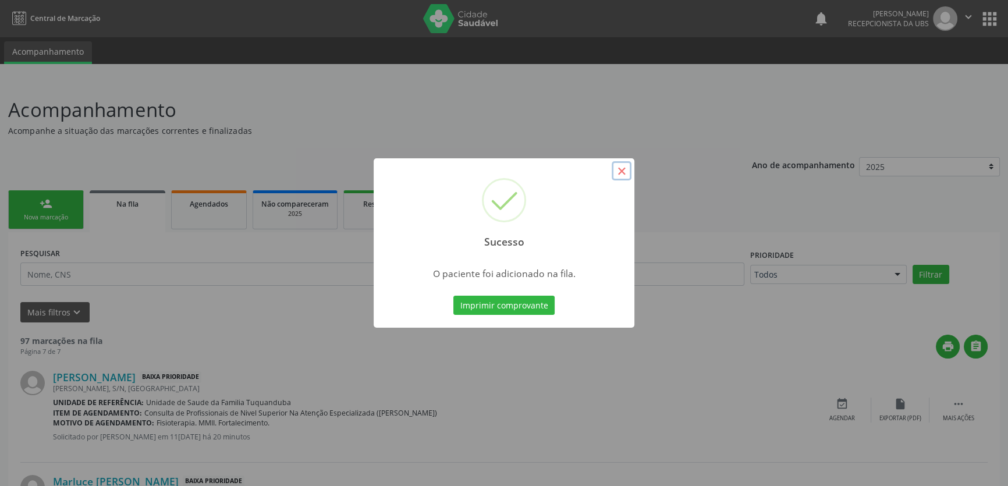
click at [624, 166] on button "×" at bounding box center [622, 171] width 20 height 20
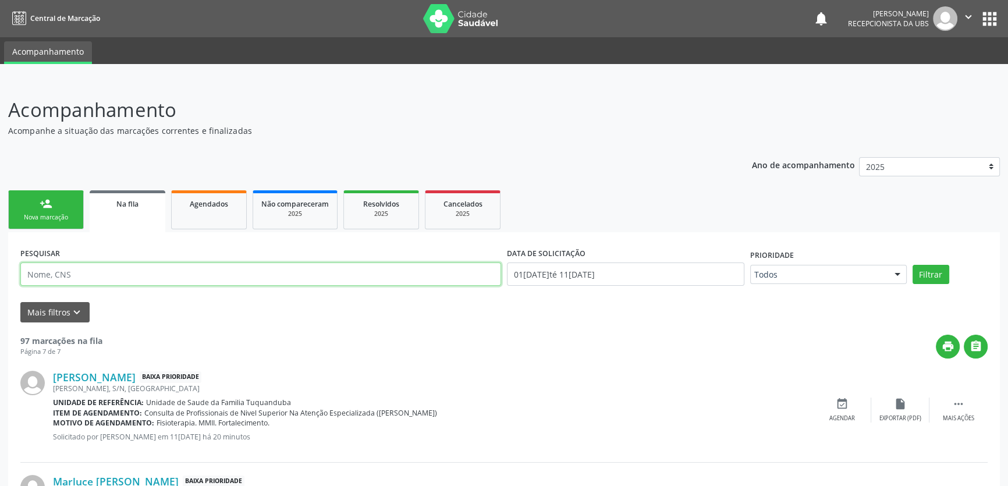
click at [145, 278] on input "text" at bounding box center [260, 273] width 481 height 23
click at [67, 216] on div "Nova marcação" at bounding box center [46, 217] width 58 height 9
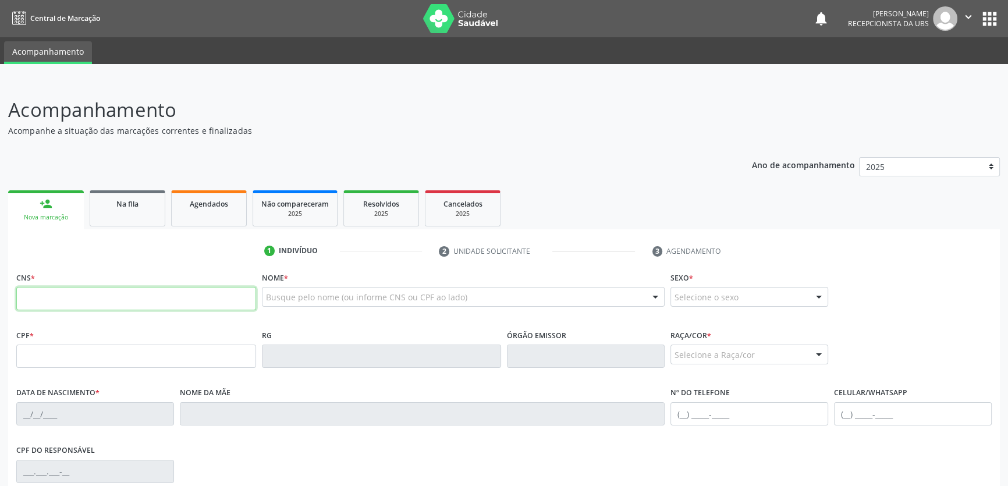
click at [121, 300] on input "text" at bounding box center [136, 298] width 240 height 23
click at [200, 320] on div "CNS * 705" at bounding box center [136, 298] width 246 height 58
click at [163, 303] on input "705" at bounding box center [136, 298] width 240 height 23
type input "705 0066 8481 2658"
type input "08[DATE]"
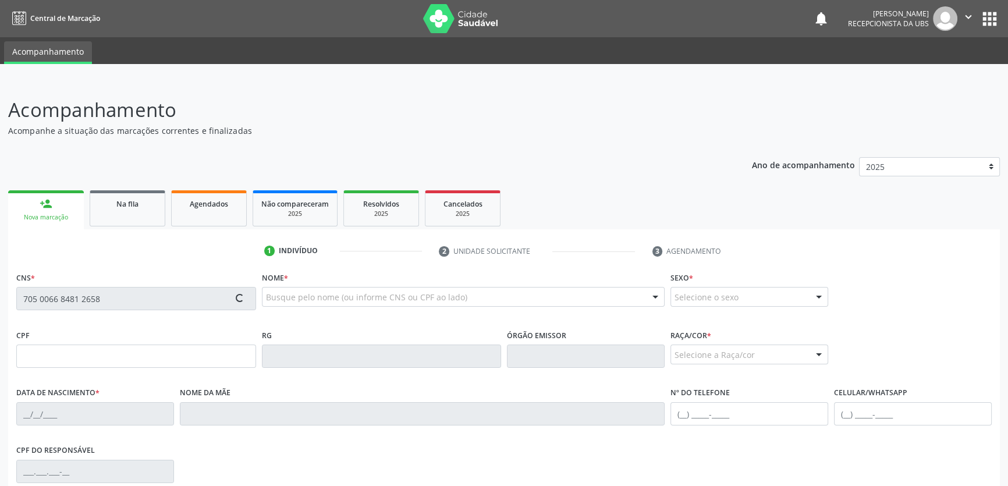
type input "[PERSON_NAME]"
type input "[PHONE_NUMBER]"
type input "S/N"
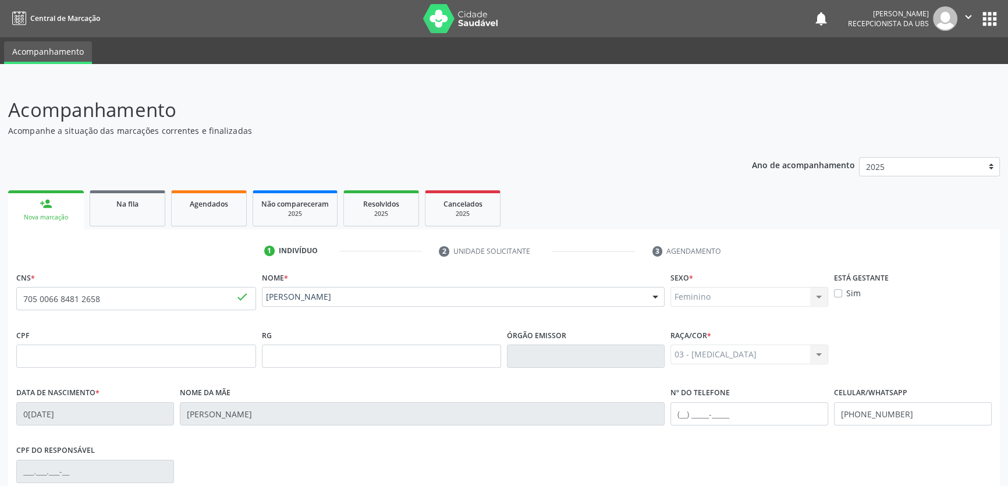
scroll to position [158, 0]
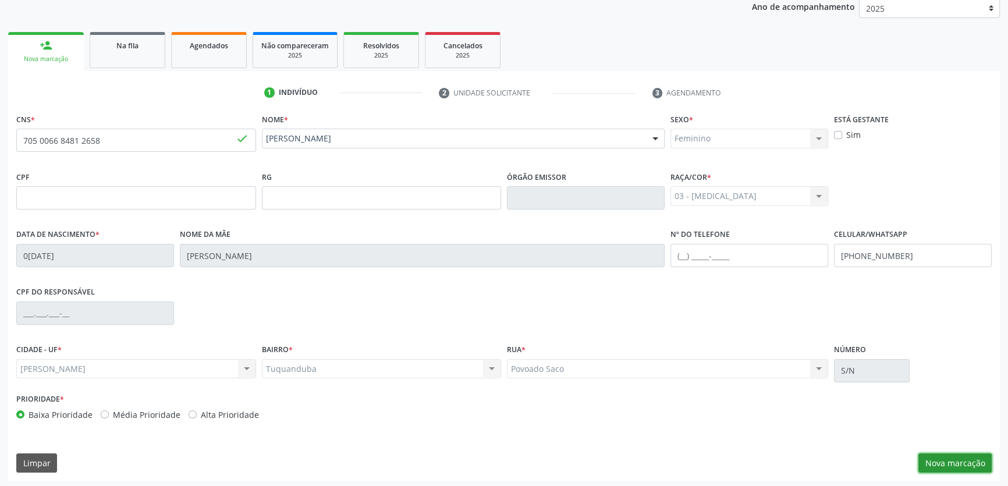
click at [957, 460] on button "Nova marcação" at bounding box center [954, 463] width 73 height 20
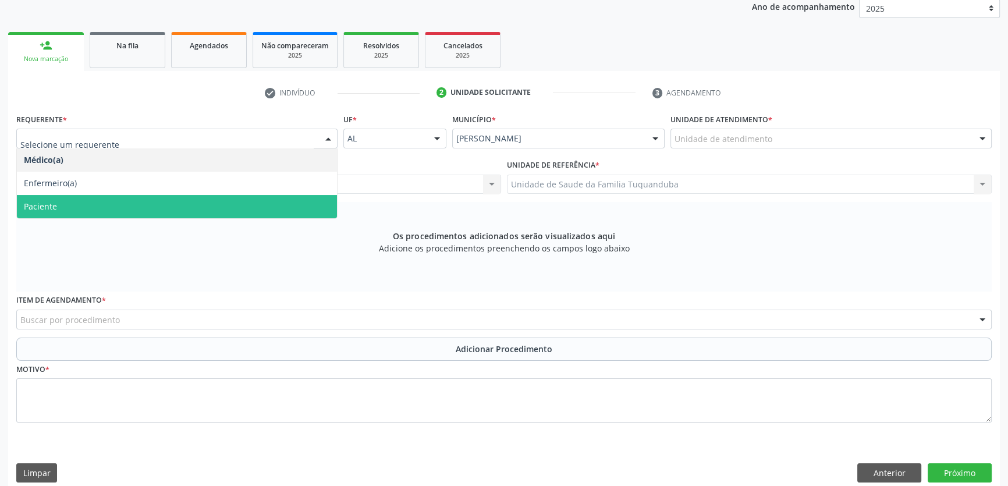
click at [175, 197] on span "Paciente" at bounding box center [177, 206] width 320 height 23
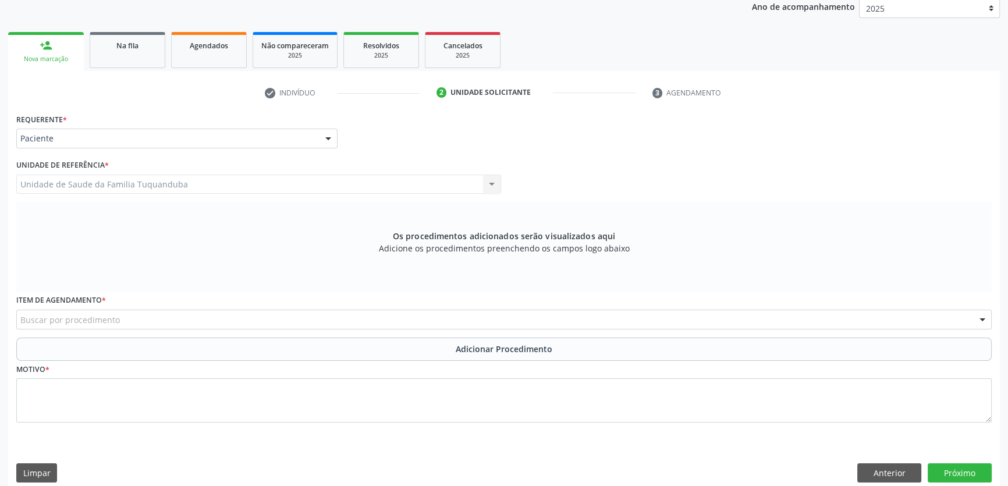
click at [178, 190] on div "Unidade de Saude da Familia Tuquanduba Unidade de Saude da Familia Tuquanduba N…" at bounding box center [258, 185] width 485 height 20
click at [181, 183] on div "Unidade de Saude da Familia Tuquanduba Unidade de Saude da Familia Tuquanduba N…" at bounding box center [258, 185] width 485 height 20
click at [346, 176] on div "Unidade de Saude da Familia Tuquanduba Unidade de Saude da Familia Tuquanduba N…" at bounding box center [258, 185] width 485 height 20
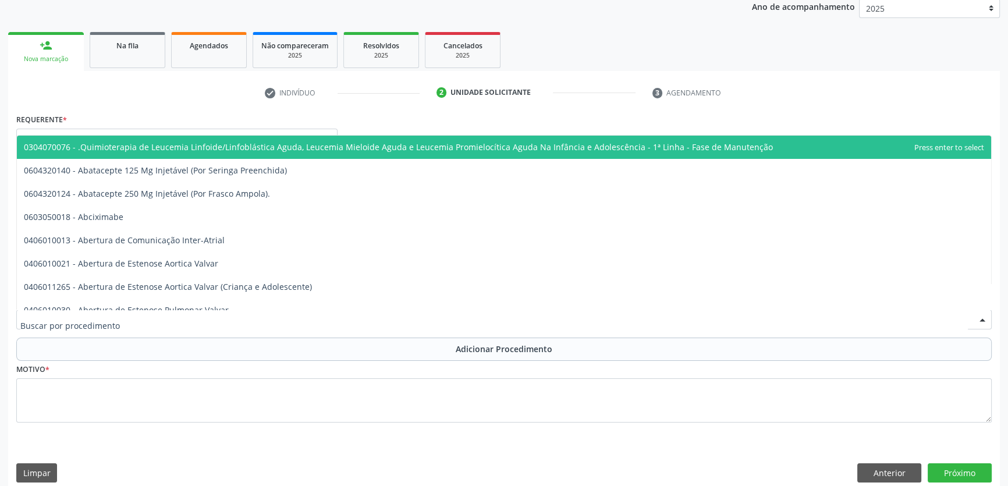
click at [276, 313] on div at bounding box center [503, 320] width 975 height 20
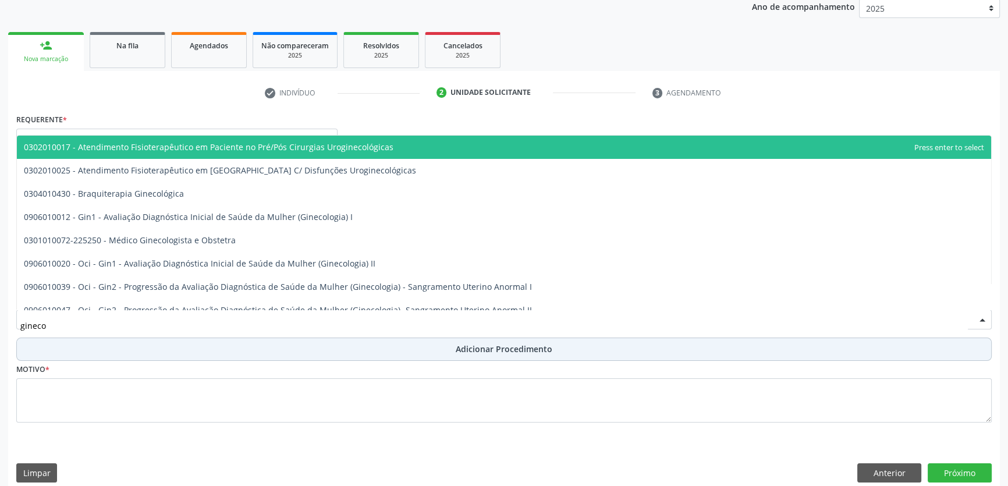
type input "ginecol"
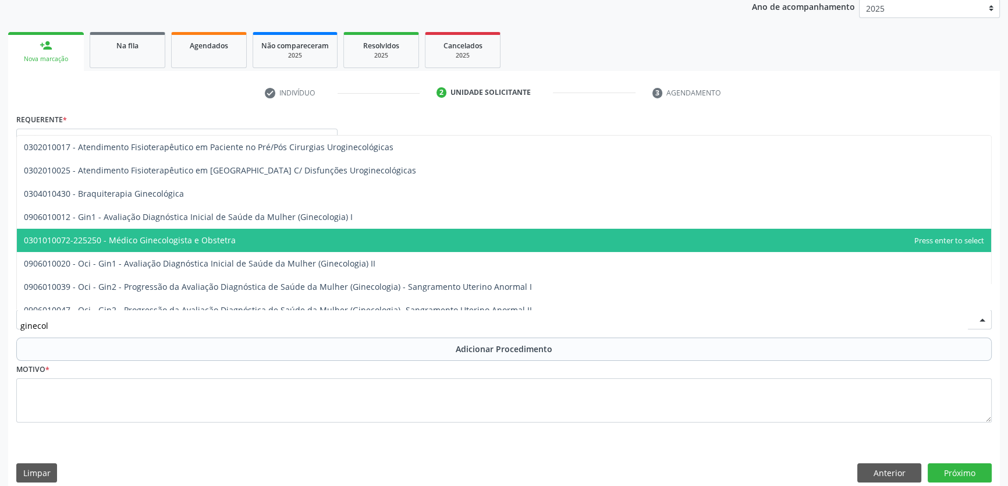
click at [198, 232] on span "0301010072-225250 - Médico Ginecologista e Obstetra" at bounding box center [504, 240] width 974 height 23
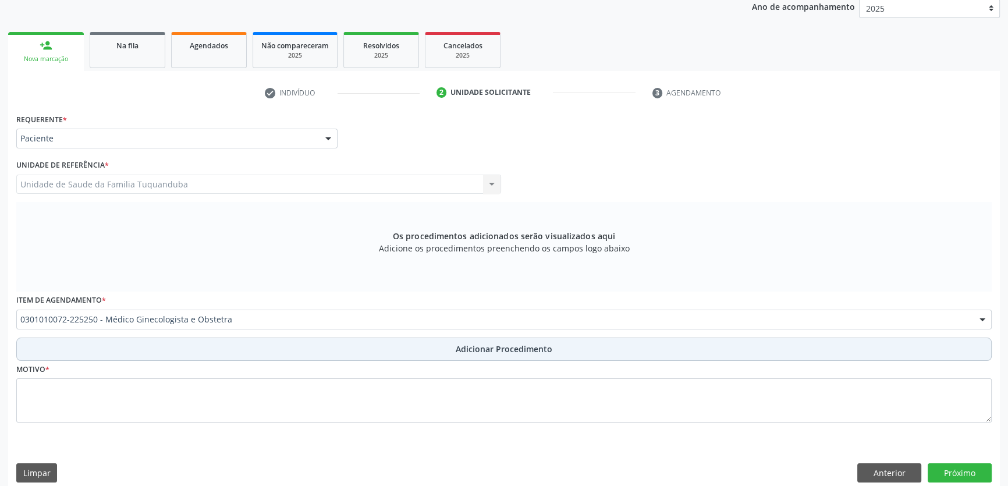
click at [391, 346] on button "Adicionar Procedimento" at bounding box center [503, 349] width 975 height 23
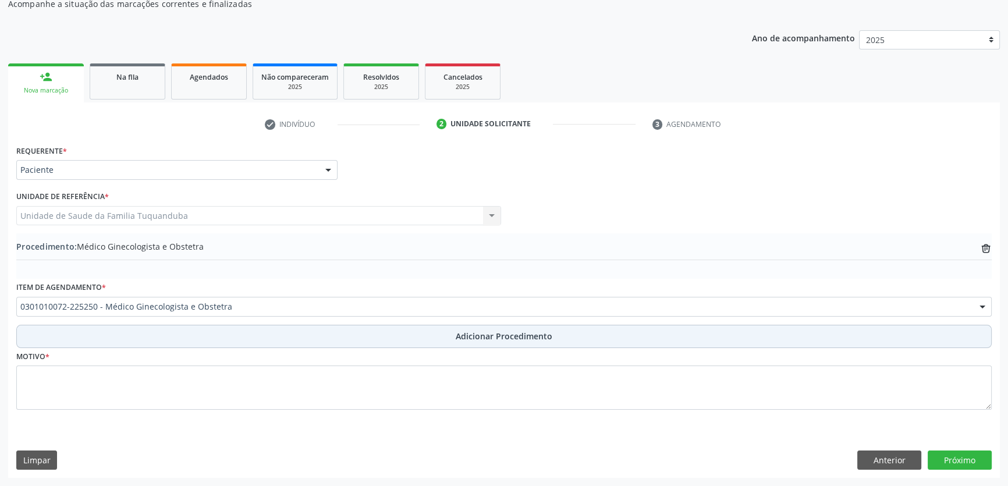
scroll to position [126, 0]
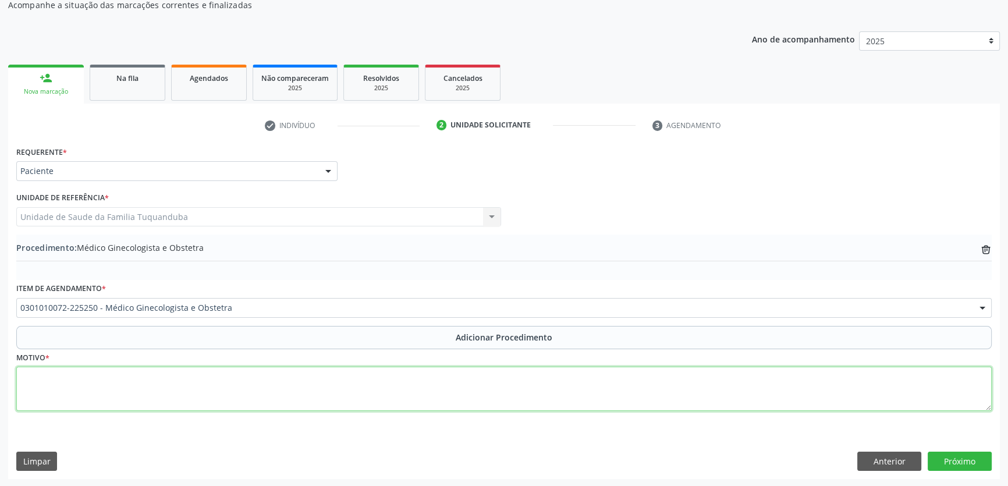
click at [347, 374] on textarea at bounding box center [503, 389] width 975 height 44
type textarea "Paciente menopausa há cerca de 05 anos, queixando-se de dor pélvica e sangramen…"
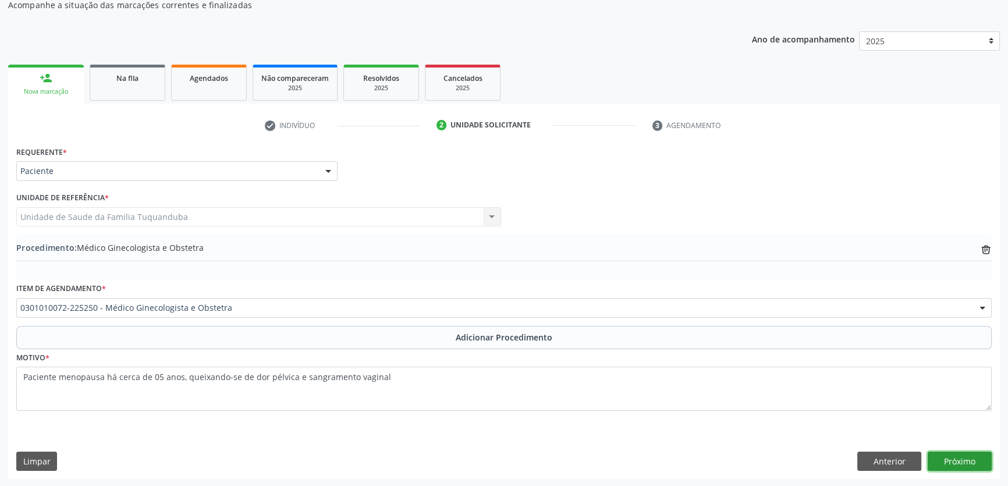
click at [938, 465] on button "Próximo" at bounding box center [960, 462] width 64 height 20
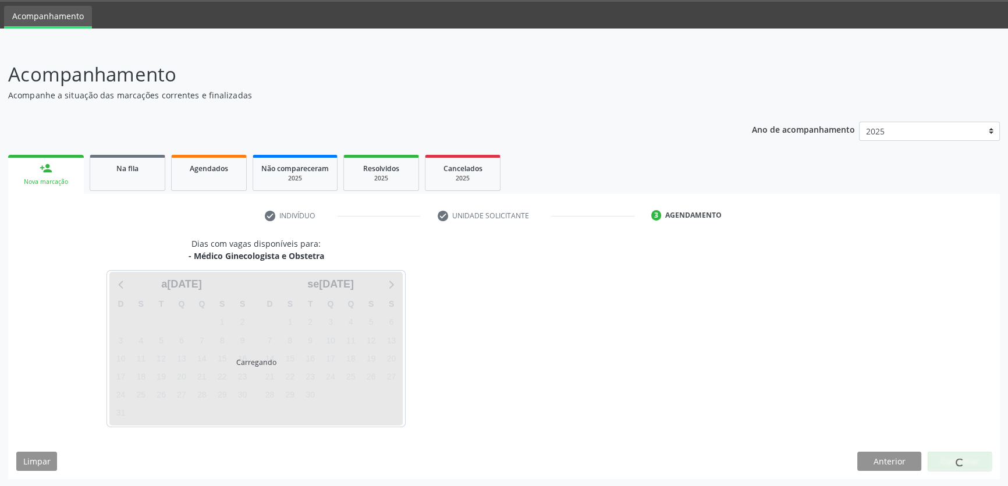
scroll to position [70, 0]
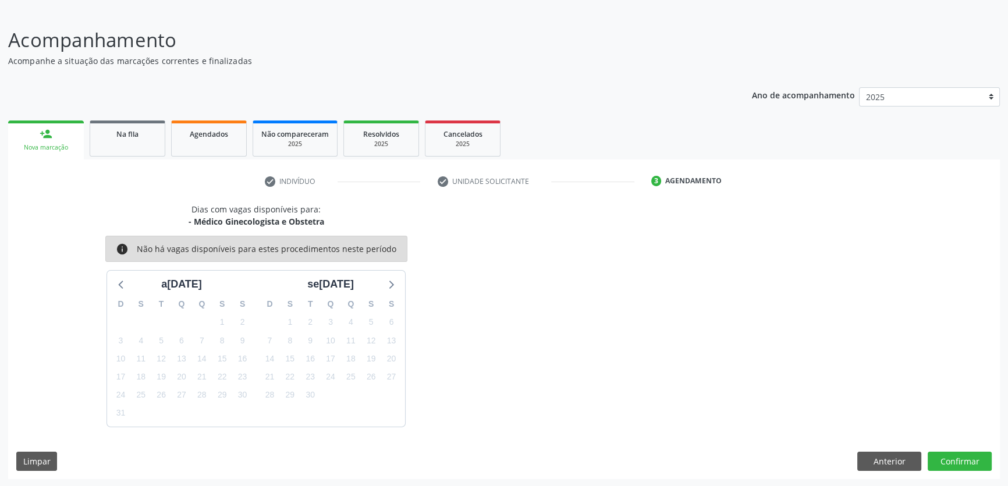
click at [961, 449] on div "Dias com vagas disponíveis para: - Médico Ginecologista e Obstetra info Não há …" at bounding box center [504, 341] width 992 height 276
click at [962, 454] on button "Confirmar" at bounding box center [960, 462] width 64 height 20
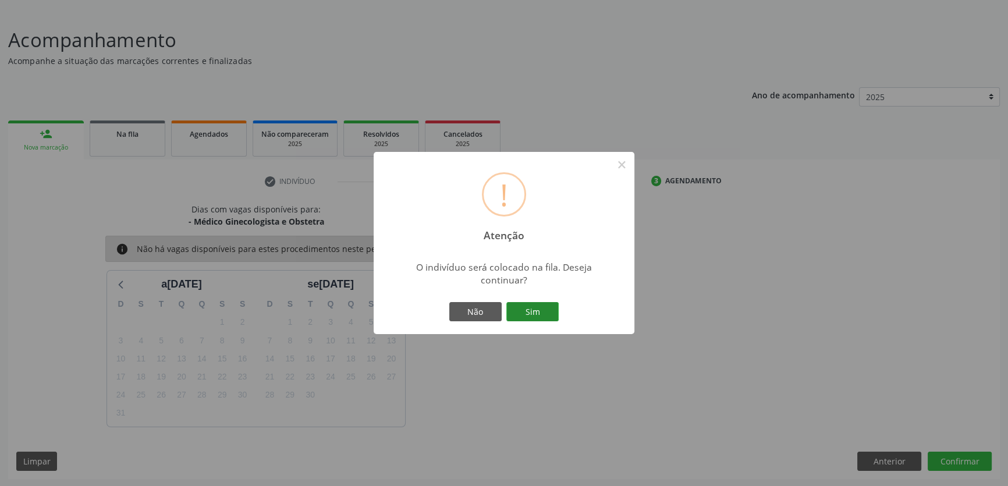
click at [534, 313] on button "Sim" at bounding box center [532, 312] width 52 height 20
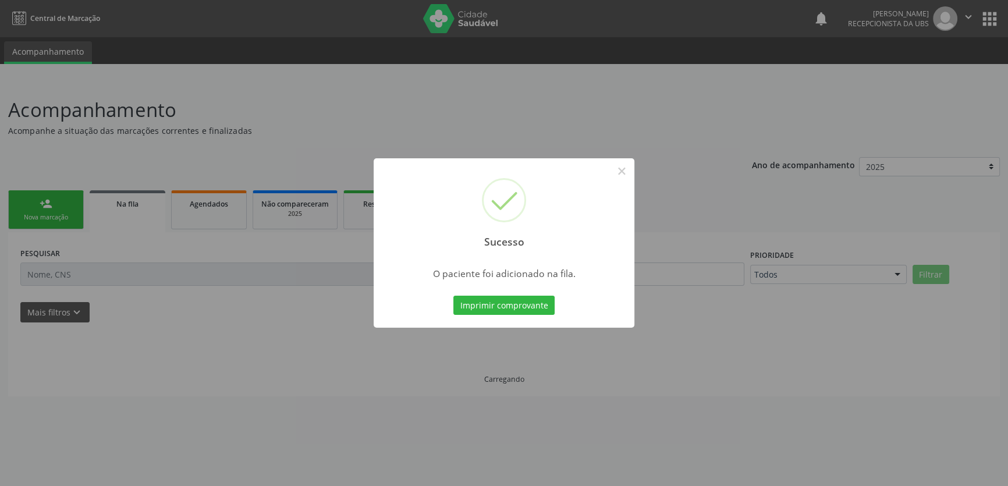
scroll to position [0, 0]
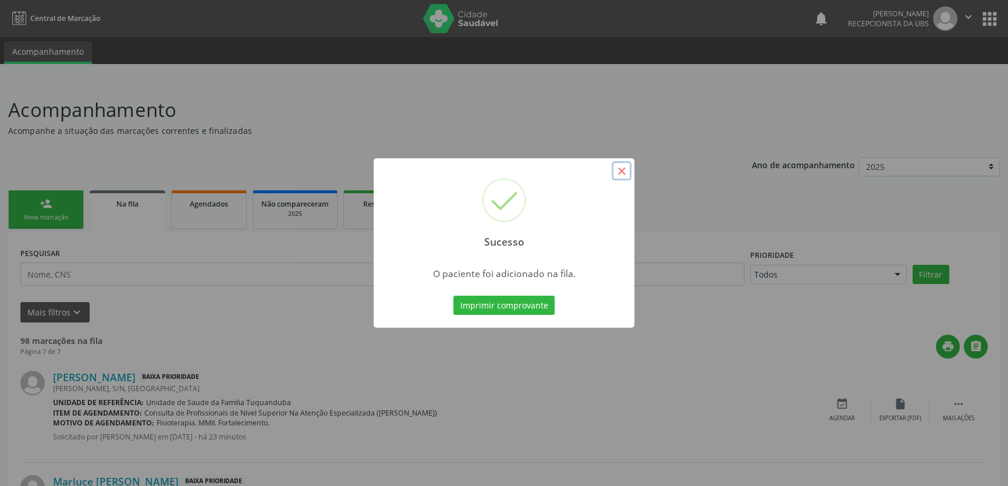
click at [627, 172] on button "×" at bounding box center [622, 171] width 20 height 20
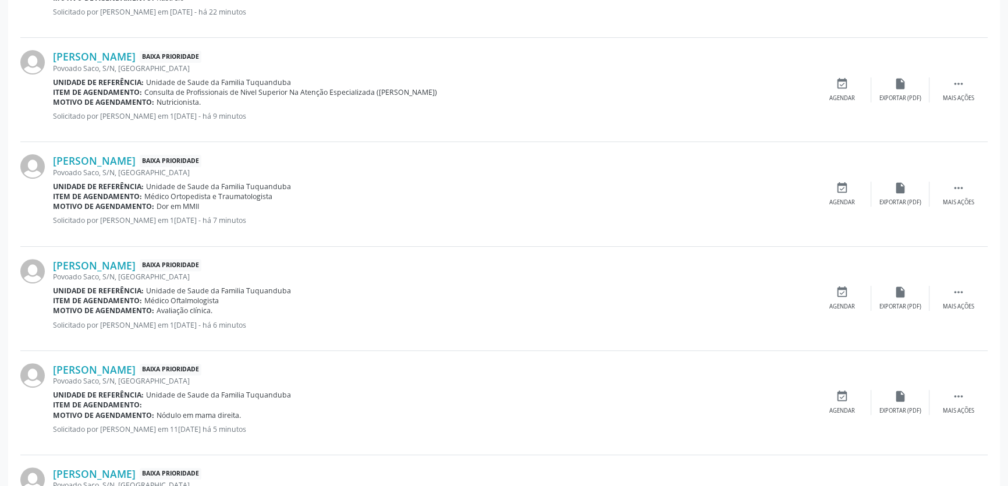
scroll to position [758, 0]
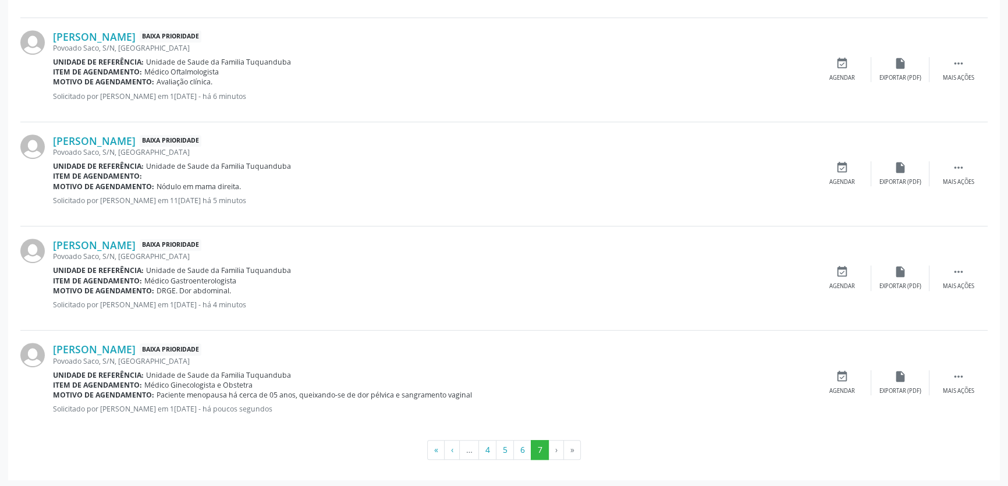
click at [564, 445] on li "»" at bounding box center [572, 450] width 17 height 20
click at [946, 178] on div "Mais ações" at bounding box center [958, 182] width 31 height 8
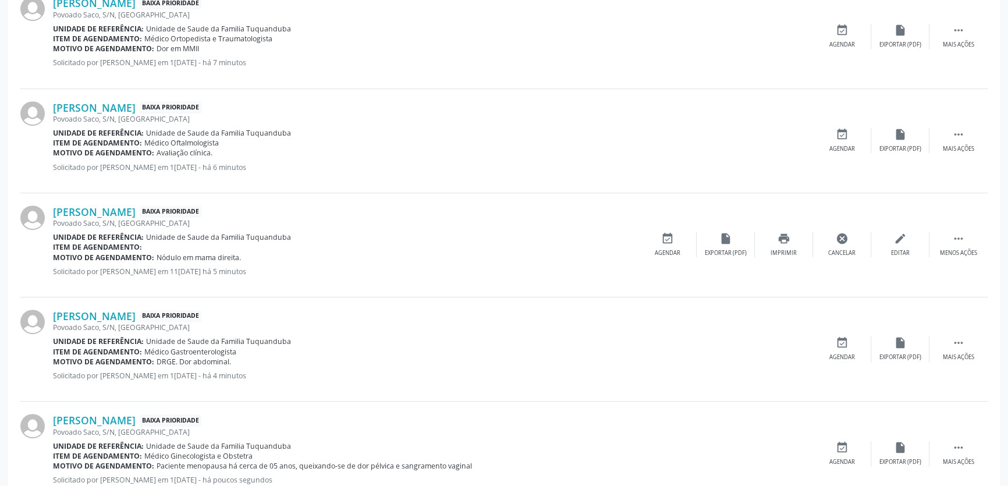
scroll to position [705, 0]
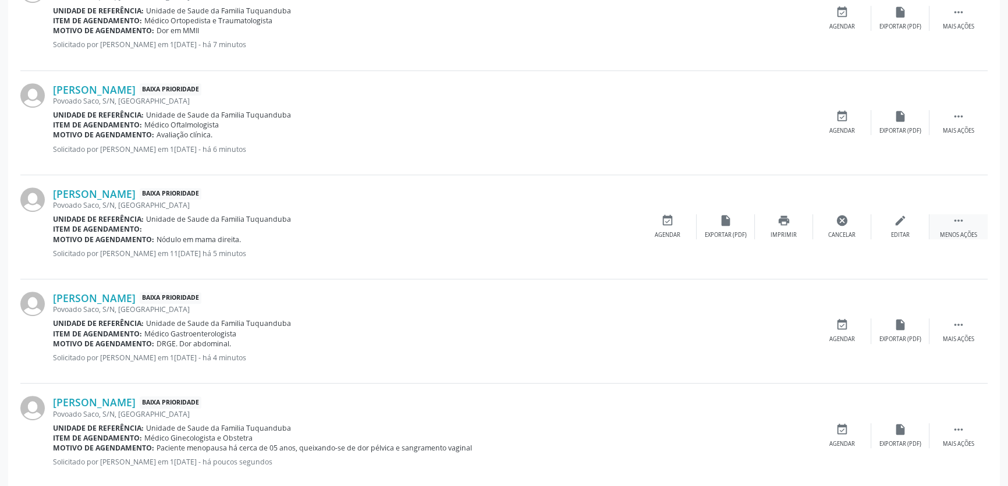
click at [954, 227] on div " Menos ações" at bounding box center [958, 226] width 58 height 25
click at [954, 227] on div " Mais ações" at bounding box center [958, 226] width 58 height 25
click at [890, 230] on div "edit Editar" at bounding box center [900, 226] width 58 height 25
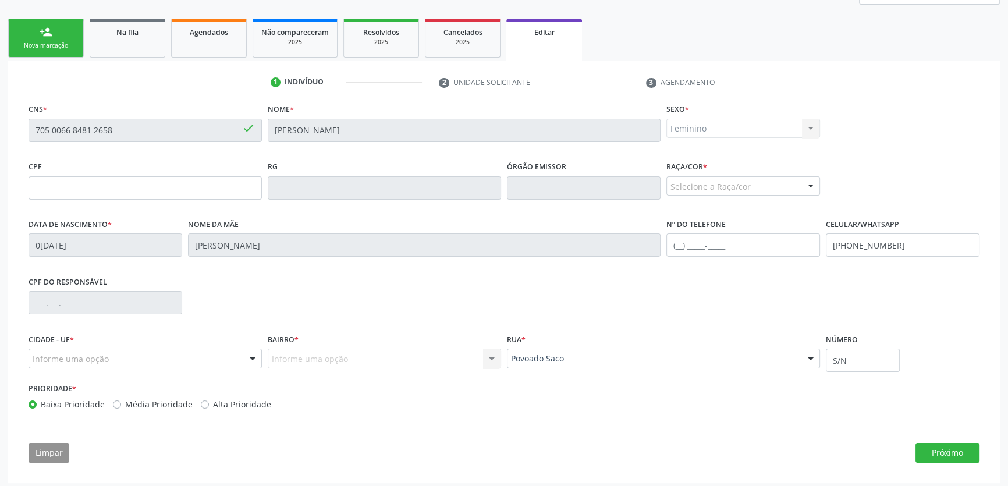
scroll to position [175, 0]
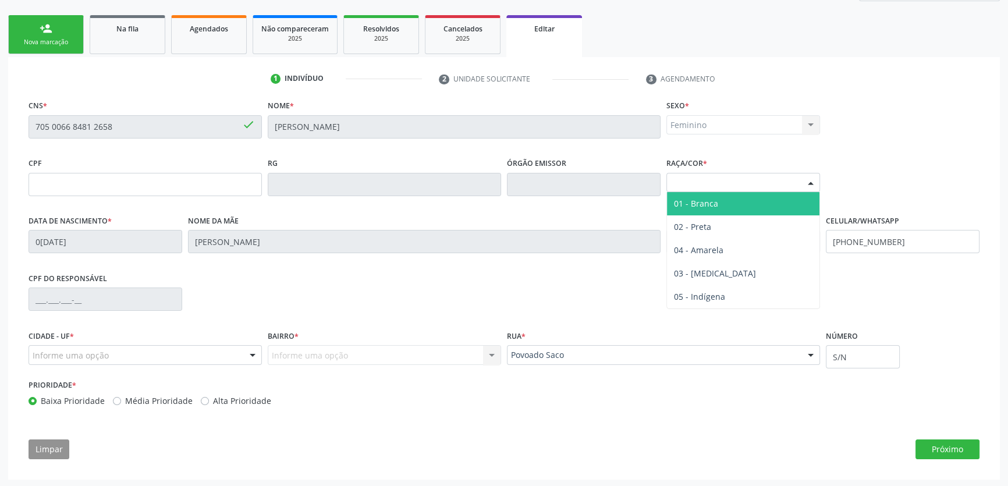
click at [706, 184] on div "Selecione a Raça/cor" at bounding box center [743, 183] width 154 height 20
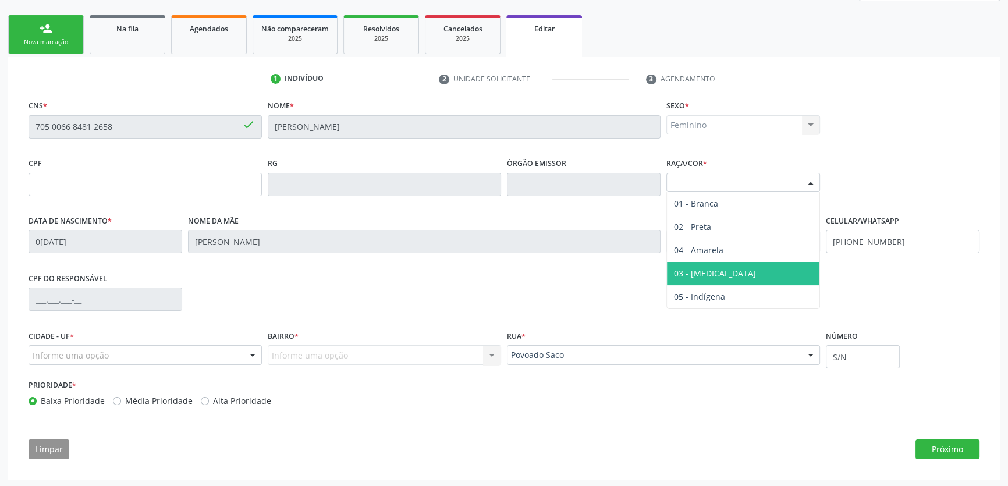
click at [700, 274] on span "03 - [MEDICAL_DATA]" at bounding box center [715, 273] width 82 height 11
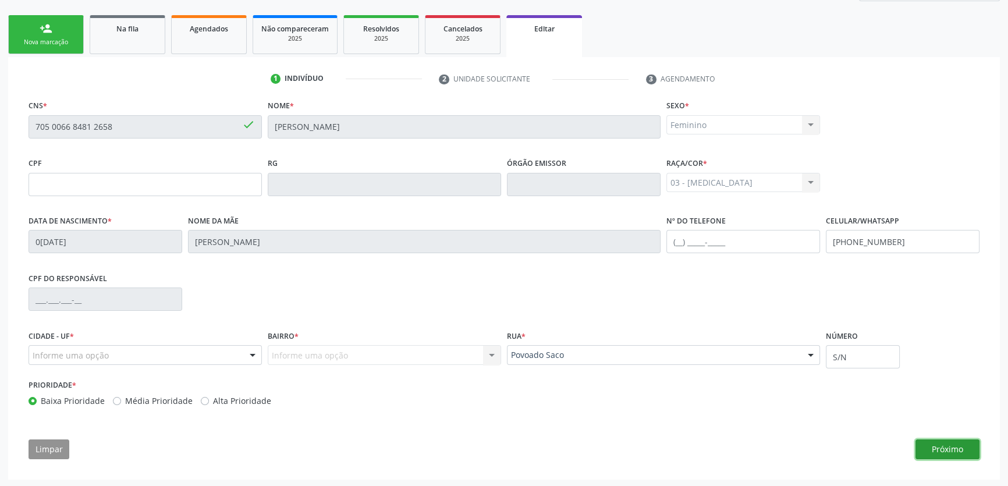
click at [943, 454] on button "Próximo" at bounding box center [947, 449] width 64 height 20
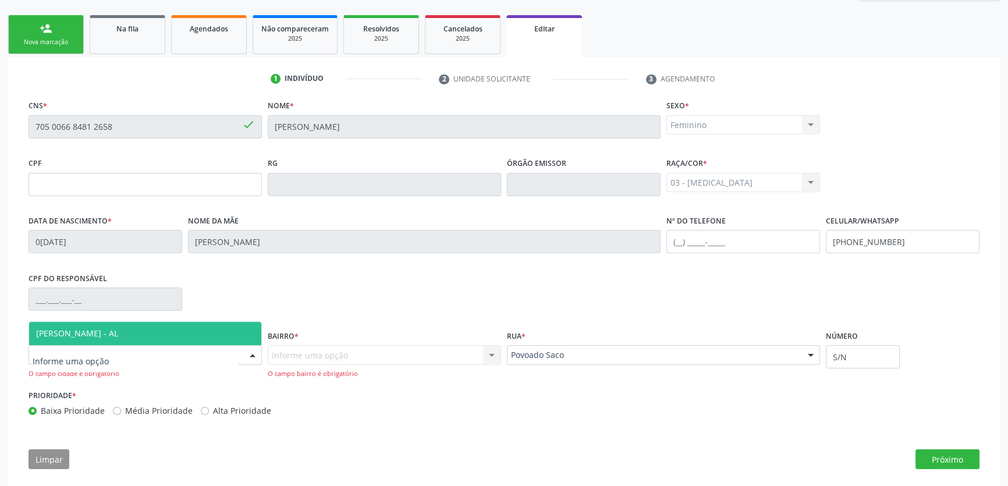
click at [109, 332] on span "[PERSON_NAME] - AL" at bounding box center [77, 333] width 82 height 11
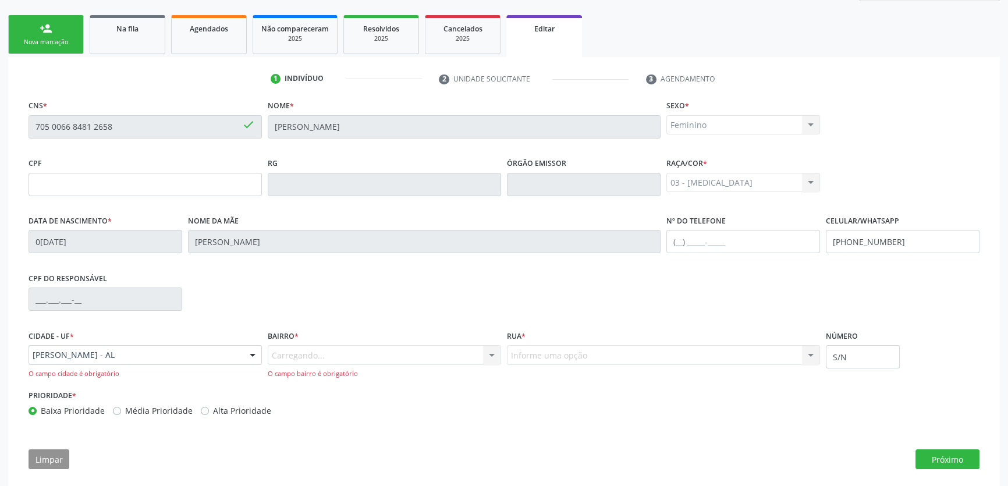
click at [439, 347] on div "Carregando... Nenhum resultado encontrado para: " " Nenhuma opção encontrada. D…" at bounding box center [384, 361] width 233 height 33
click at [439, 352] on div "Informe uma opção" at bounding box center [384, 355] width 233 height 20
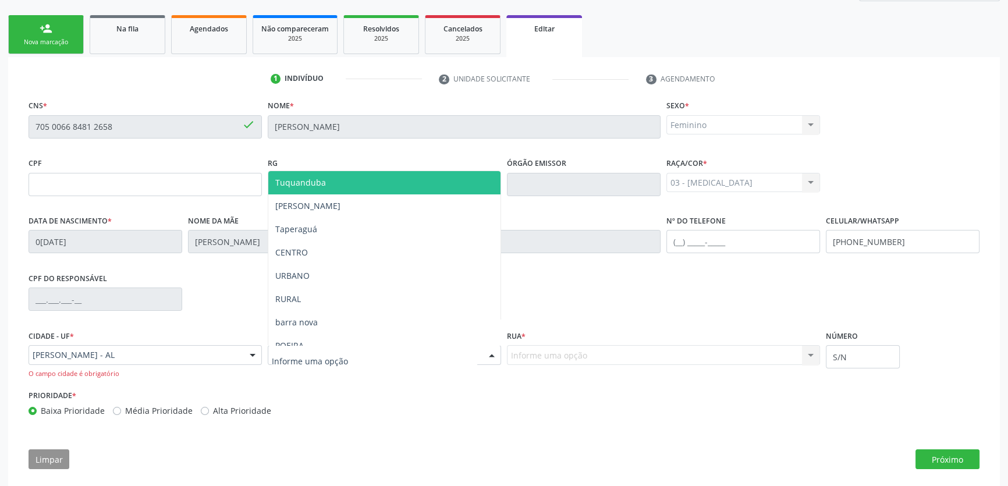
click at [345, 180] on span "Tuquanduba" at bounding box center [384, 182] width 232 height 23
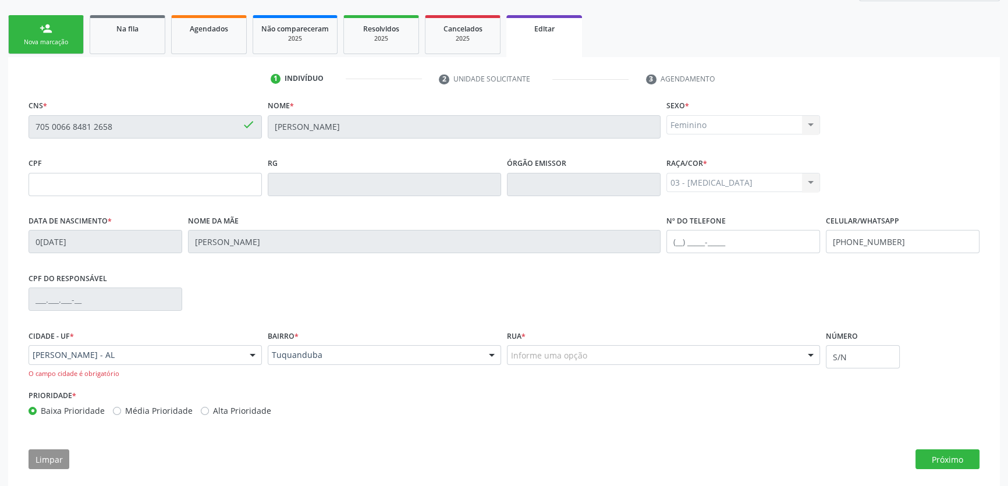
click at [593, 358] on div "Informe uma opção" at bounding box center [663, 355] width 313 height 20
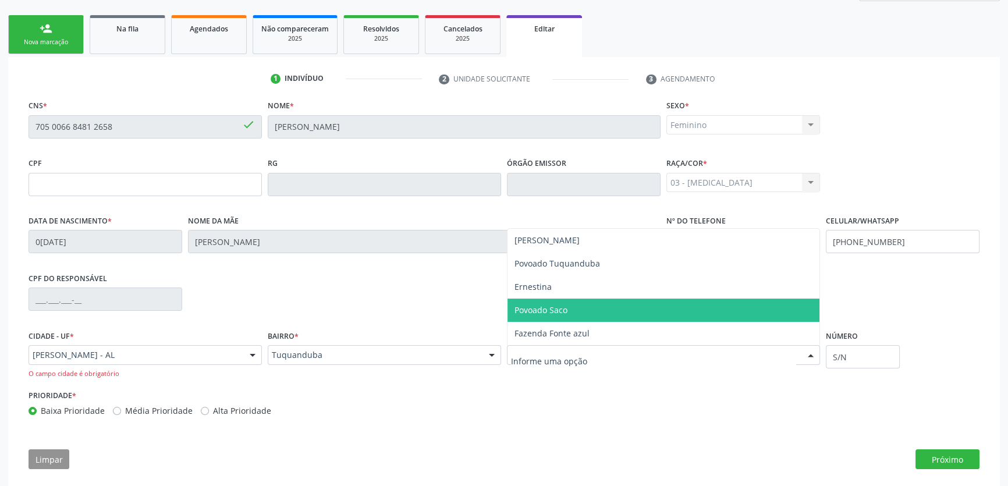
click at [549, 311] on span "Povoado Saco" at bounding box center [540, 309] width 53 height 11
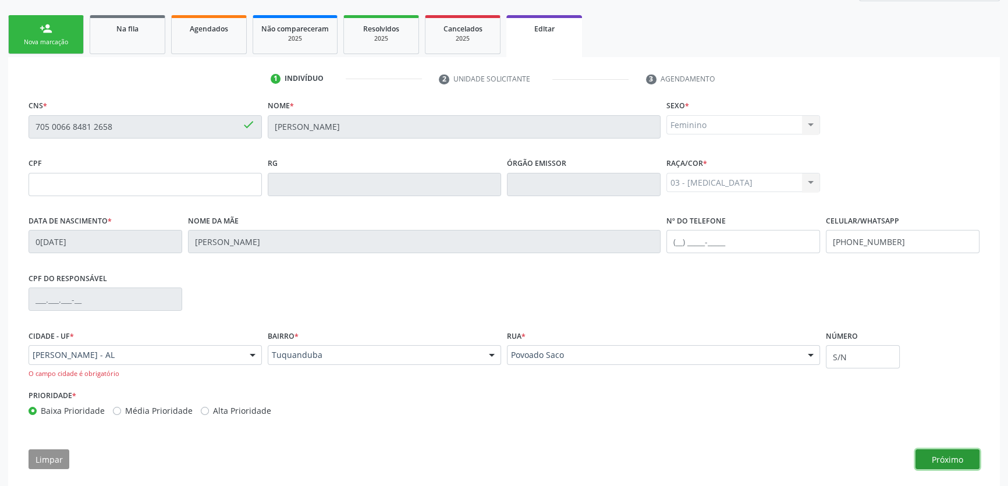
click at [933, 454] on button "Próximo" at bounding box center [947, 459] width 64 height 20
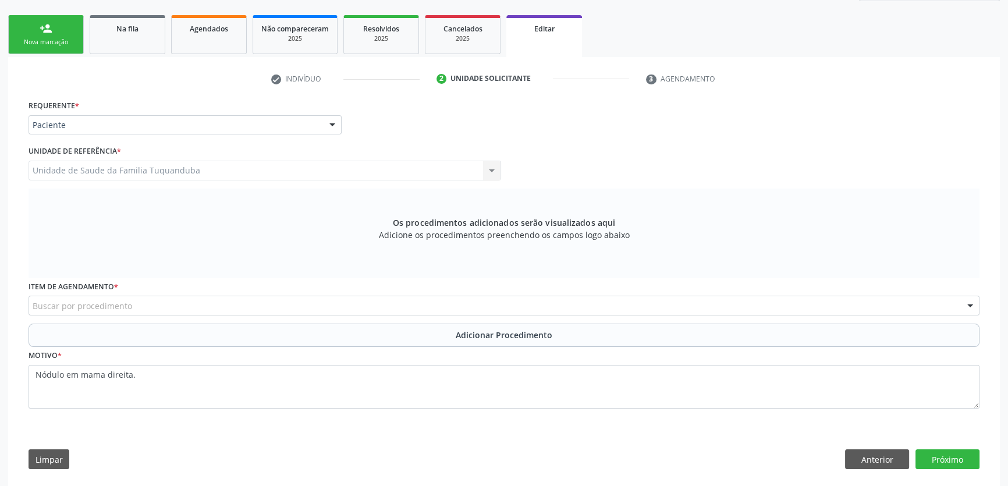
click at [146, 305] on div "Buscar por procedimento" at bounding box center [504, 306] width 951 height 20
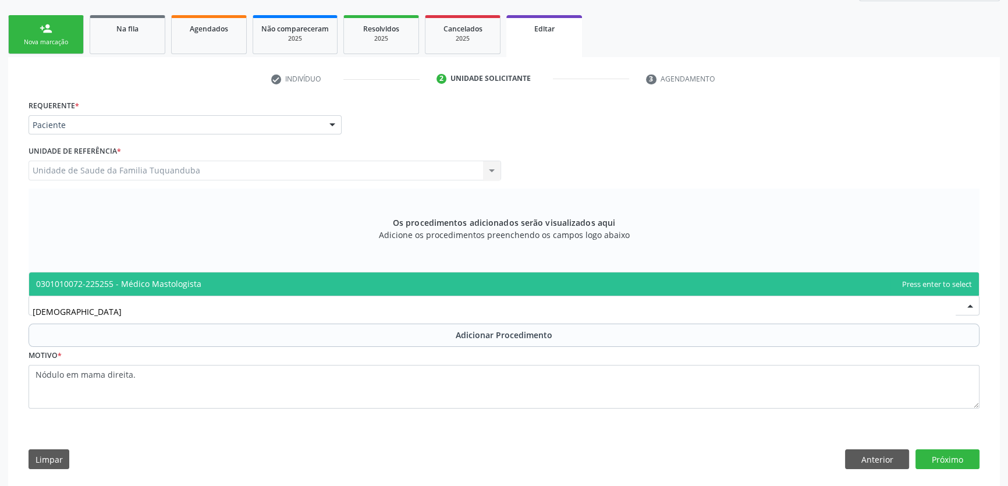
type input "Mastolo"
click at [145, 287] on span "0301010072-225255 - Médico Mastologista" at bounding box center [118, 283] width 165 height 11
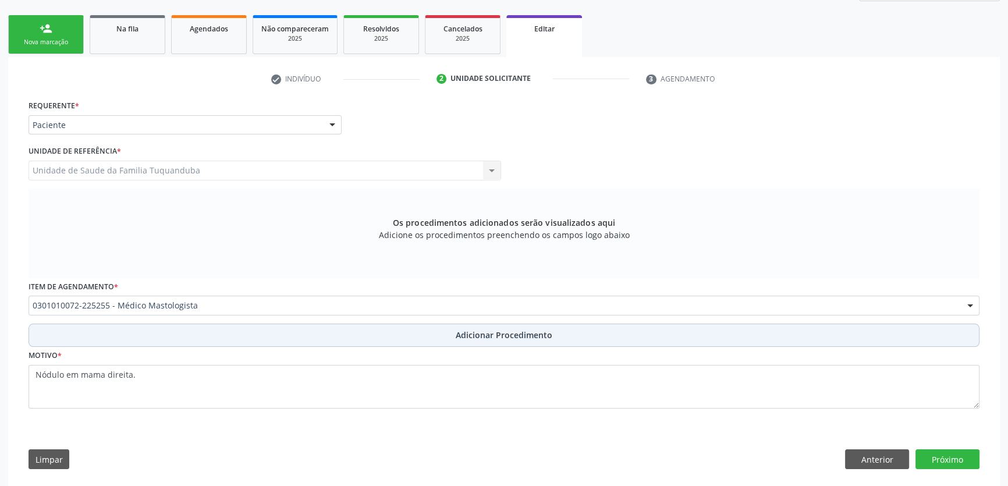
click at [201, 329] on button "Adicionar Procedimento" at bounding box center [504, 335] width 951 height 23
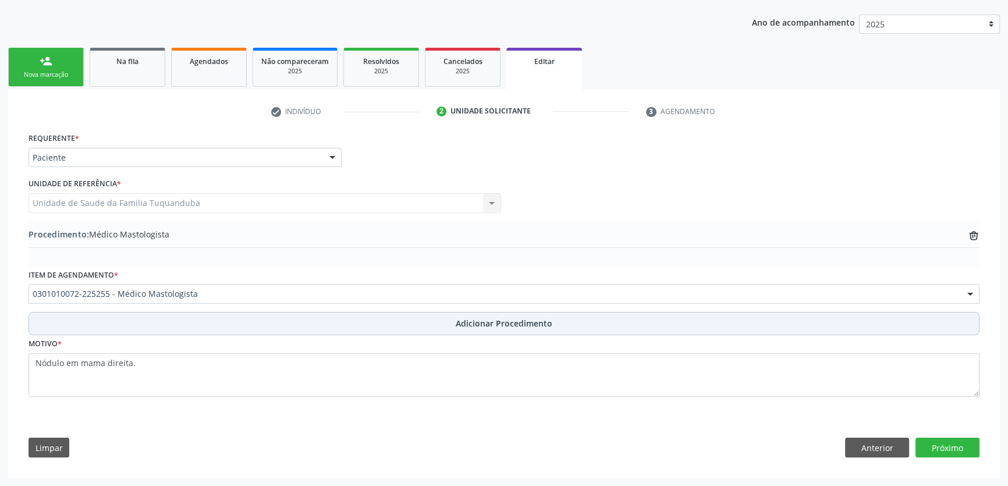
scroll to position [141, 0]
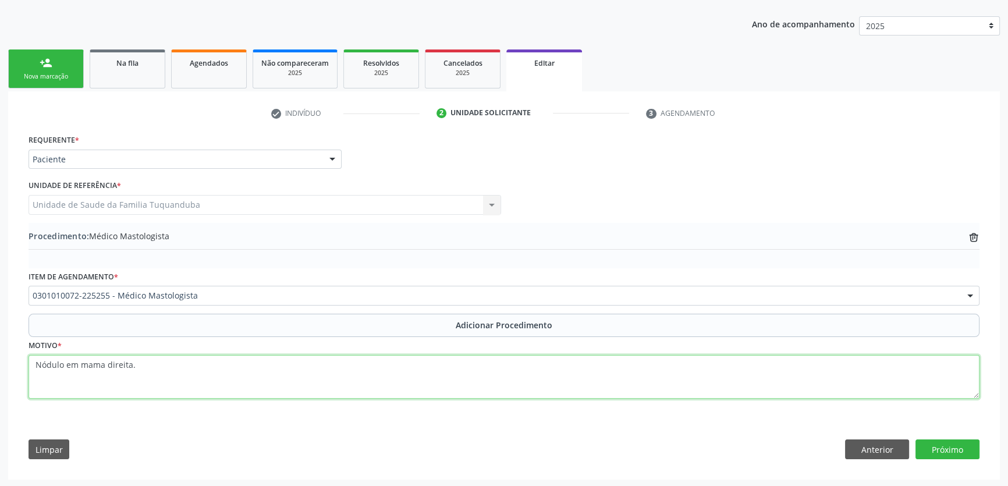
click at [278, 375] on textarea "Nódulo em mama direita." at bounding box center [504, 377] width 951 height 44
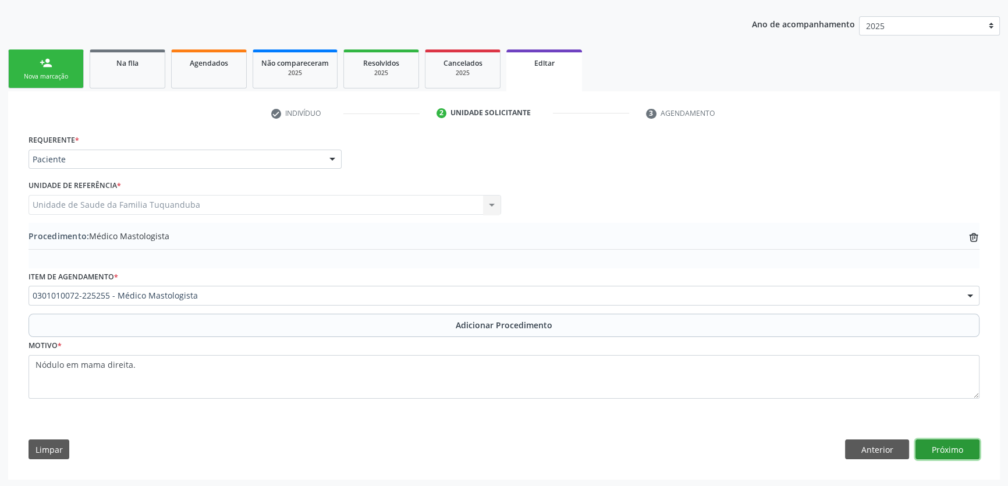
click at [939, 445] on button "Próximo" at bounding box center [947, 449] width 64 height 20
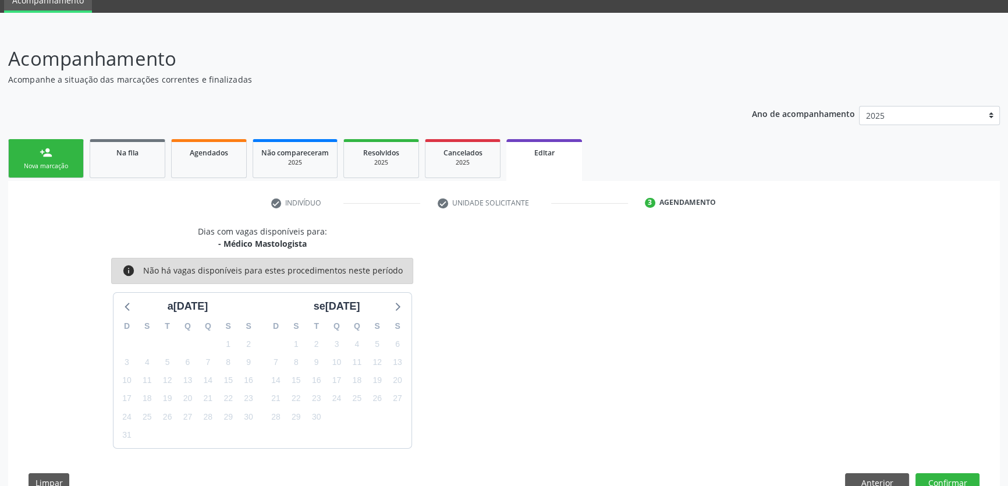
scroll to position [85, 0]
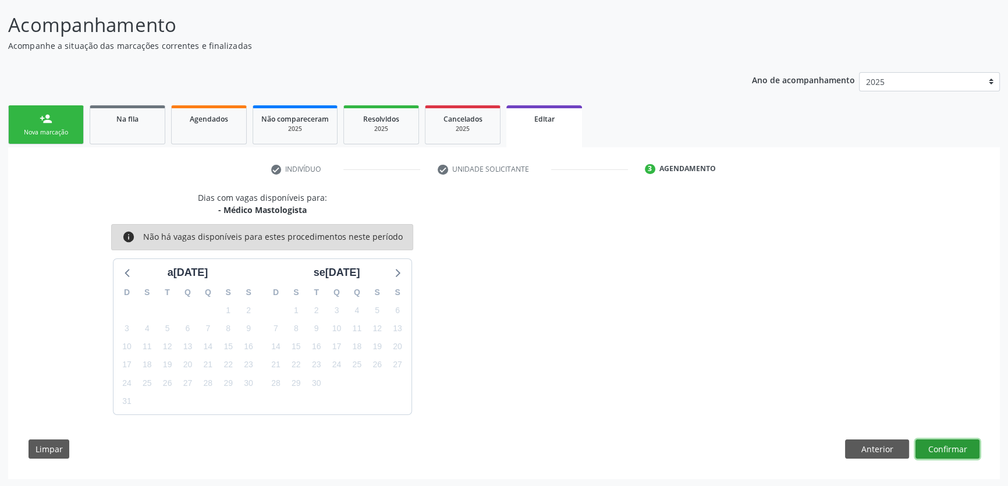
click at [960, 448] on button "Confirmar" at bounding box center [947, 449] width 64 height 20
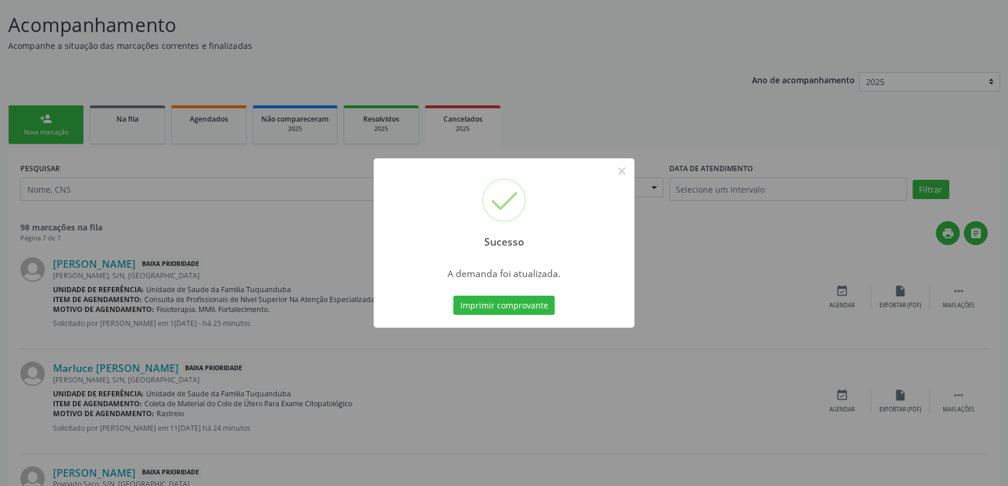
scroll to position [0, 0]
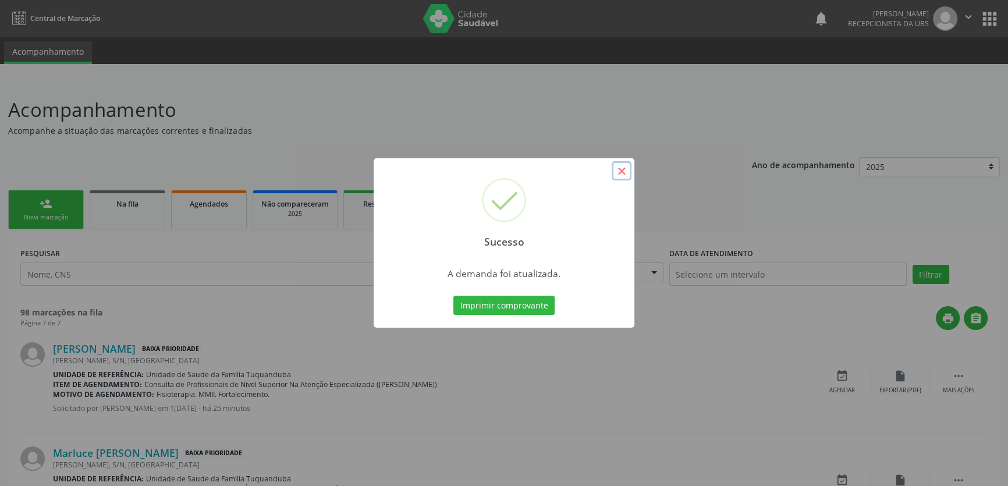
click at [621, 167] on button "×" at bounding box center [622, 171] width 20 height 20
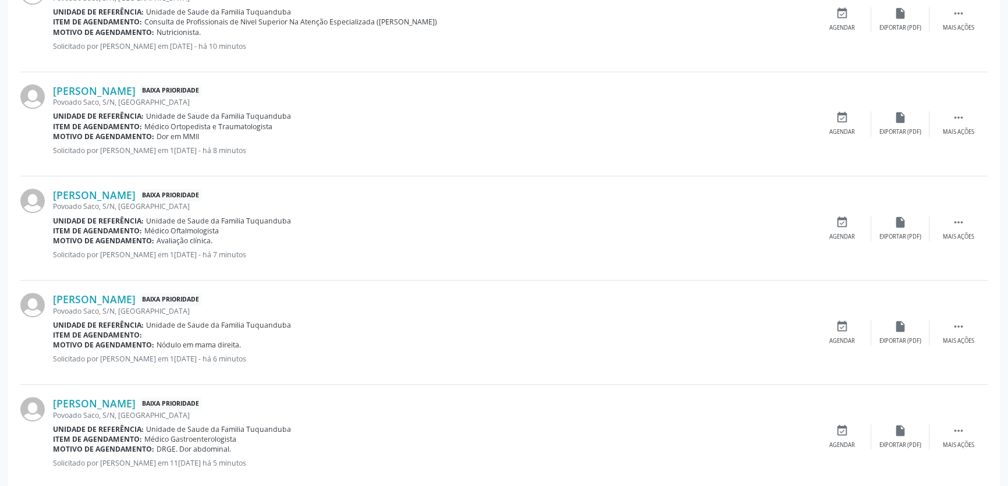
scroll to position [95, 0]
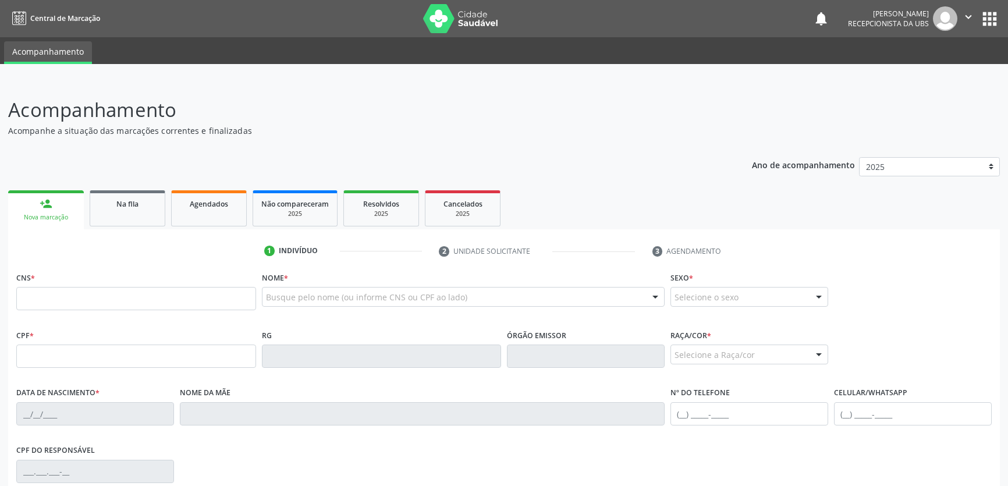
scroll to position [94, 0]
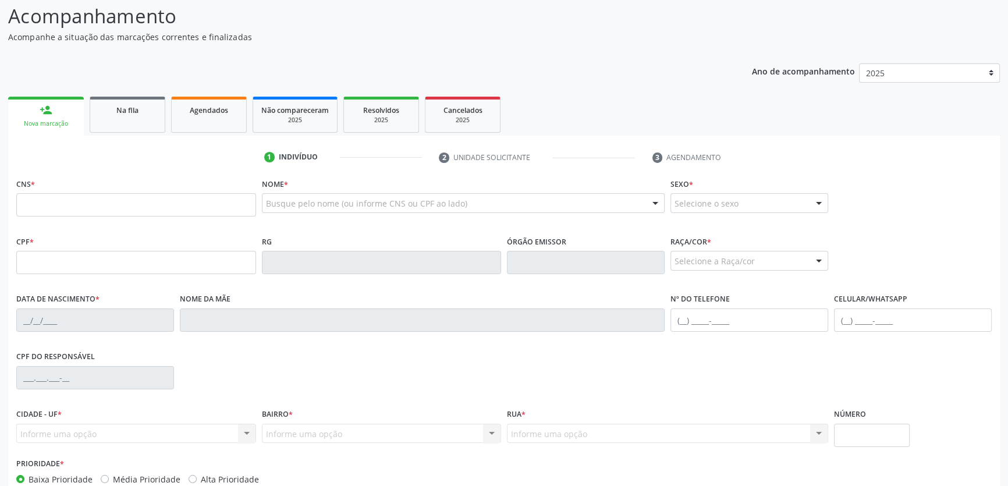
click at [142, 115] on link "Na fila" at bounding box center [128, 115] width 76 height 36
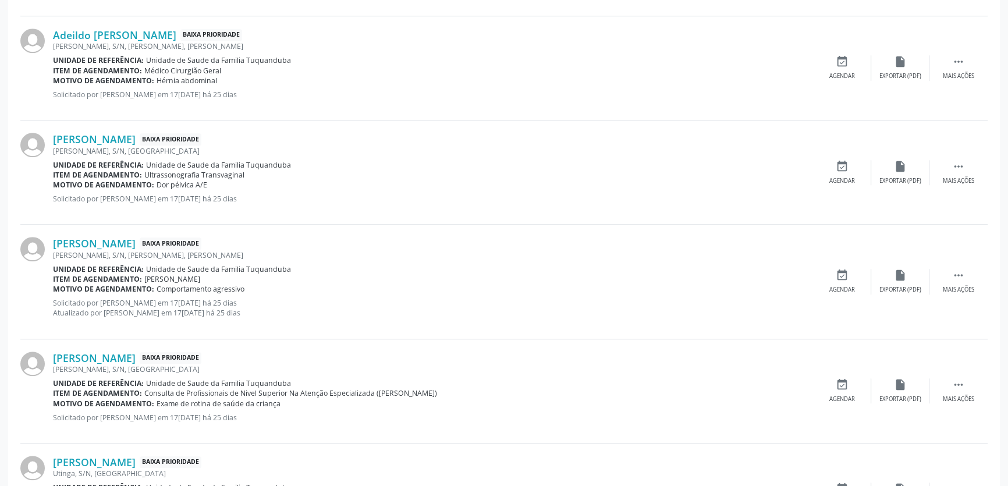
scroll to position [1537, 0]
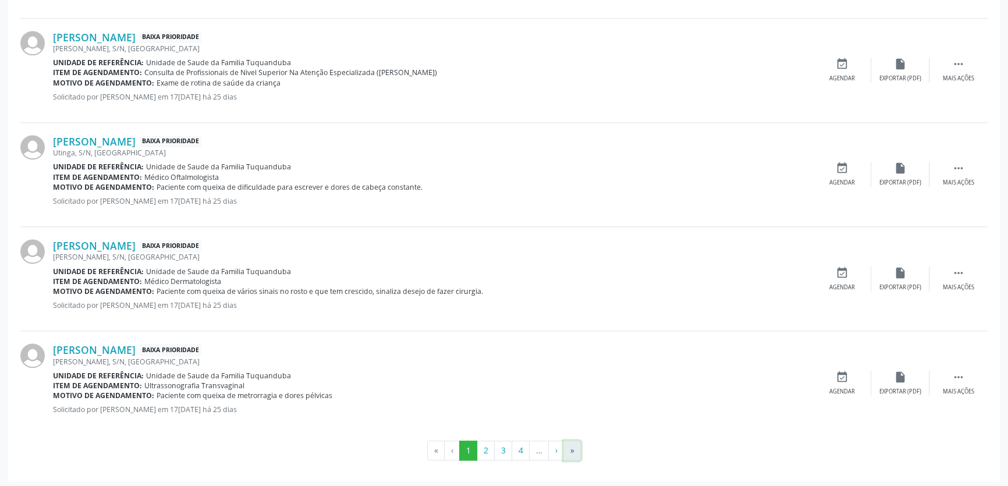
click at [570, 449] on button "»" at bounding box center [571, 451] width 17 height 20
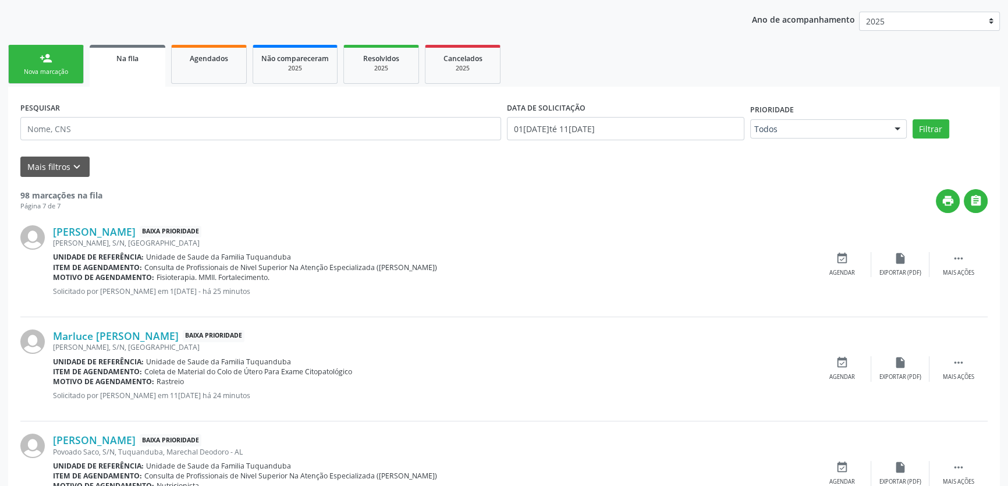
scroll to position [0, 0]
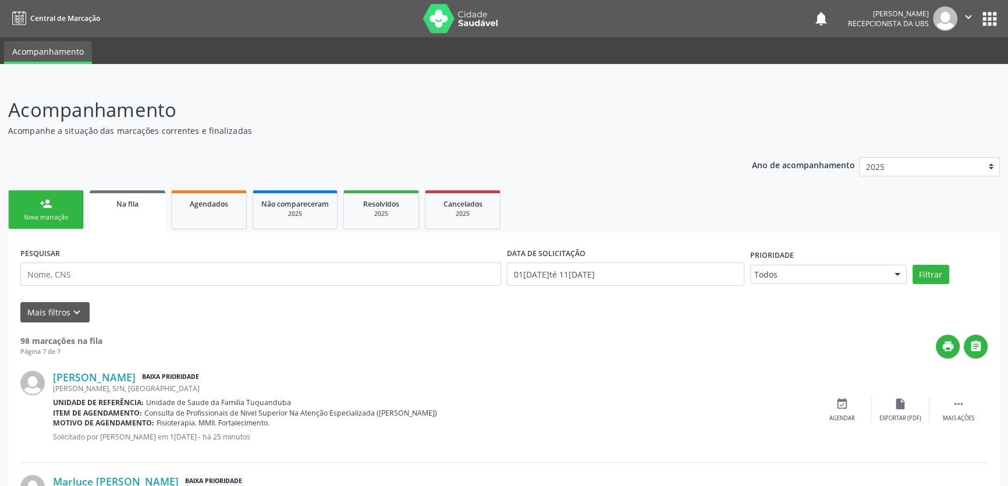
click at [61, 216] on div "Nova marcação" at bounding box center [46, 217] width 58 height 9
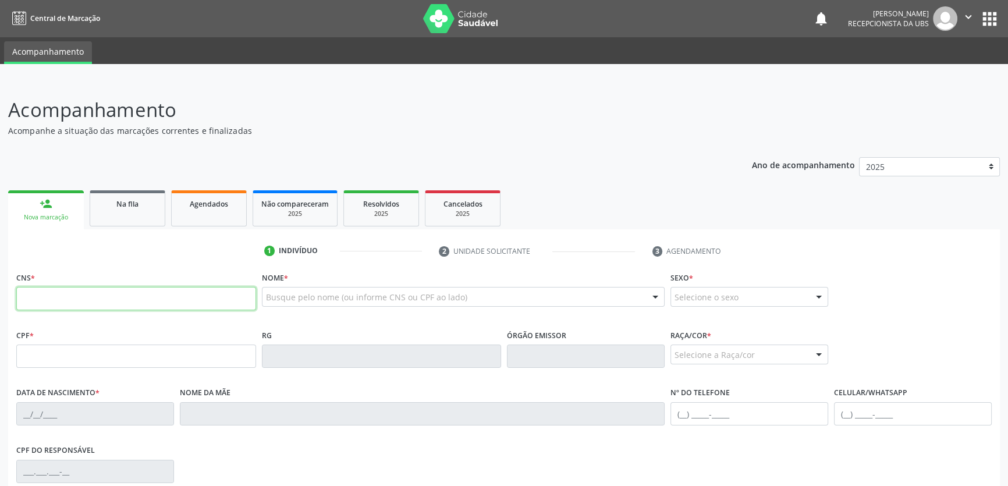
click at [136, 300] on input "text" at bounding box center [136, 298] width 240 height 23
type input "705 0066 8481 2658"
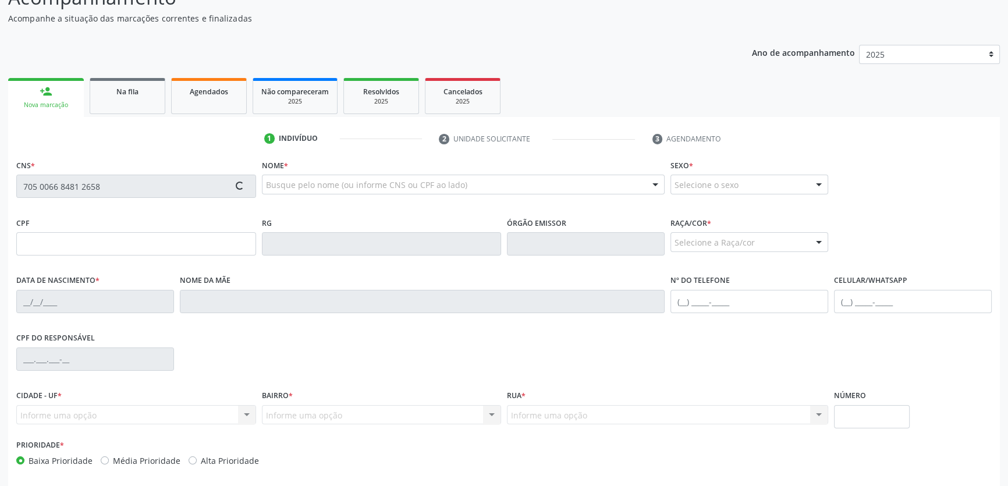
type input "08[DATE]"
type input "[PERSON_NAME]"
type input "[PHONE_NUMBER]"
type input "S/N"
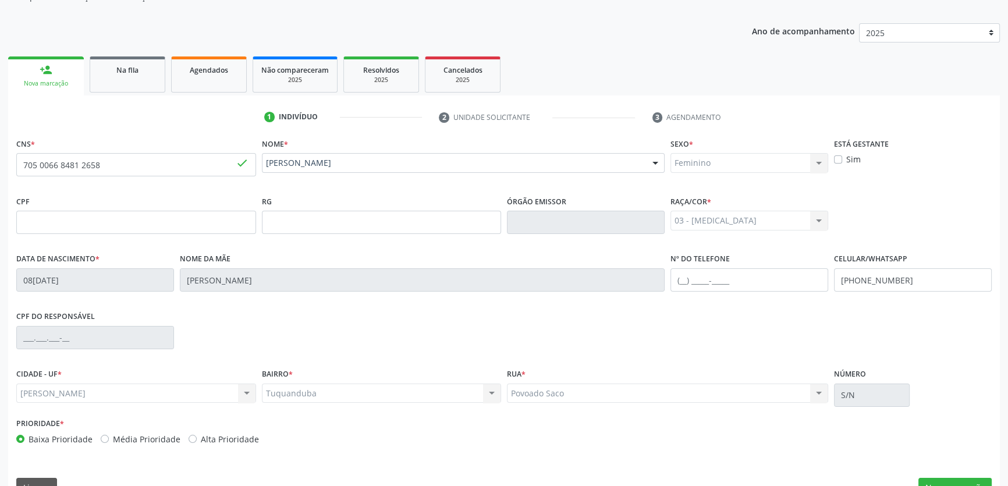
scroll to position [160, 0]
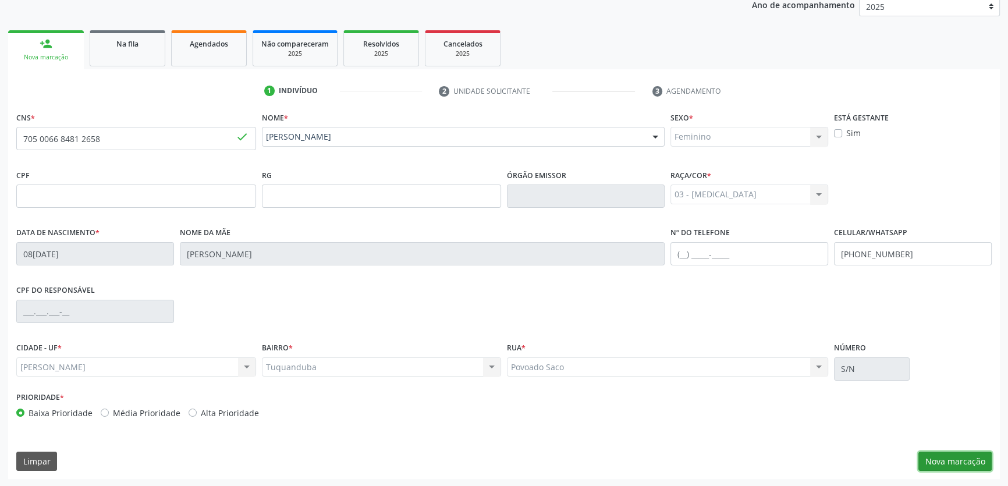
click at [953, 462] on button "Nova marcação" at bounding box center [954, 462] width 73 height 20
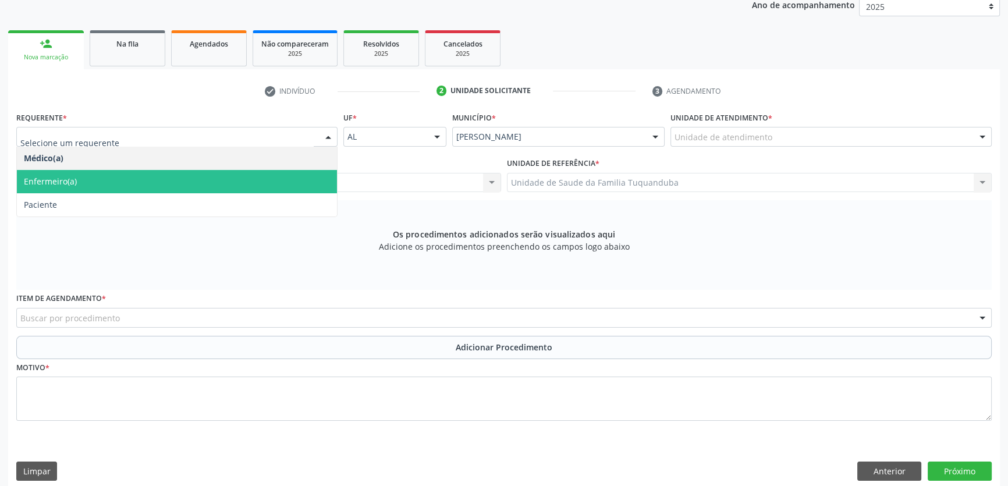
click at [90, 198] on span "Paciente" at bounding box center [177, 204] width 320 height 23
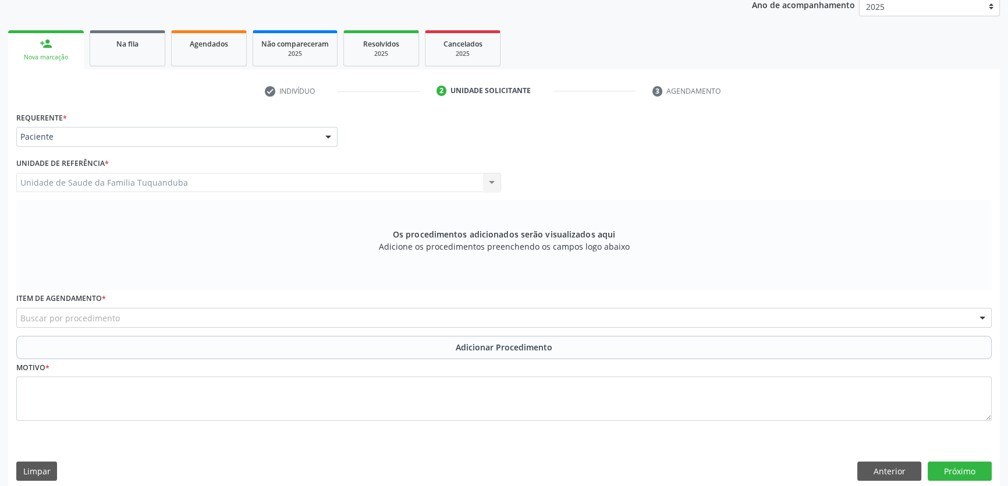
click at [256, 311] on div "Buscar por procedimento" at bounding box center [503, 318] width 975 height 20
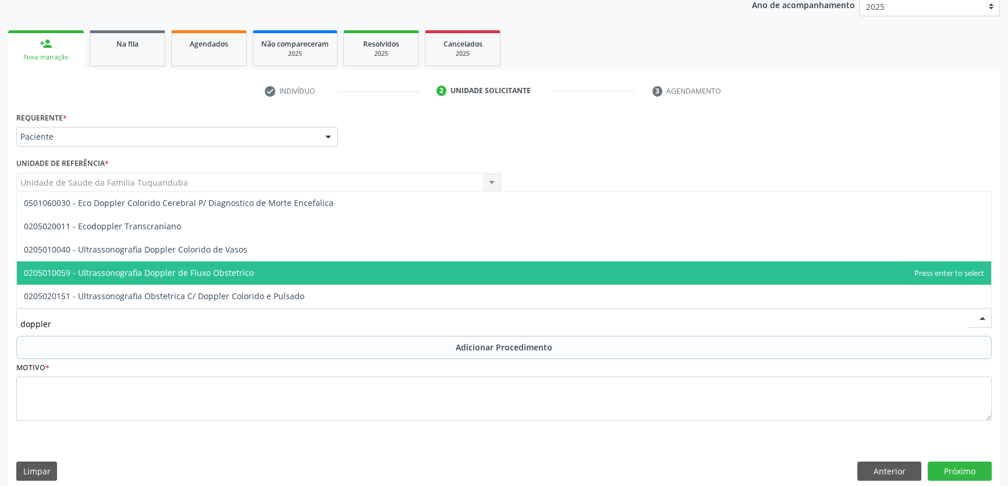
scroll to position [170, 0]
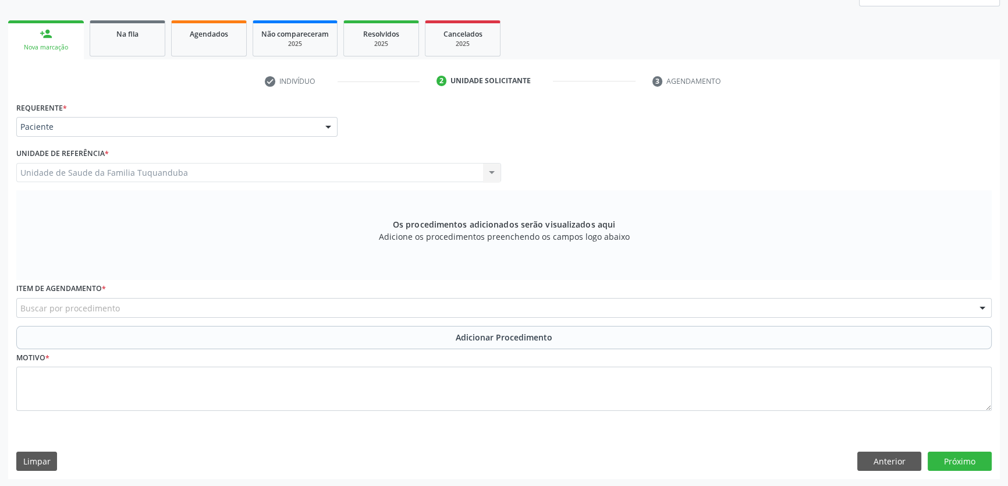
click at [170, 303] on div "Buscar por procedimento" at bounding box center [503, 308] width 975 height 20
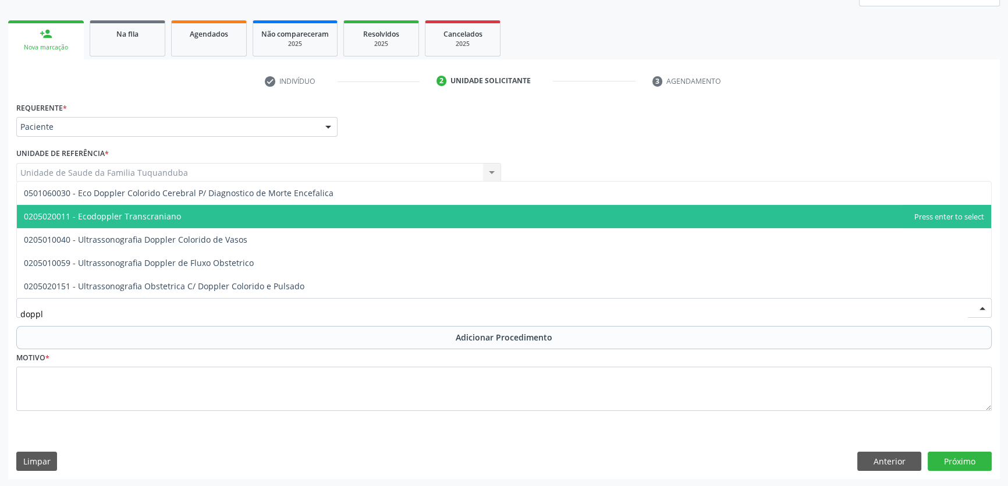
type input "dopple"
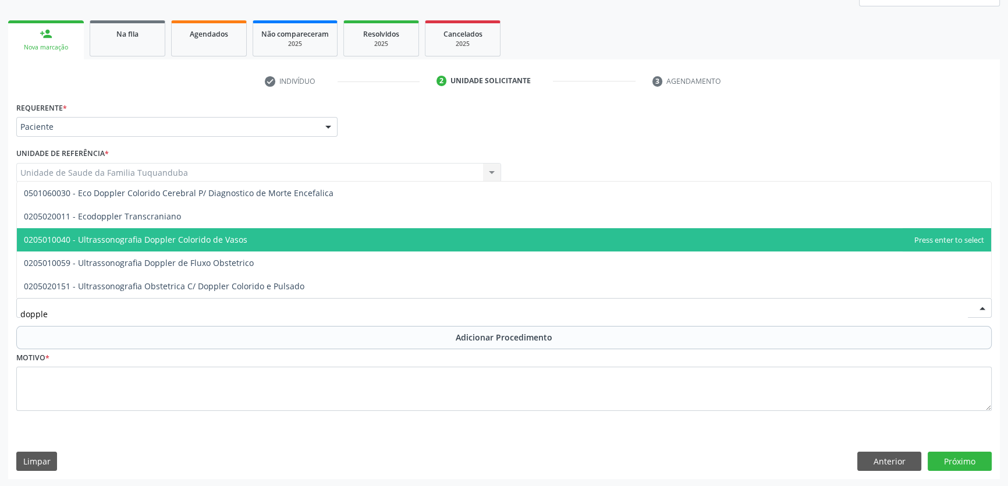
click at [210, 237] on span "0205010040 - Ultrassonografia Doppler Colorido de Vasos" at bounding box center [135, 239] width 223 height 11
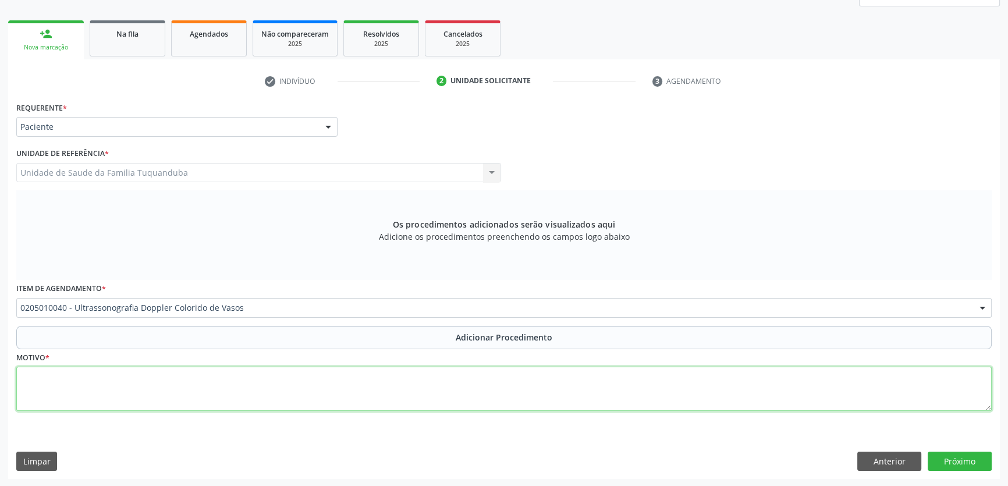
click at [221, 372] on textarea at bounding box center [503, 389] width 975 height 44
type textarea "Membro inferior direito."
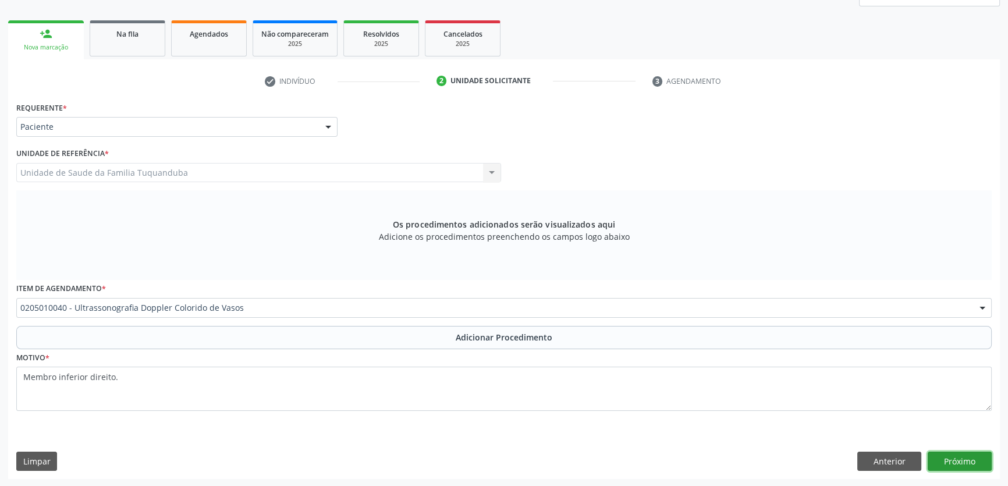
click at [953, 453] on button "Próximo" at bounding box center [960, 462] width 64 height 20
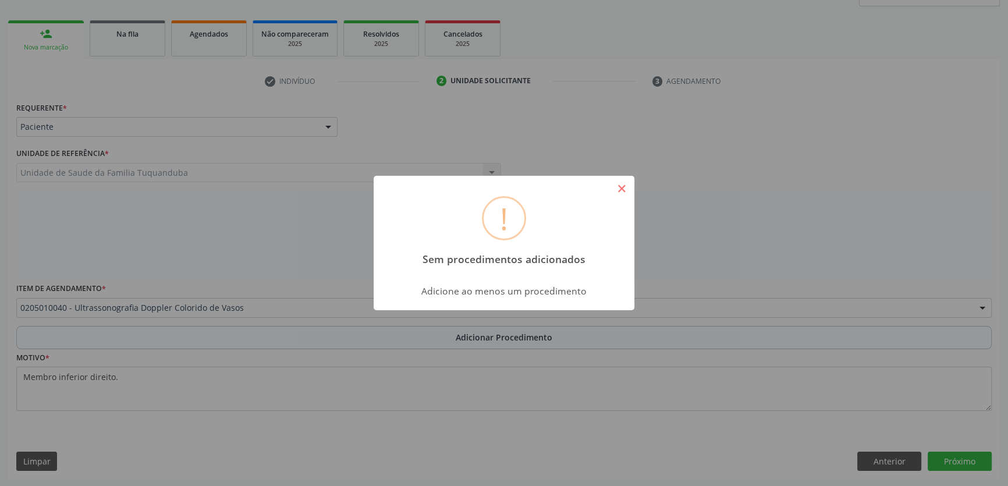
click at [620, 191] on button "×" at bounding box center [622, 189] width 20 height 20
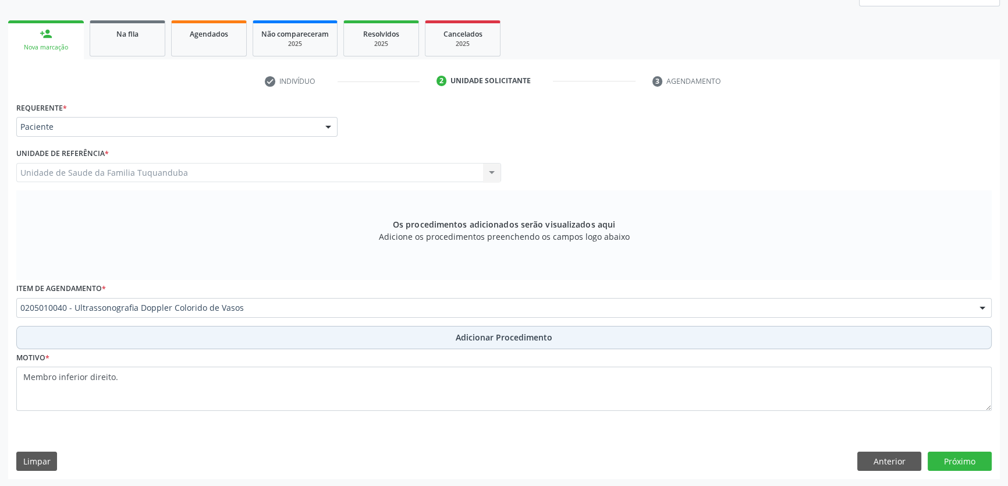
click at [365, 339] on button "Adicionar Procedimento" at bounding box center [503, 337] width 975 height 23
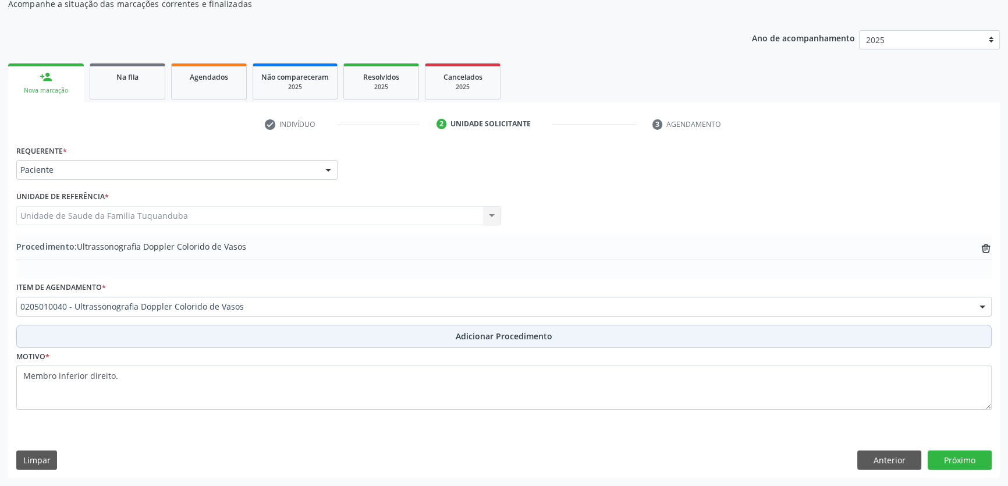
scroll to position [126, 0]
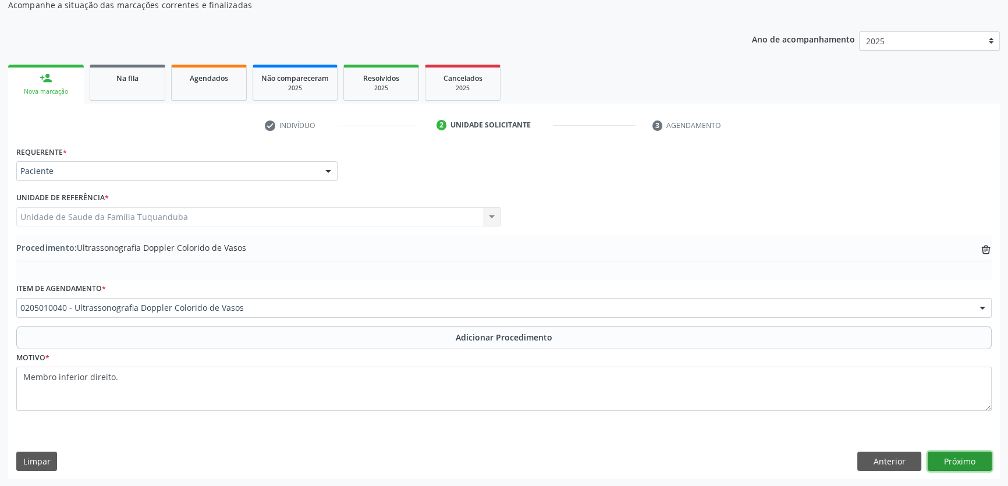
click at [968, 460] on button "Próximo" at bounding box center [960, 462] width 64 height 20
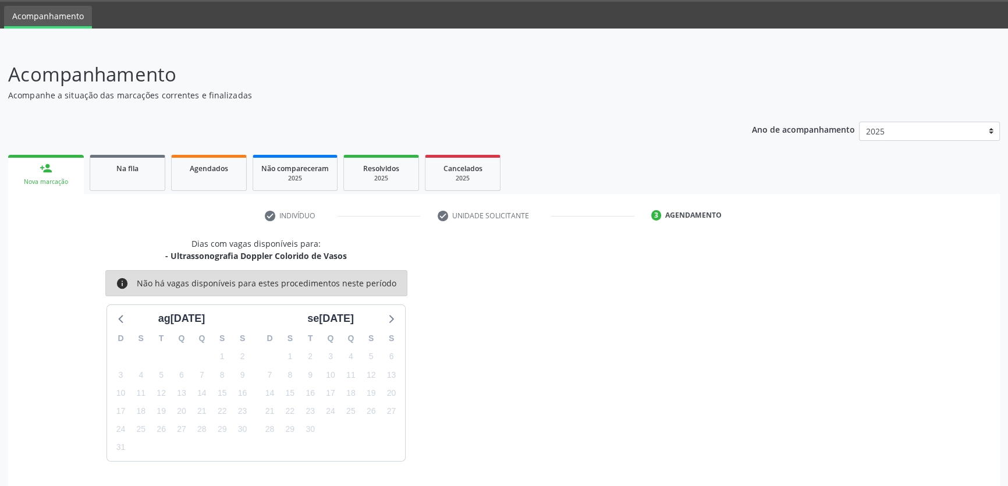
scroll to position [70, 0]
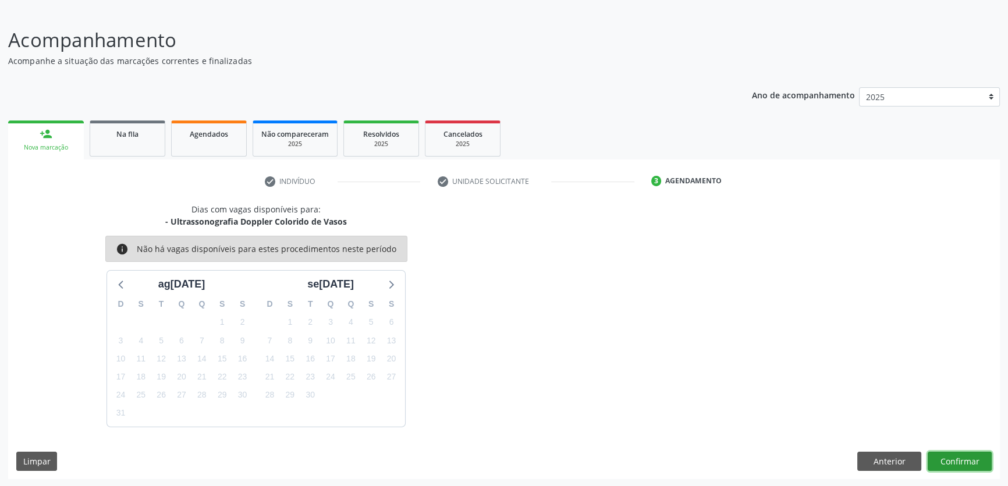
click at [960, 457] on button "Confirmar" at bounding box center [960, 462] width 64 height 20
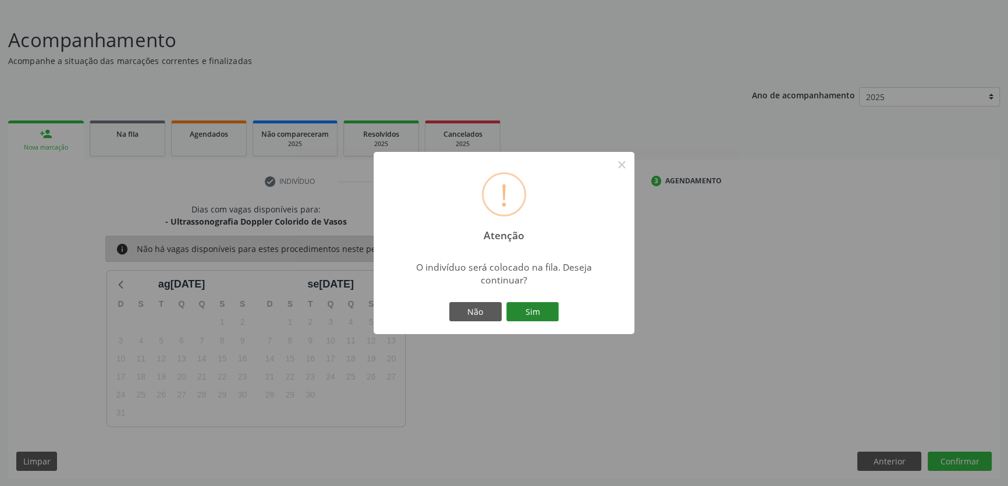
click at [546, 317] on button "Sim" at bounding box center [532, 312] width 52 height 20
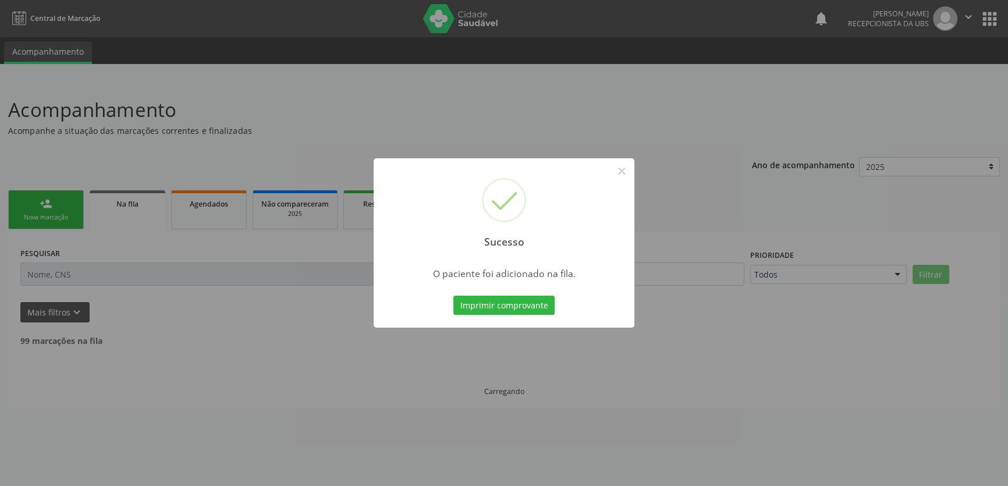
scroll to position [0, 0]
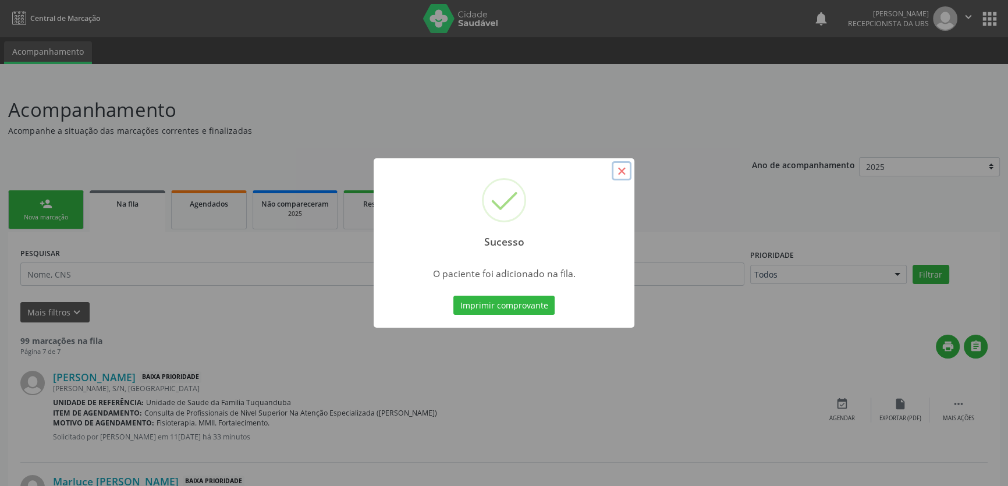
click at [622, 175] on button "×" at bounding box center [622, 171] width 20 height 20
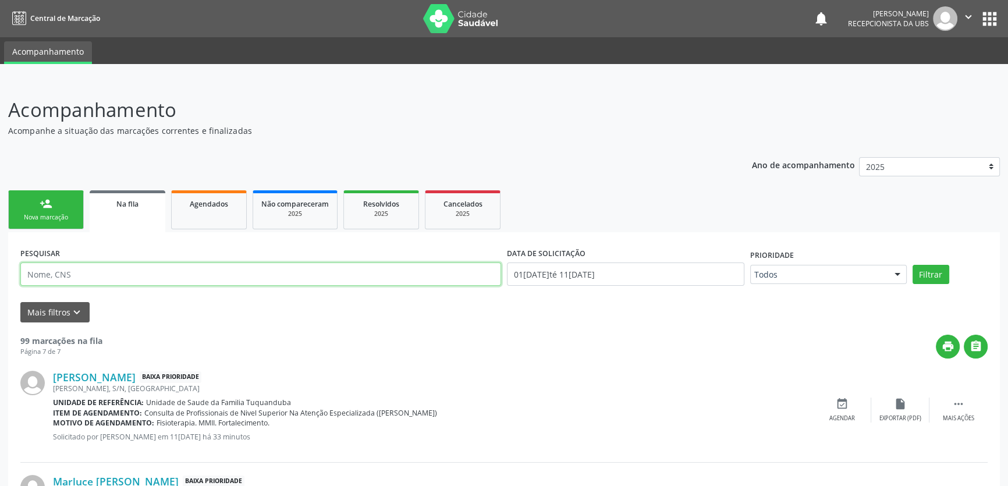
click at [107, 271] on input "text" at bounding box center [260, 273] width 481 height 23
click at [64, 210] on link "person_add Nova marcação" at bounding box center [46, 209] width 76 height 39
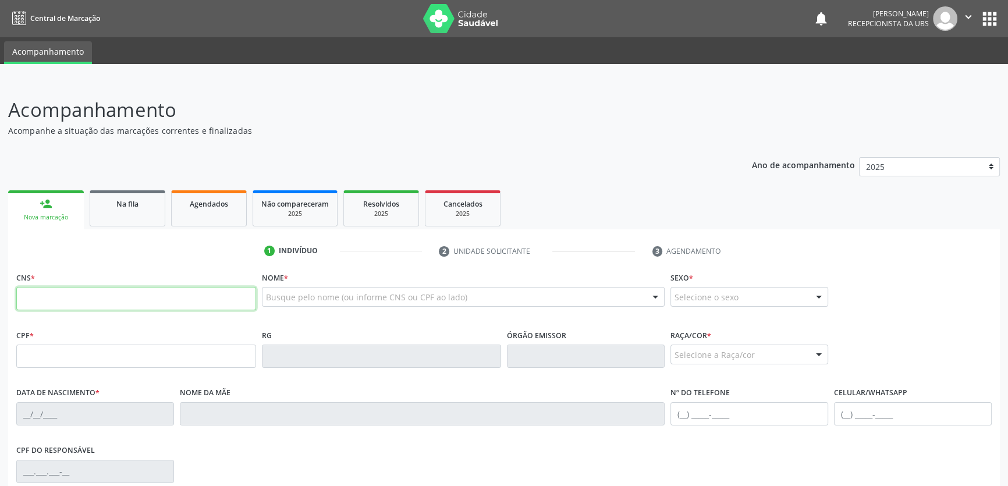
click at [118, 298] on input "text" at bounding box center [136, 298] width 240 height 23
type input "705 8064 3032 9737"
type input "142.395.274-06"
type input "2[DATE]"
type input "[PERSON_NAME]"
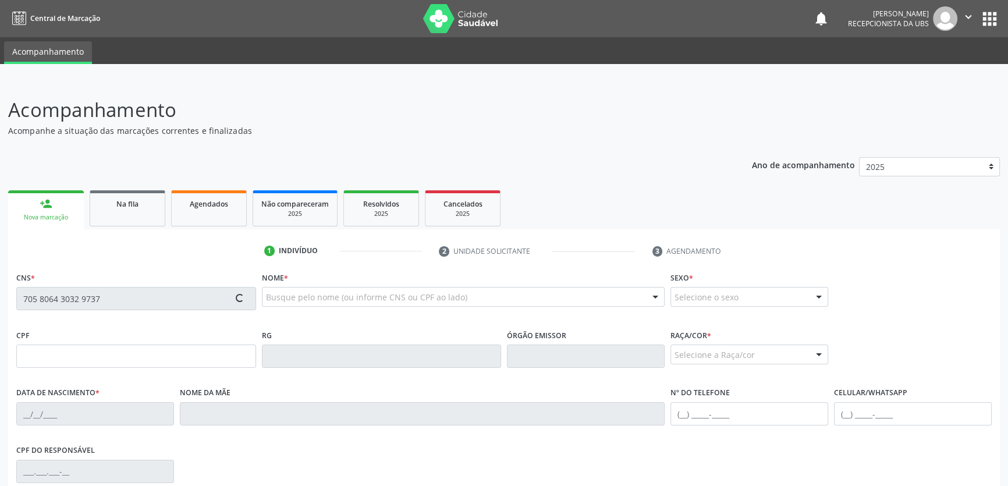
type input "[PHONE_NUMBER]"
type input "S/N"
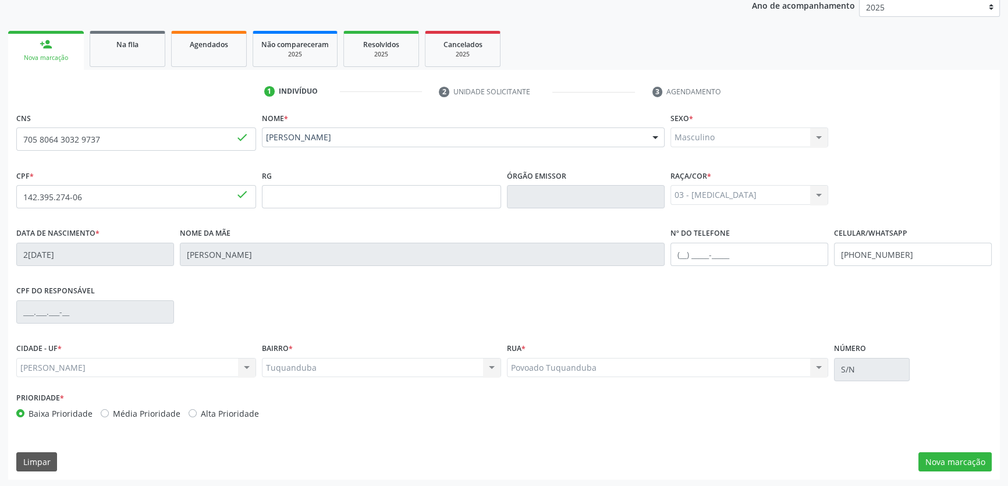
scroll to position [160, 0]
click at [932, 462] on button "Nova marcação" at bounding box center [954, 462] width 73 height 20
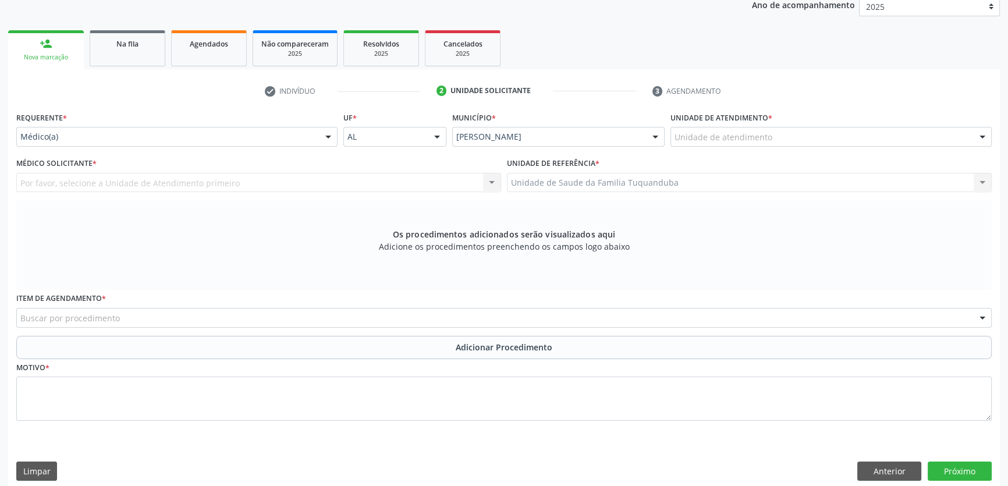
click at [190, 152] on div "Requerente * Médico(a) Médico(a) Enfermeiro(a) Paciente Nenhum resultado encont…" at bounding box center [176, 131] width 327 height 45
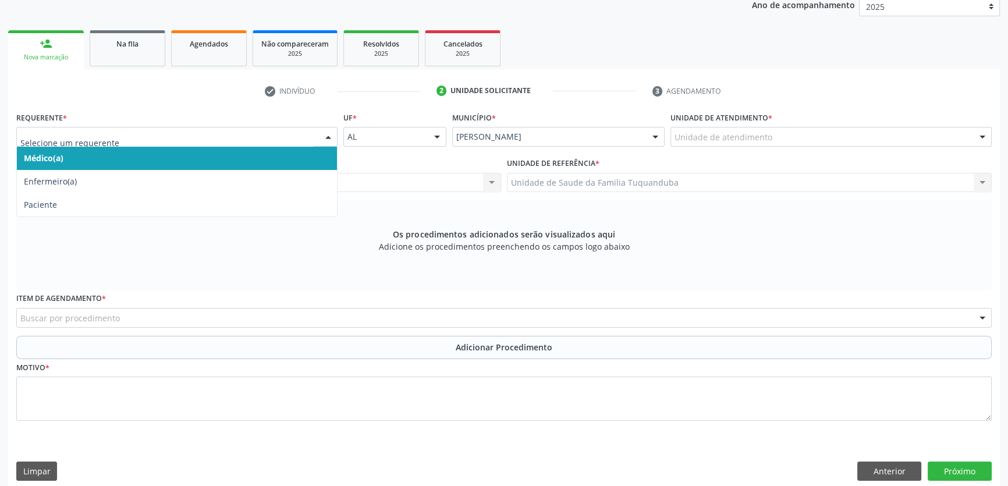
click at [193, 144] on div at bounding box center [176, 137] width 321 height 20
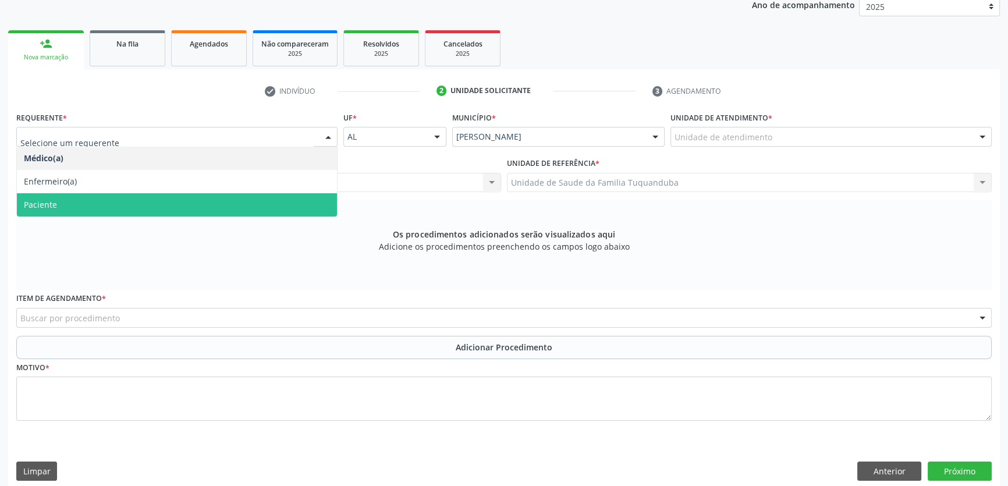
click at [164, 210] on span "Paciente" at bounding box center [177, 204] width 320 height 23
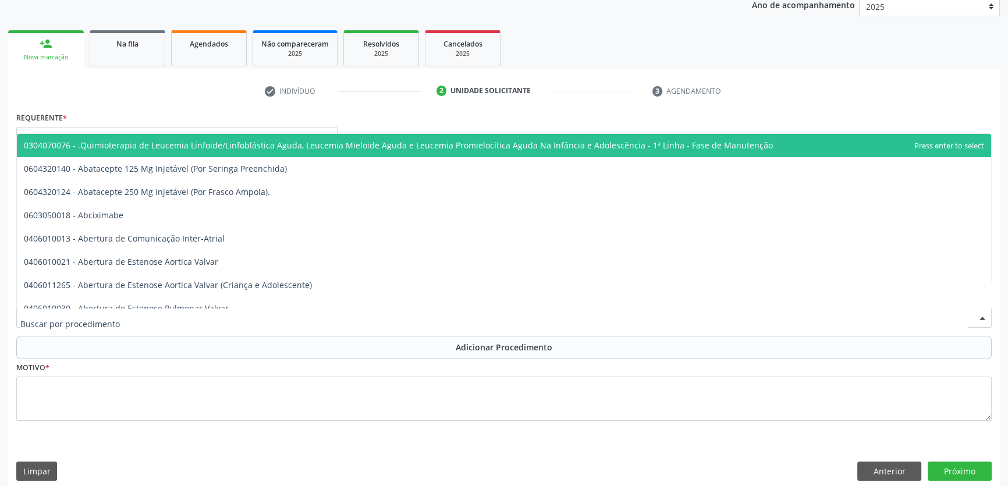
click at [345, 319] on div at bounding box center [503, 318] width 975 height 20
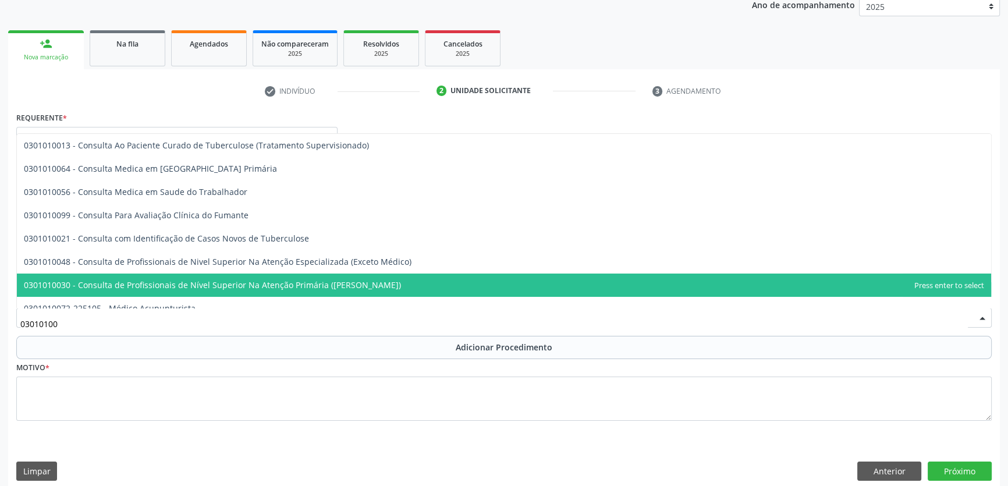
type input "030101004"
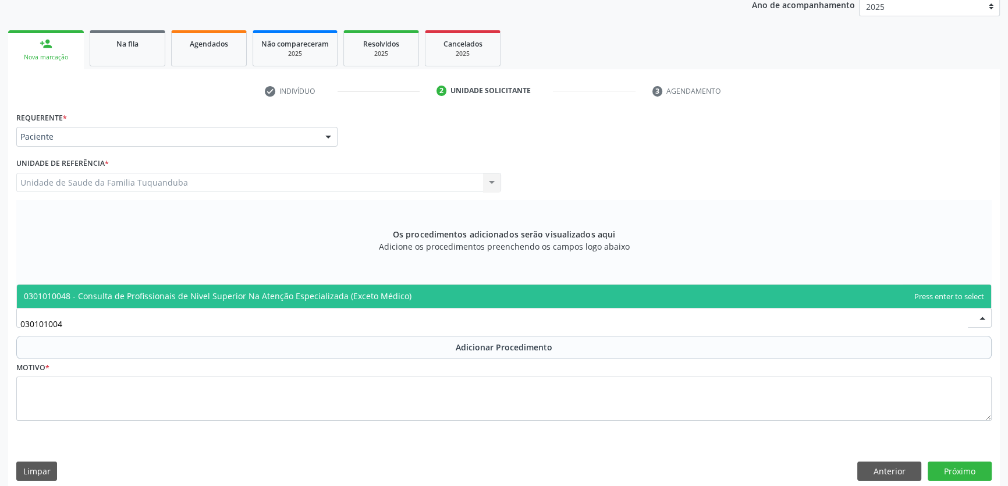
click at [359, 296] on span "0301010048 - Consulta de Profissionais de Nivel Superior Na Atenção Especializa…" at bounding box center [218, 295] width 388 height 11
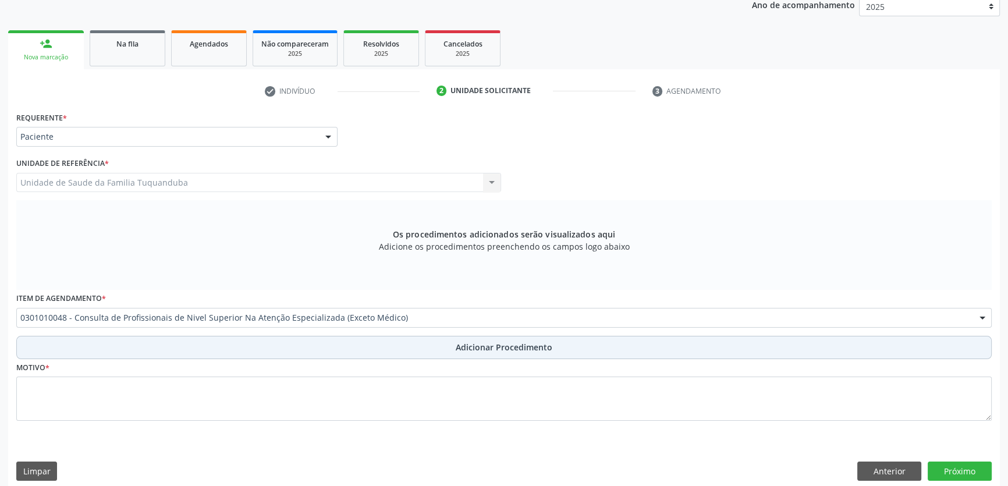
click at [477, 343] on span "Adicionar Procedimento" at bounding box center [504, 347] width 97 height 12
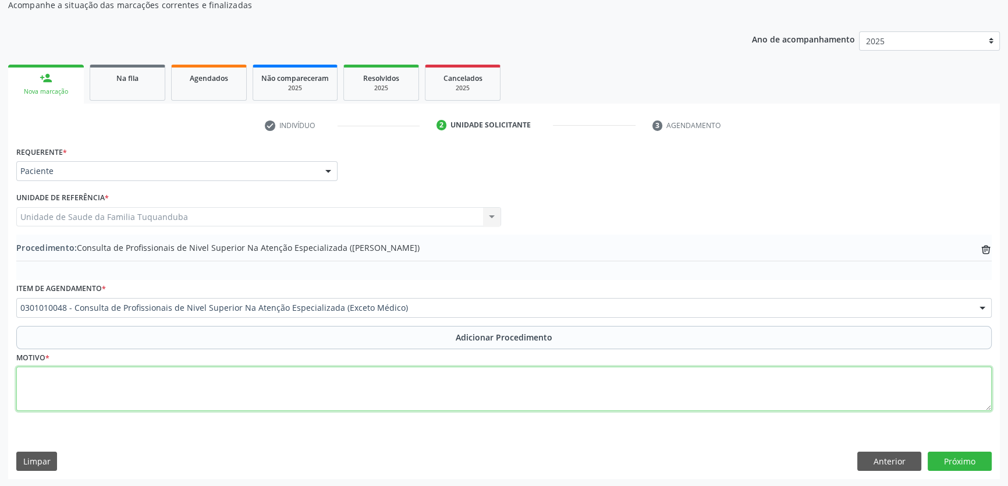
click at [437, 398] on textarea at bounding box center [503, 389] width 975 height 44
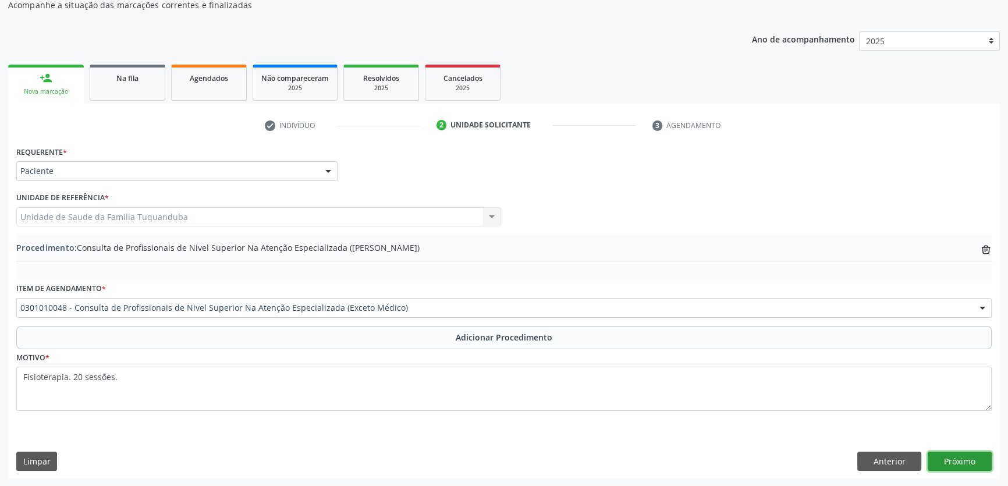
click at [972, 453] on button "Próximo" at bounding box center [960, 462] width 64 height 20
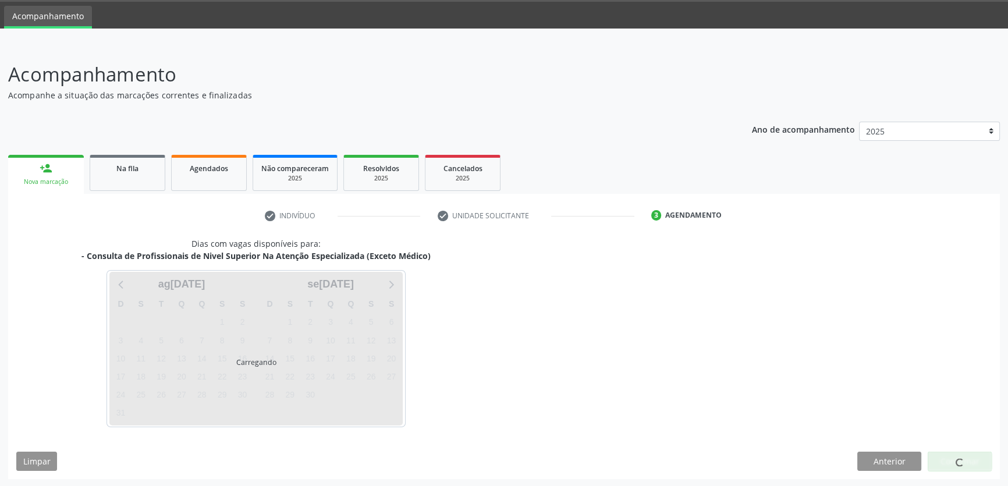
scroll to position [70, 0]
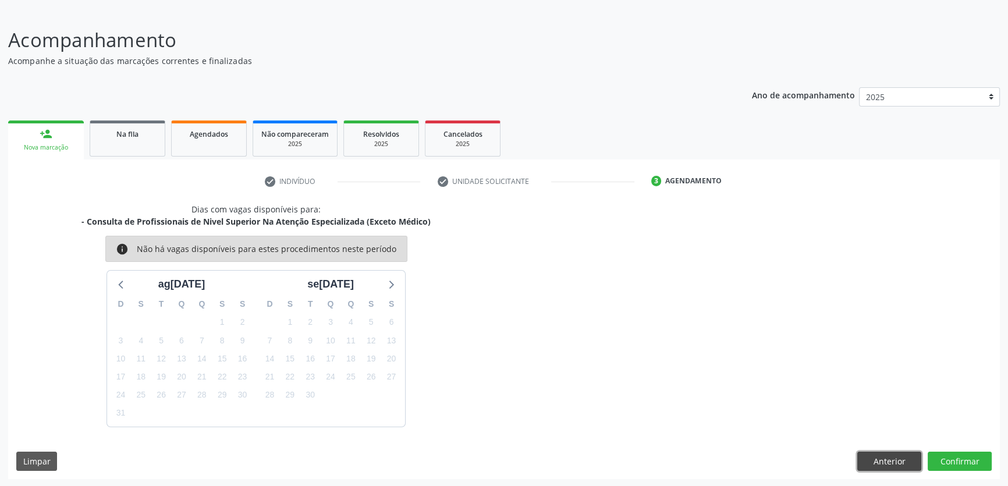
drag, startPoint x: 881, startPoint y: 465, endPoint x: 587, endPoint y: 426, distance: 296.5
click at [881, 464] on button "Anterior" at bounding box center [889, 462] width 64 height 20
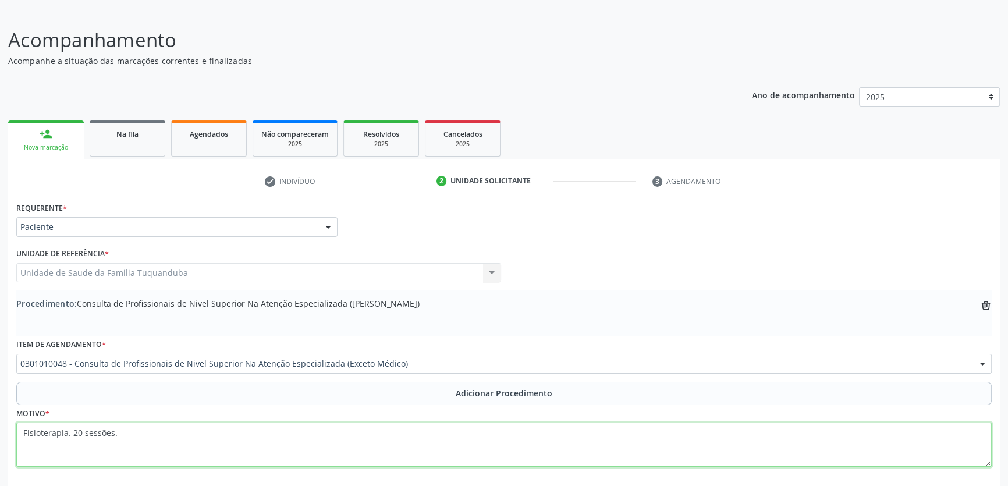
click at [322, 427] on textarea "Fisioterapia. 20 sessões." at bounding box center [503, 445] width 975 height 44
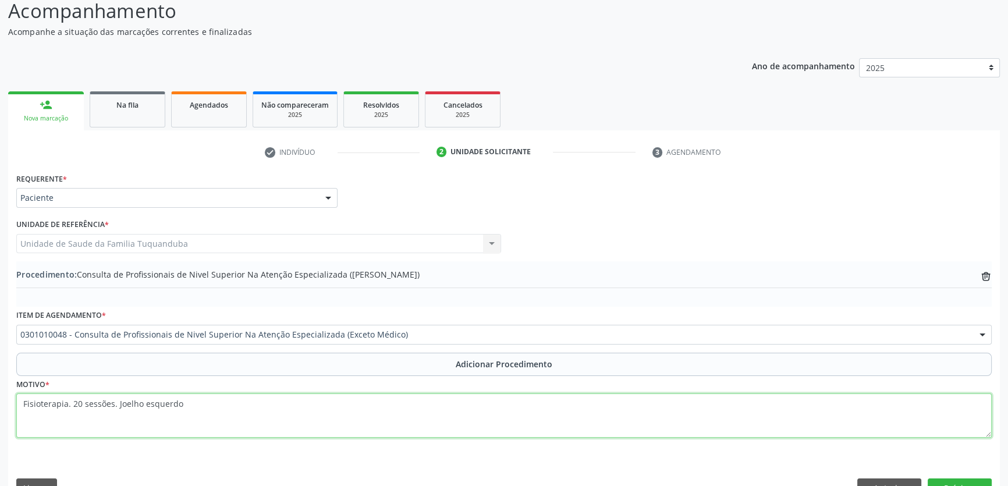
scroll to position [126, 0]
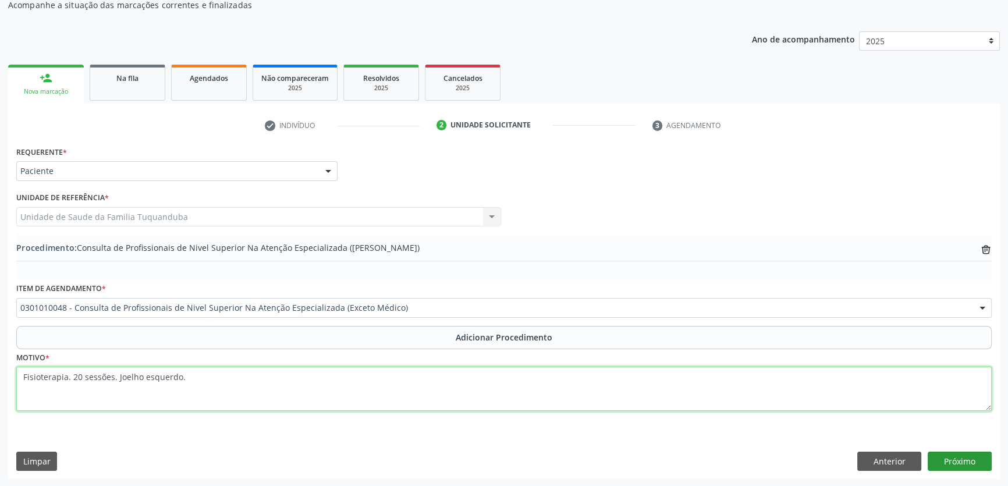
type textarea "Fisioterapia. 20 sessões. Joelho esquerdo."
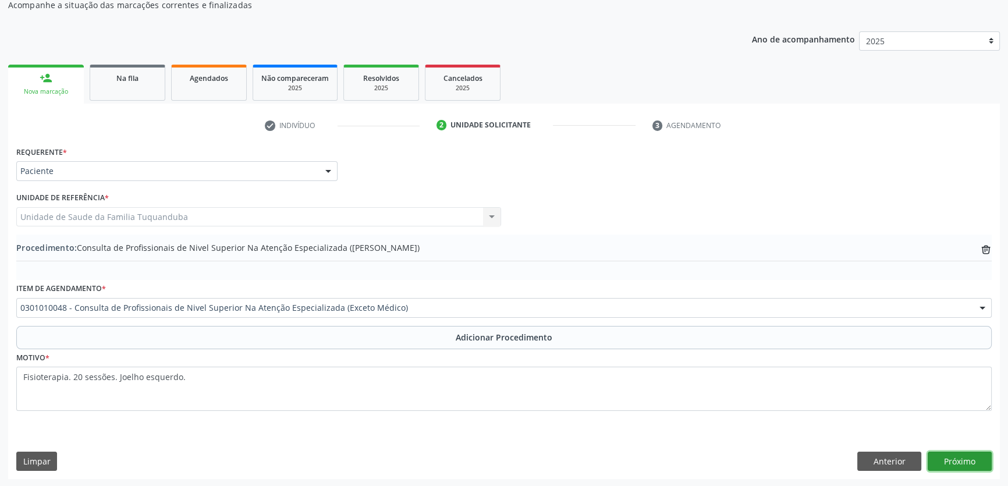
click at [942, 453] on button "Próximo" at bounding box center [960, 462] width 64 height 20
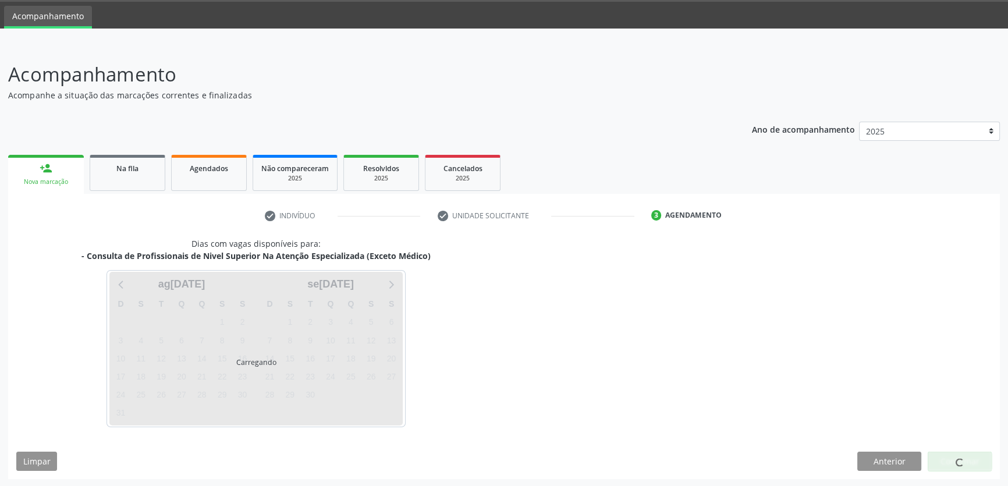
scroll to position [70, 0]
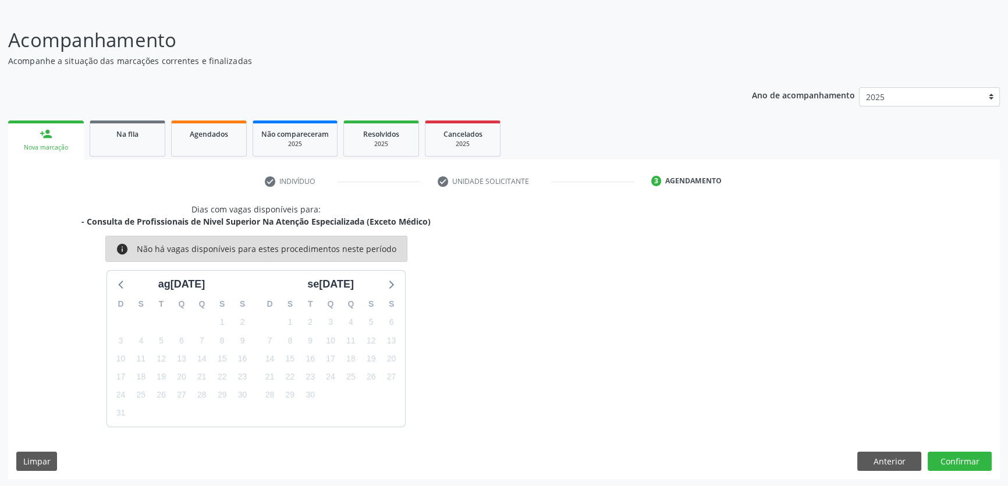
click at [940, 448] on div "Dias com vagas disponíveis para: - Consulta de Profissionais de Nivel Superior …" at bounding box center [504, 341] width 992 height 276
click at [947, 453] on button "Confirmar" at bounding box center [960, 462] width 64 height 20
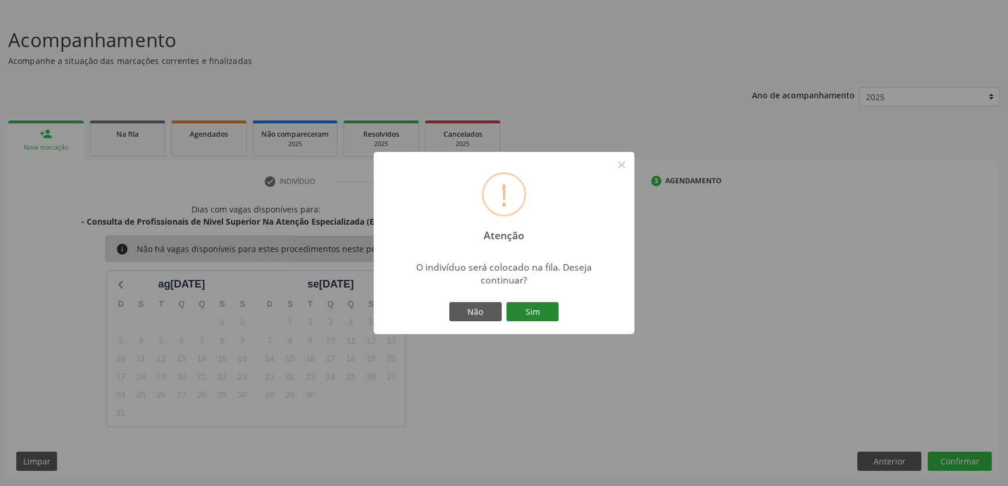
click at [535, 314] on button "Sim" at bounding box center [532, 312] width 52 height 20
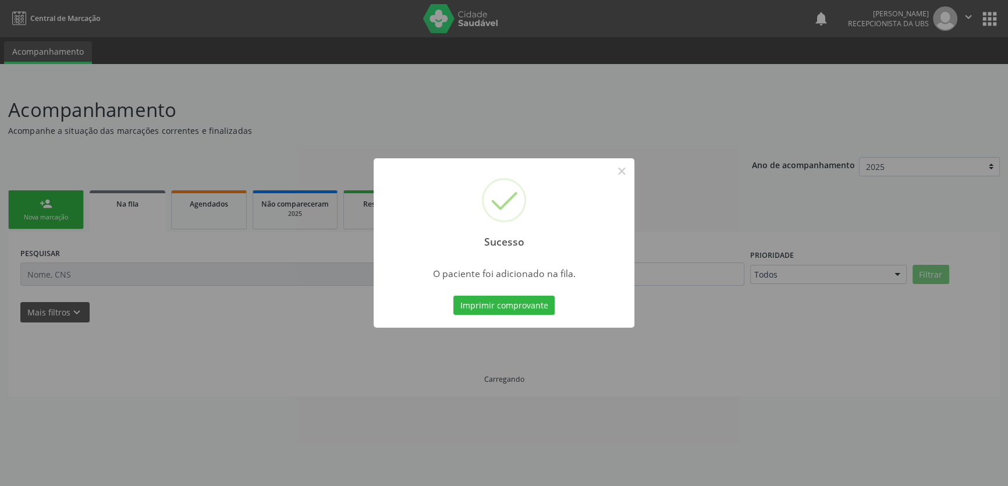
scroll to position [0, 0]
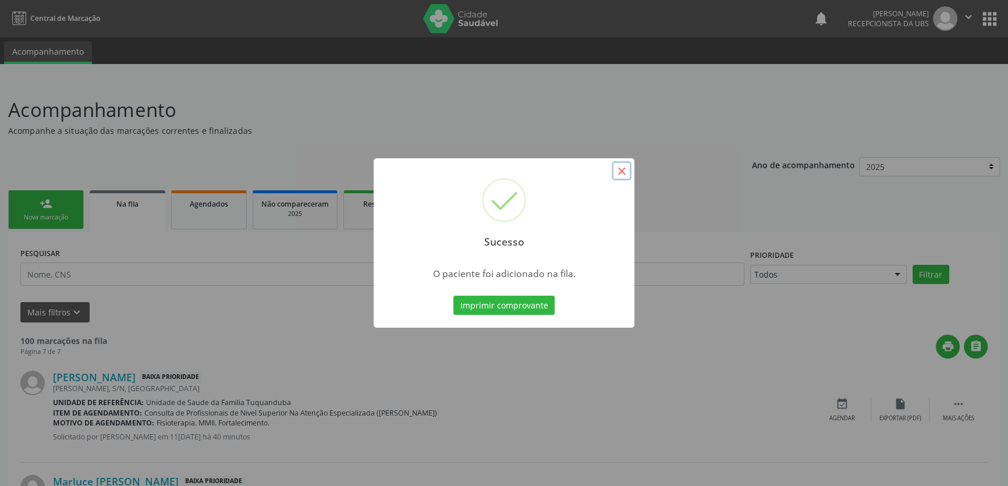
click at [622, 174] on button "×" at bounding box center [622, 171] width 20 height 20
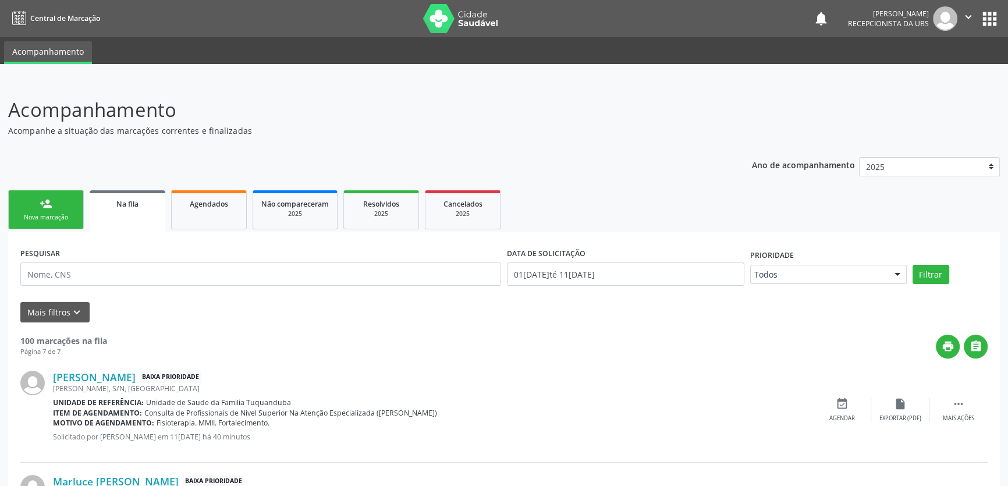
click at [969, 21] on icon "" at bounding box center [968, 16] width 13 height 13
click at [908, 74] on link "Sair" at bounding box center [939, 71] width 80 height 16
